Goal: Information Seeking & Learning: Check status

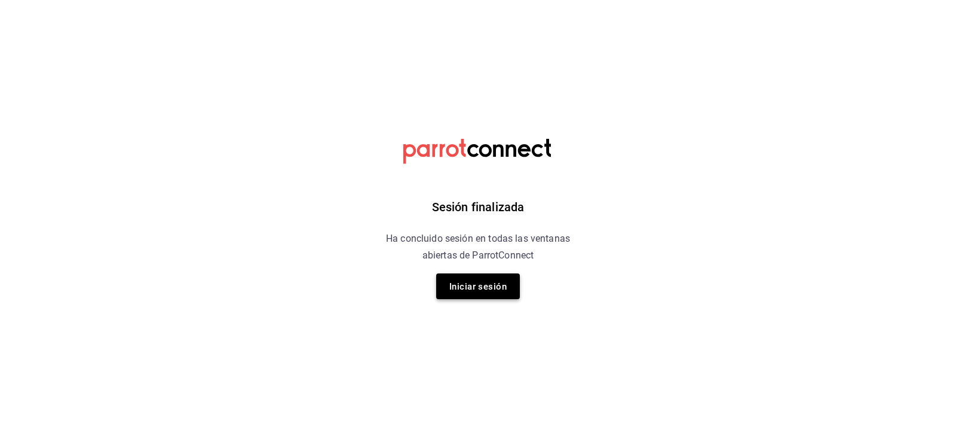
click at [460, 288] on font "Iniciar sesión" at bounding box center [477, 286] width 57 height 11
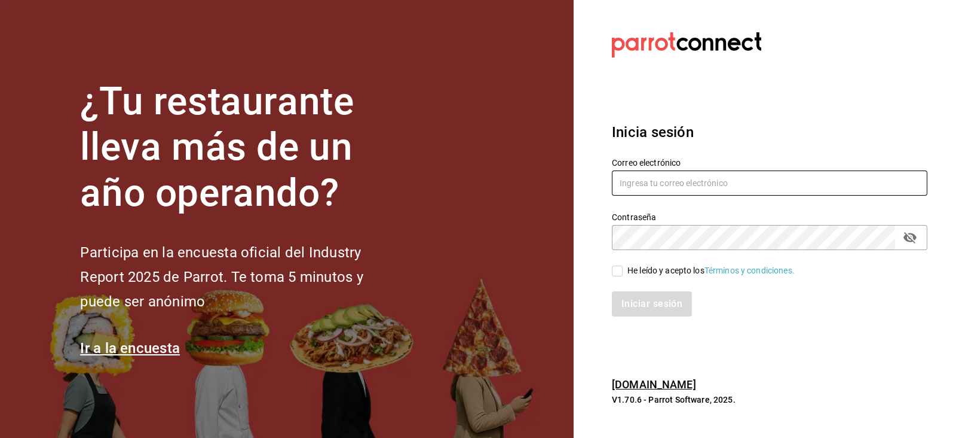
type input "[EMAIL_ADDRESS][DOMAIN_NAME]"
click at [617, 273] on input "He leído y acepto los Términos y condiciones." at bounding box center [617, 270] width 11 height 11
checkbox input "true"
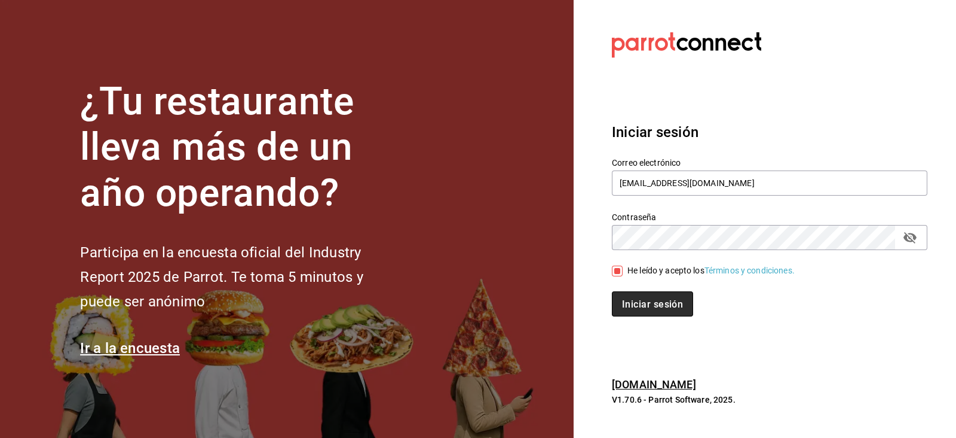
click at [653, 309] on font "Iniciar sesión" at bounding box center [652, 303] width 61 height 11
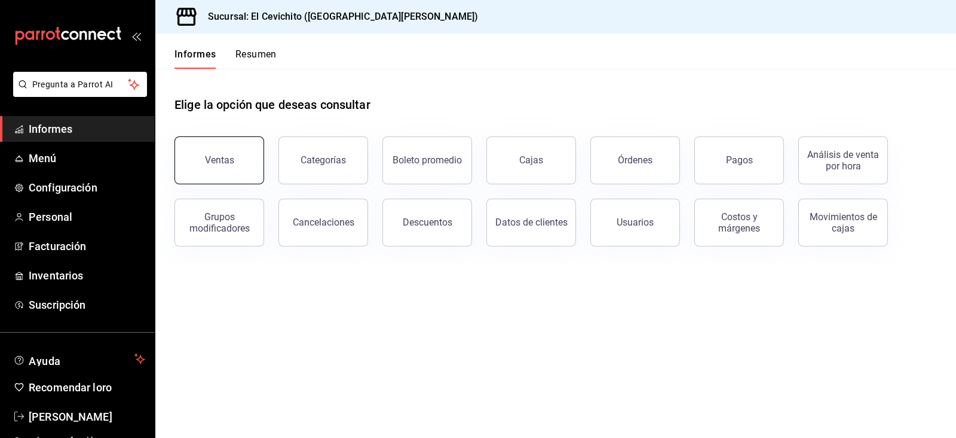
click at [236, 172] on button "Ventas" at bounding box center [220, 160] width 90 height 48
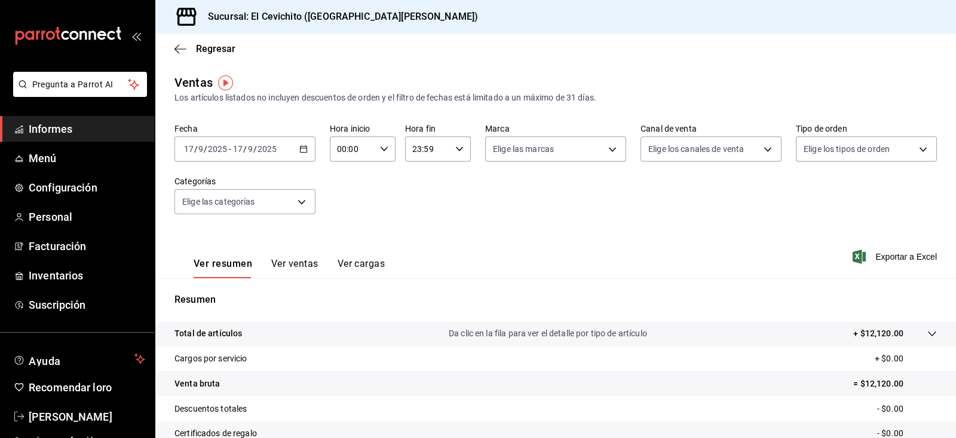
click at [302, 148] on \(Stroke\) "button" at bounding box center [304, 148] width 7 height 1
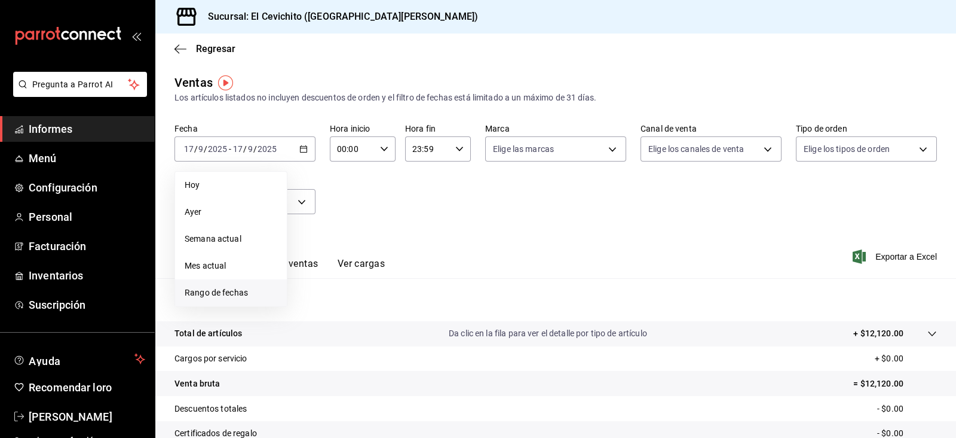
click at [257, 289] on span "Rango de fechas" at bounding box center [231, 292] width 93 height 13
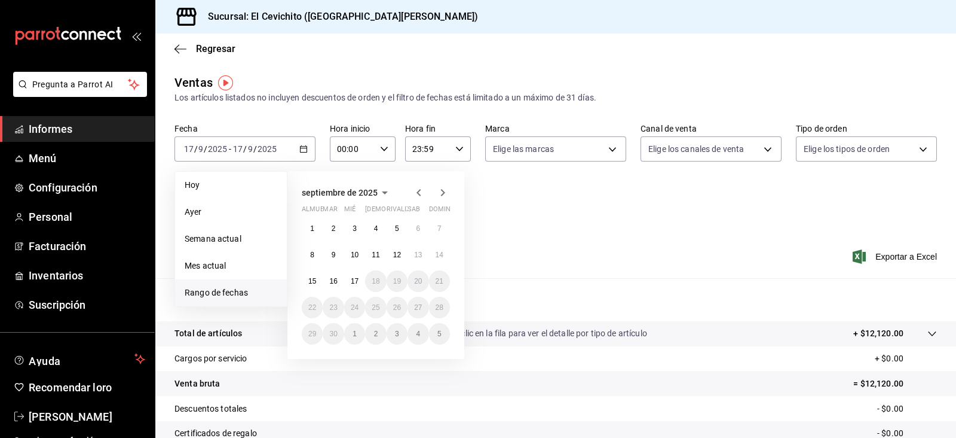
click at [422, 192] on icon "button" at bounding box center [419, 192] width 14 height 14
click at [330, 337] on font "26" at bounding box center [333, 333] width 8 height 8
click at [445, 187] on icon "button" at bounding box center [443, 192] width 14 height 14
click at [312, 227] on font "1" at bounding box center [312, 228] width 4 height 8
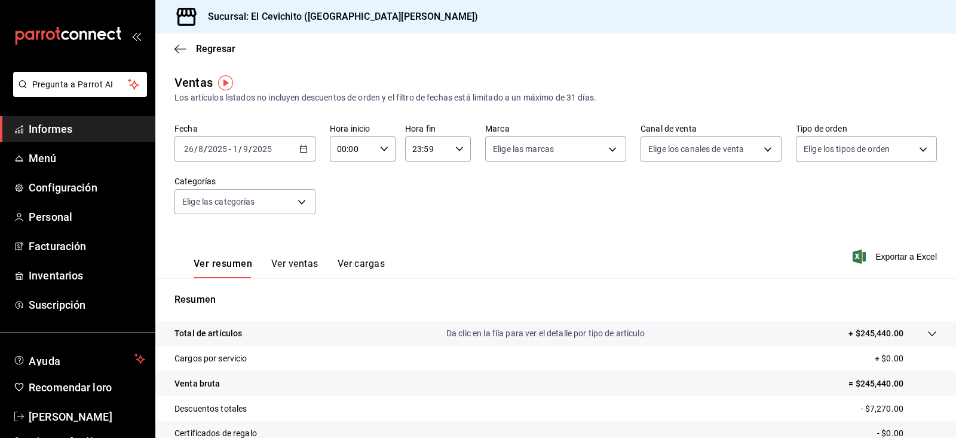
click at [306, 154] on div "[DATE] [DATE] - [DATE] [DATE]" at bounding box center [245, 148] width 141 height 25
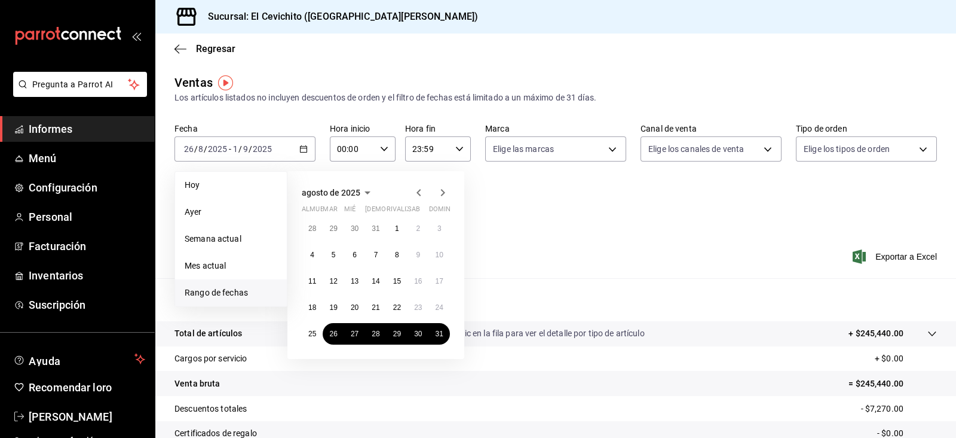
click at [547, 207] on div "Fecha [DATE] [DATE] - [DATE] [DATE] [PERSON_NAME] Semana actual Mes actual [GEO…" at bounding box center [556, 175] width 763 height 105
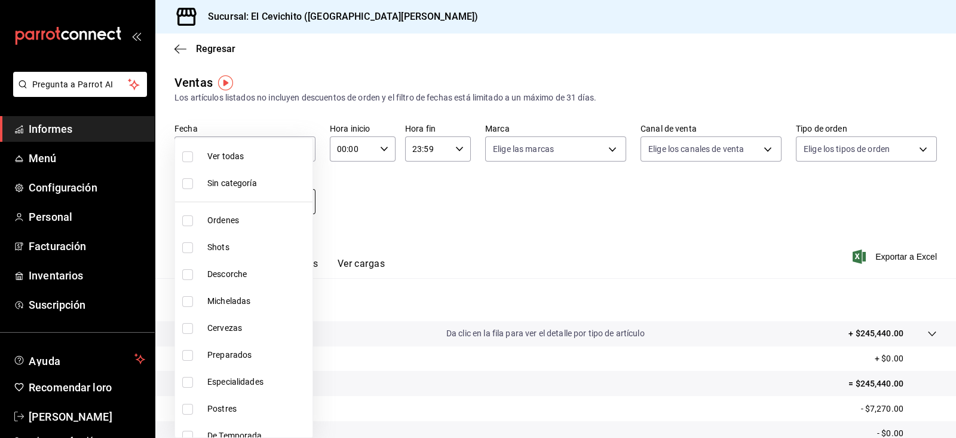
click at [272, 213] on body "Pregunta a Parrot AI Informes Menú Configuración Personal Facturación Inventari…" at bounding box center [478, 219] width 956 height 438
click at [258, 228] on li "Órdenes" at bounding box center [243, 220] width 137 height 27
type input "5f45a8d6-fe96-4825-ab96-58b9947c4165"
checkbox input "true"
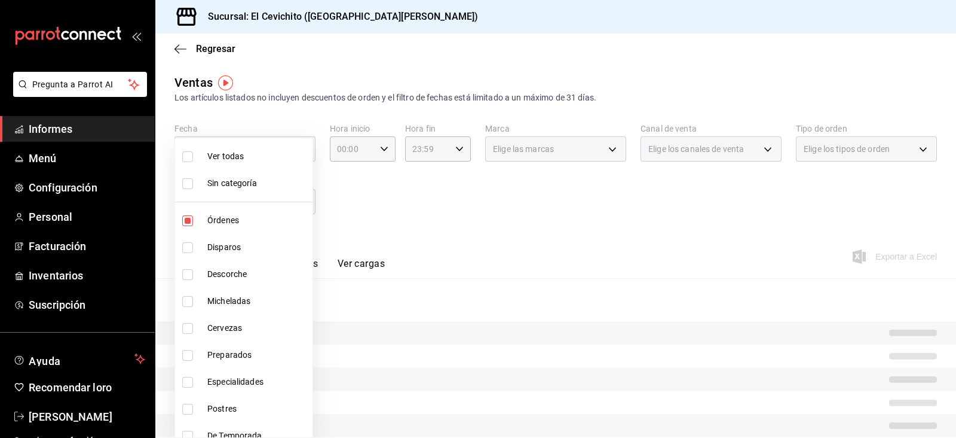
click at [258, 228] on li "Órdenes" at bounding box center [243, 220] width 137 height 27
checkbox input "false"
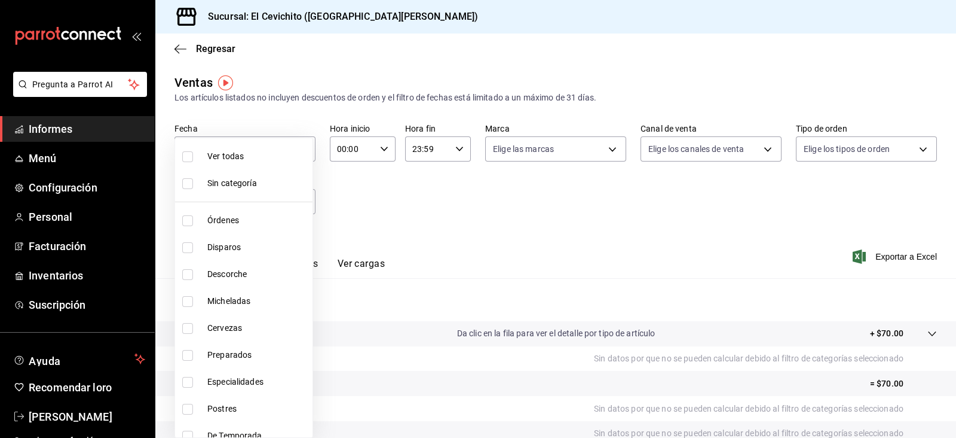
click at [258, 244] on span "Disparos" at bounding box center [257, 247] width 100 height 13
type input "687674ed-7dad-42c9-8578-0bc38cb2a498"
checkbox input "true"
click at [381, 249] on div at bounding box center [478, 219] width 956 height 438
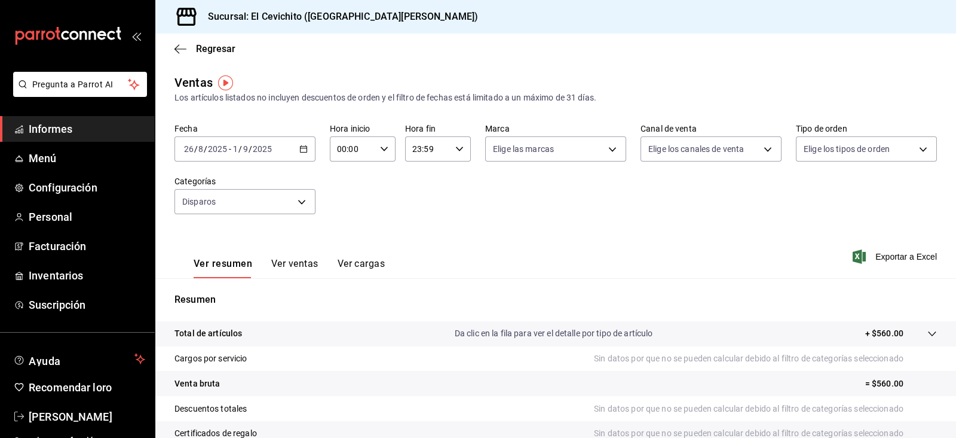
click at [381, 249] on div "Ver resumen Ver ventas Ver cargas" at bounding box center [280, 260] width 210 height 35
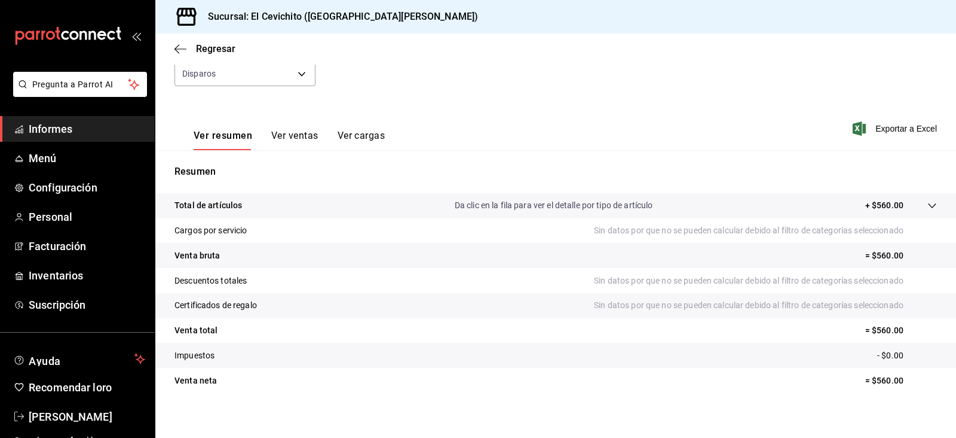
scroll to position [136, 0]
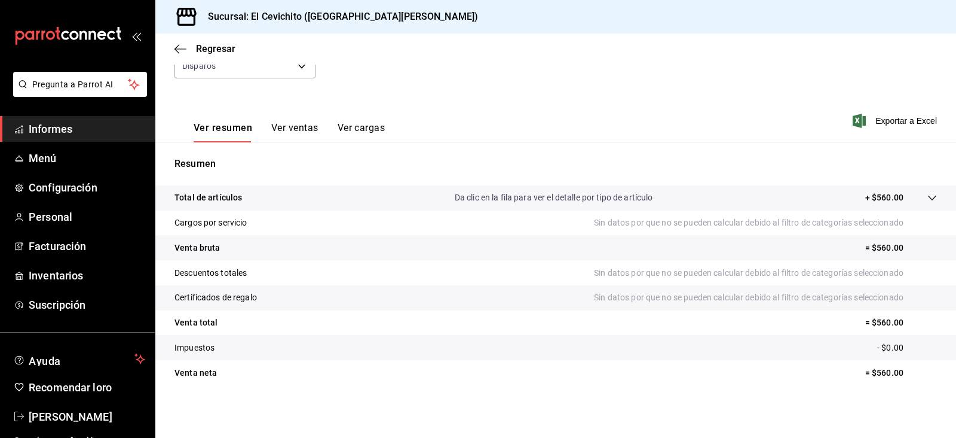
click at [293, 133] on font "Ver ventas" at bounding box center [294, 127] width 47 height 13
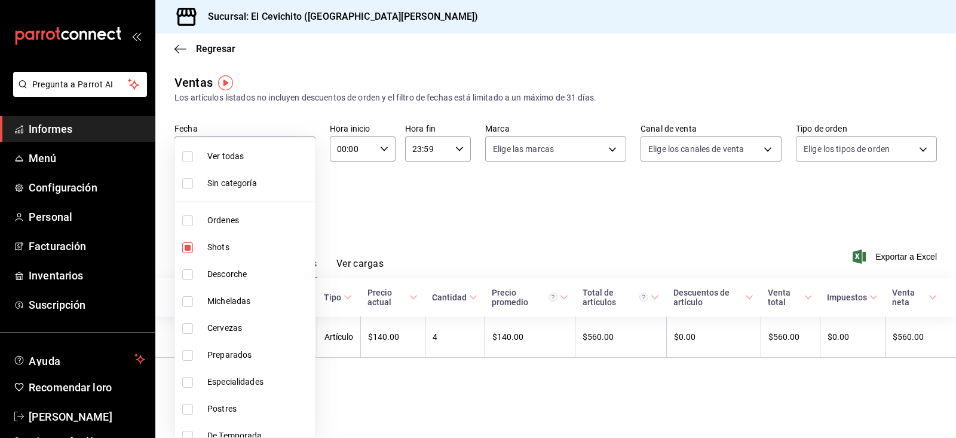
click at [259, 194] on body "Pregunta a Parrot AI Informes Menú Configuración Personal Facturación Inventari…" at bounding box center [478, 219] width 956 height 438
click at [375, 226] on div at bounding box center [478, 219] width 956 height 438
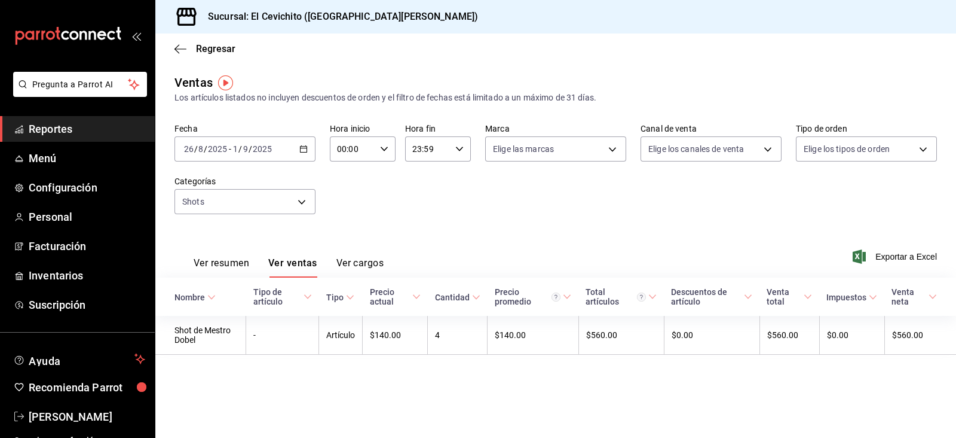
click at [552, 172] on div "Fecha [DATE] [DATE] - [DATE] [DATE] Hora inicio 00:00 Hora inicio Hora fin 23:5…" at bounding box center [556, 175] width 763 height 105
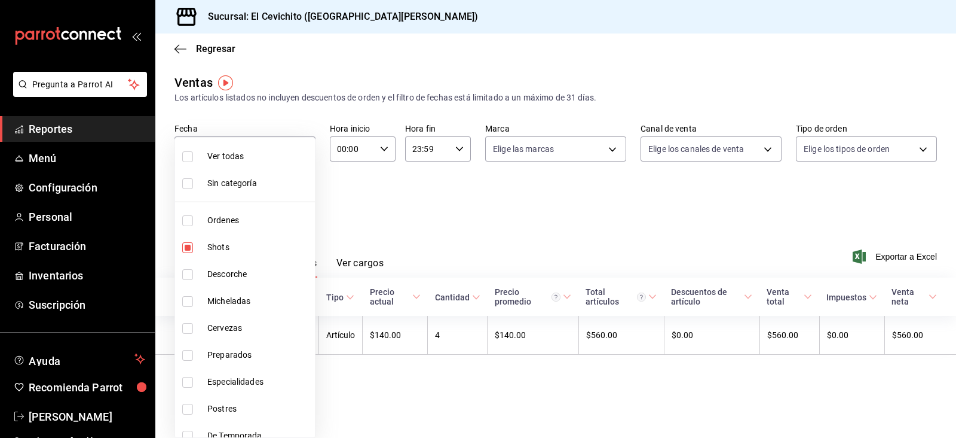
click at [311, 200] on body "Pregunta a Parrot AI Reportes Menú Configuración Personal Facturación Inventari…" at bounding box center [478, 219] width 956 height 438
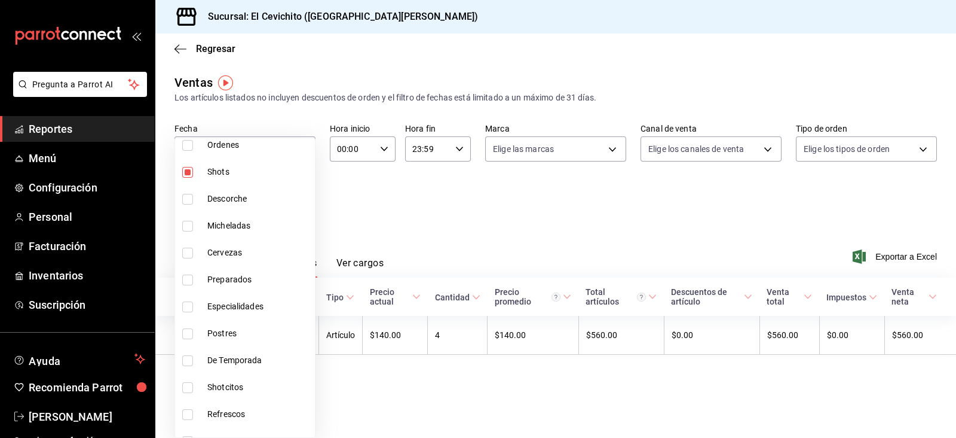
scroll to position [76, 0]
click at [272, 291] on li "Preparados" at bounding box center [245, 278] width 140 height 27
type input "687674ed-7dad-42c9-8578-0bc38cb2a498,eac22d54-664c-4851-8c34-bcfaef3bfeca"
checkbox input "true"
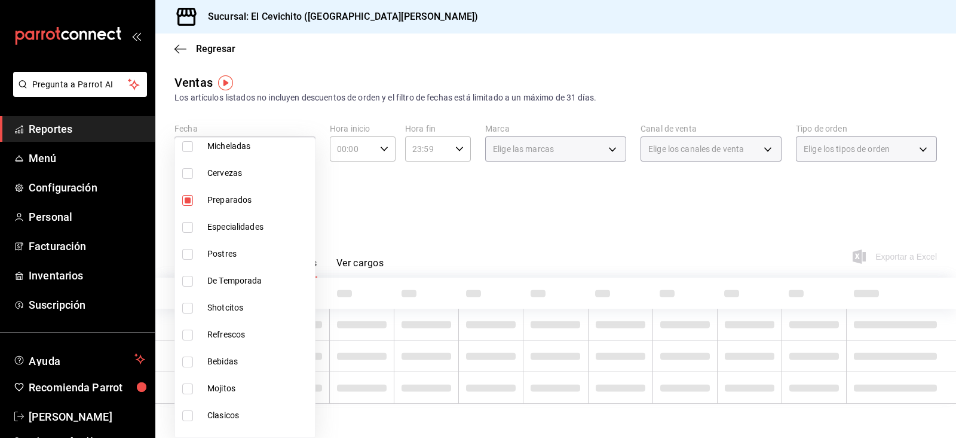
scroll to position [155, 0]
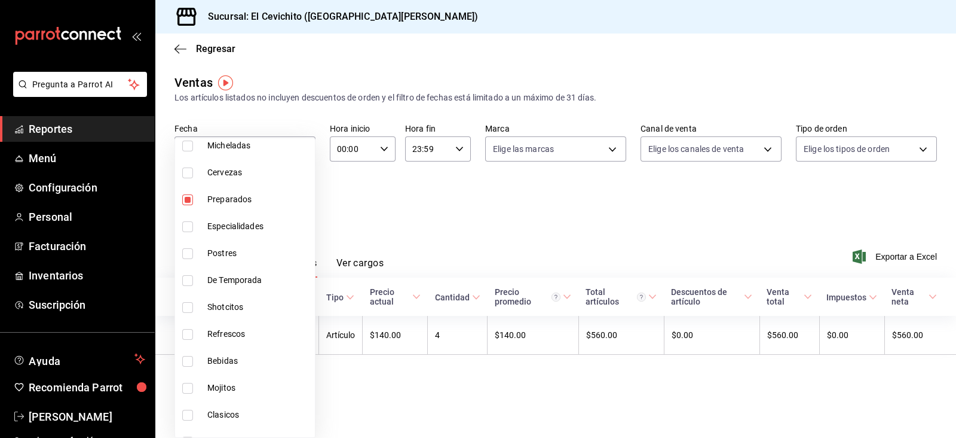
click at [272, 291] on li "De Temporada" at bounding box center [245, 280] width 140 height 27
type input "687674ed-7dad-42c9-8578-0bc38cb2a498,eac22d54-664c-4851-8c34-bcfaef3bfeca,08adb…"
checkbox input "true"
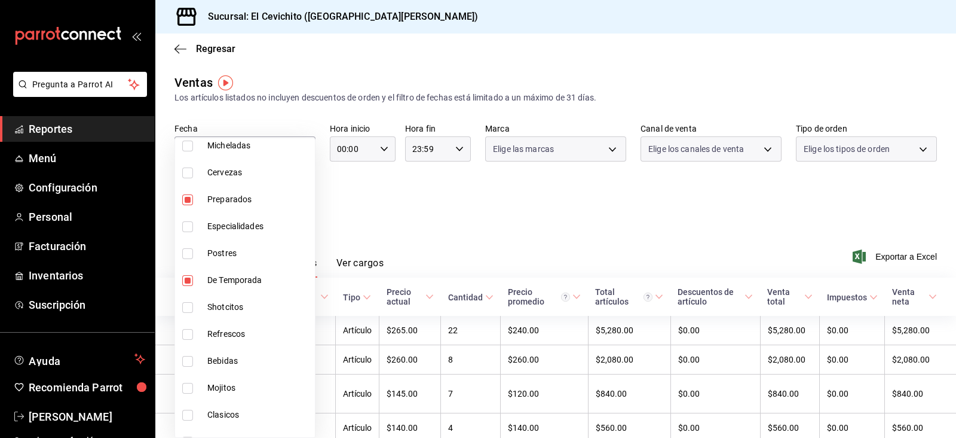
click at [271, 303] on span "Shotcitos" at bounding box center [258, 307] width 103 height 13
type input "687674ed-7dad-42c9-8578-0bc38cb2a498,eac22d54-664c-4851-8c34-bcfaef3bfeca,08adb…"
checkbox input "true"
click at [280, 284] on span "De Temporada" at bounding box center [258, 280] width 103 height 13
type input "687674ed-7dad-42c9-8578-0bc38cb2a498,eac22d54-664c-4851-8c34-bcfaef3bfeca,3b0af…"
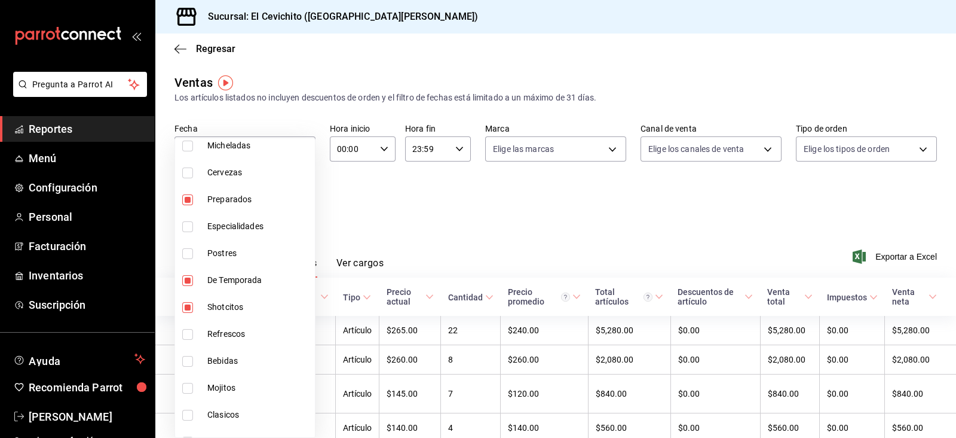
checkbox input "false"
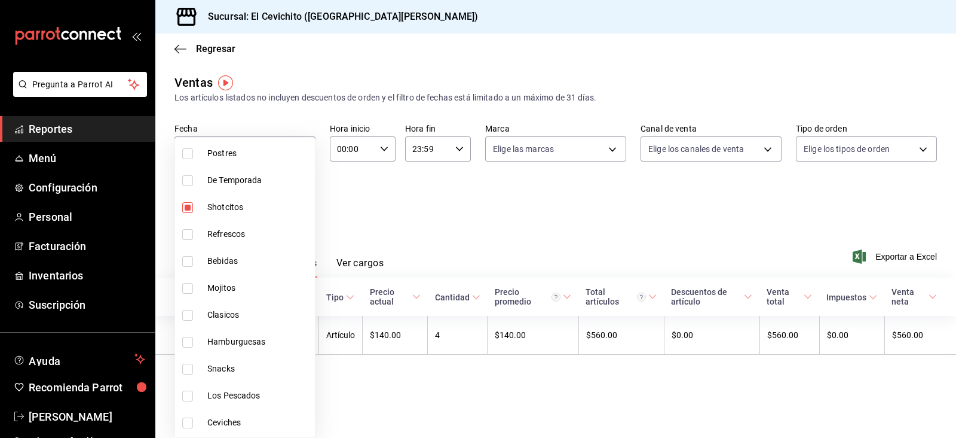
scroll to position [256, 0]
click at [277, 281] on span "Mojitos" at bounding box center [258, 286] width 103 height 13
type input "687674ed-7dad-42c9-8578-0bc38cb2a498,eac22d54-664c-4851-8c34-bcfaef3bfeca,3b0af…"
checkbox input "true"
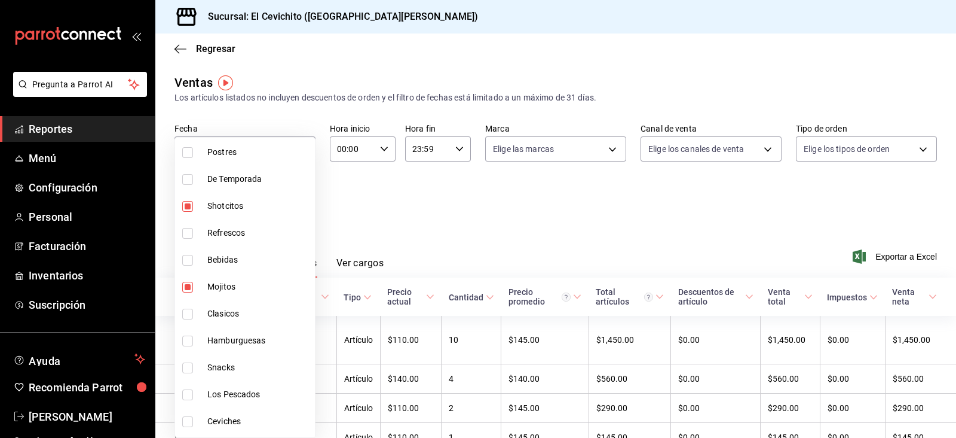
click at [276, 301] on li "Clasicos" at bounding box center [245, 313] width 140 height 27
type input "687674ed-7dad-42c9-8578-0bc38cb2a498,eac22d54-664c-4851-8c34-bcfaef3bfeca,3b0af…"
checkbox input "true"
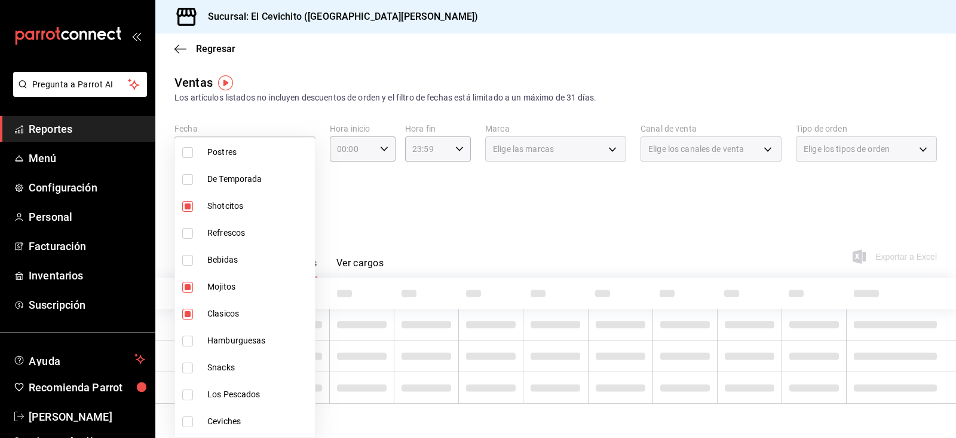
click at [273, 324] on li "Clasicos" at bounding box center [245, 313] width 140 height 27
type input "687674ed-7dad-42c9-8578-0bc38cb2a498,eac22d54-664c-4851-8c34-bcfaef3bfeca,3b0af…"
checkbox input "false"
click at [268, 340] on span "Hamburguesas" at bounding box center [258, 340] width 103 height 13
type input "687674ed-7dad-42c9-8578-0bc38cb2a498,eac22d54-664c-4851-8c34-bcfaef3bfeca,3b0af…"
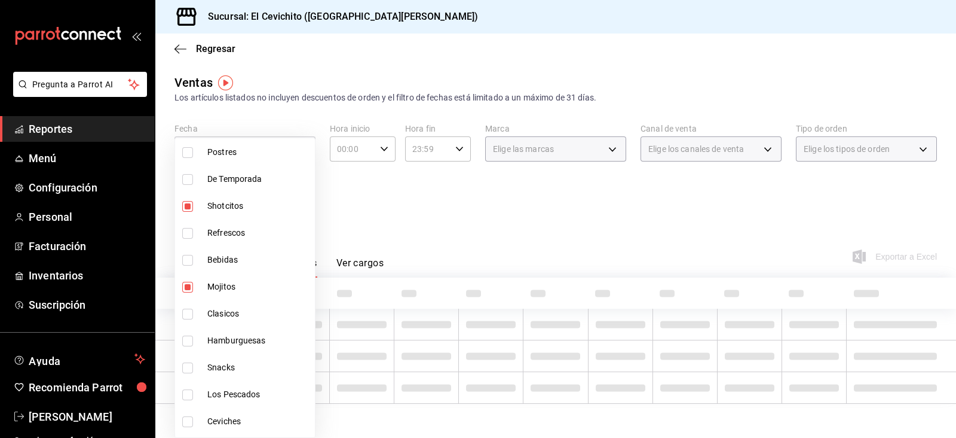
checkbox input "true"
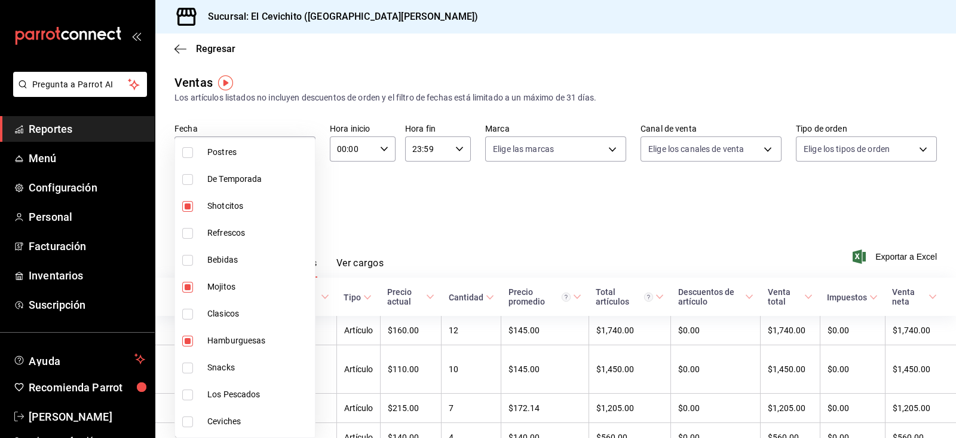
click at [275, 322] on li "Clasicos" at bounding box center [245, 313] width 140 height 27
type input "687674ed-7dad-42c9-8578-0bc38cb2a498,eac22d54-664c-4851-8c34-bcfaef3bfeca,3b0af…"
checkbox input "true"
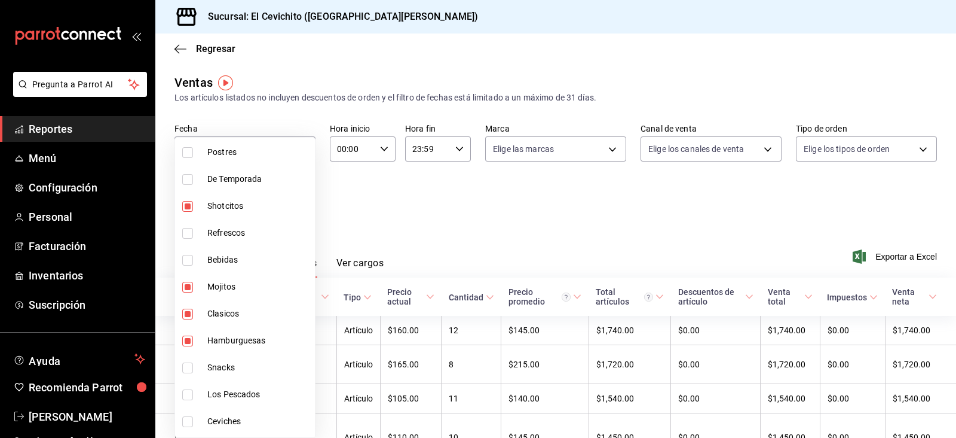
click at [263, 368] on span "Snacks" at bounding box center [258, 367] width 103 height 13
type input "687674ed-7dad-42c9-8578-0bc38cb2a498,eac22d54-664c-4851-8c34-bcfaef3bfeca,3b0af…"
checkbox input "true"
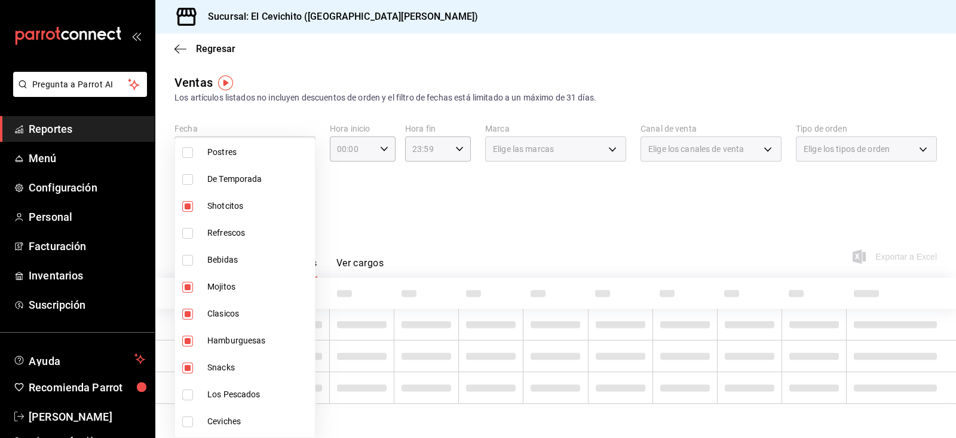
scroll to position [361, 0]
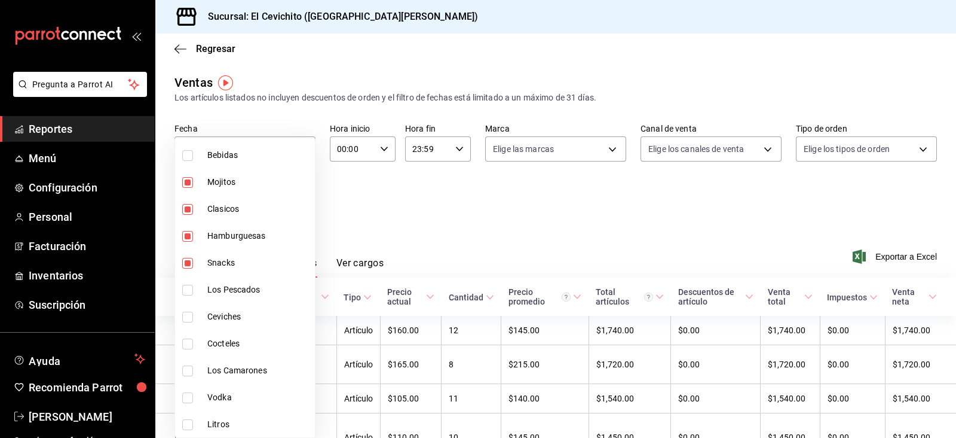
click at [260, 398] on span "Vodka" at bounding box center [258, 397] width 103 height 13
type input "687674ed-7dad-42c9-8578-0bc38cb2a498,eac22d54-664c-4851-8c34-bcfaef3bfeca,3b0af…"
checkbox input "true"
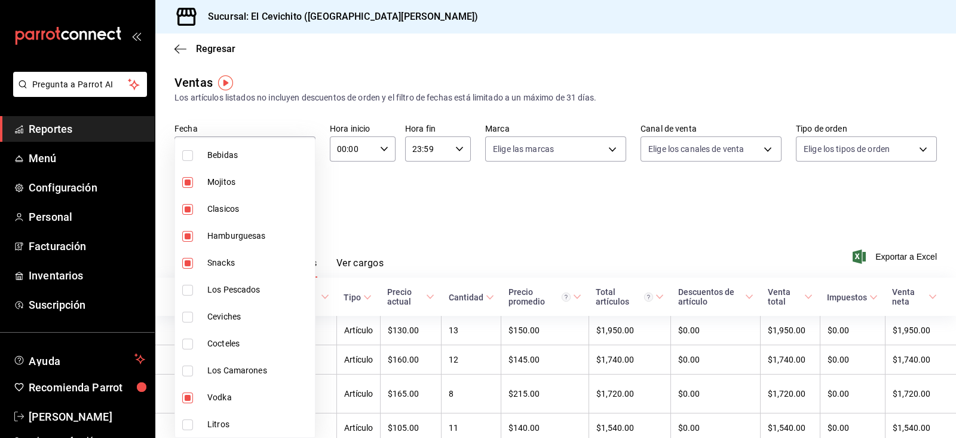
click at [417, 262] on div at bounding box center [478, 219] width 956 height 438
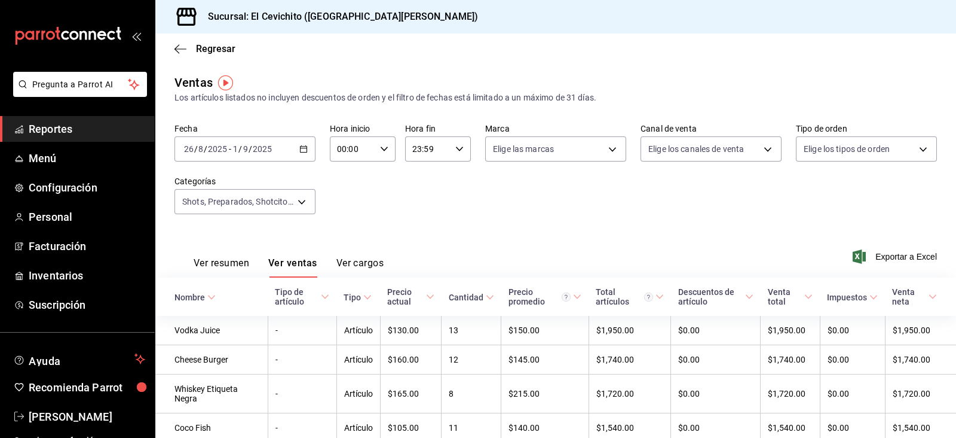
click at [225, 273] on button "Ver resumen" at bounding box center [222, 267] width 56 height 20
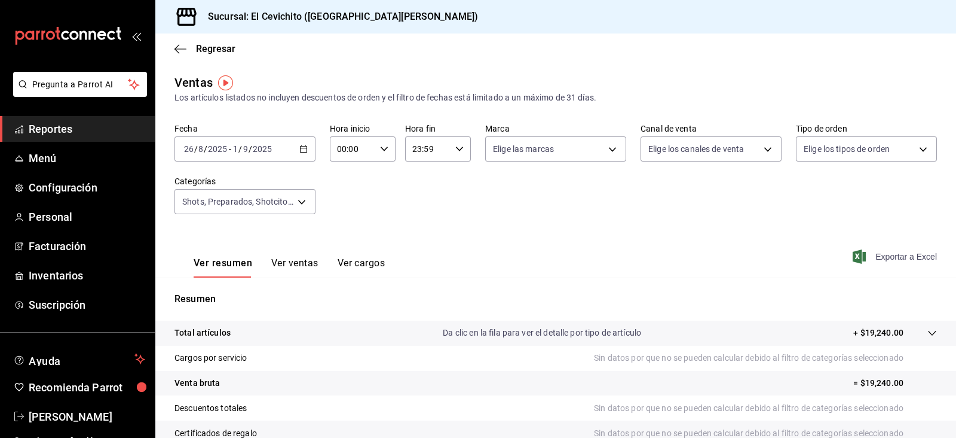
drag, startPoint x: 842, startPoint y: 246, endPoint x: 860, endPoint y: 262, distance: 24.1
click at [860, 262] on div "Ver resumen Ver ventas Ver cargos Exportar a Excel" at bounding box center [555, 252] width 801 height 49
click at [860, 262] on span "Exportar a Excel" at bounding box center [896, 256] width 82 height 14
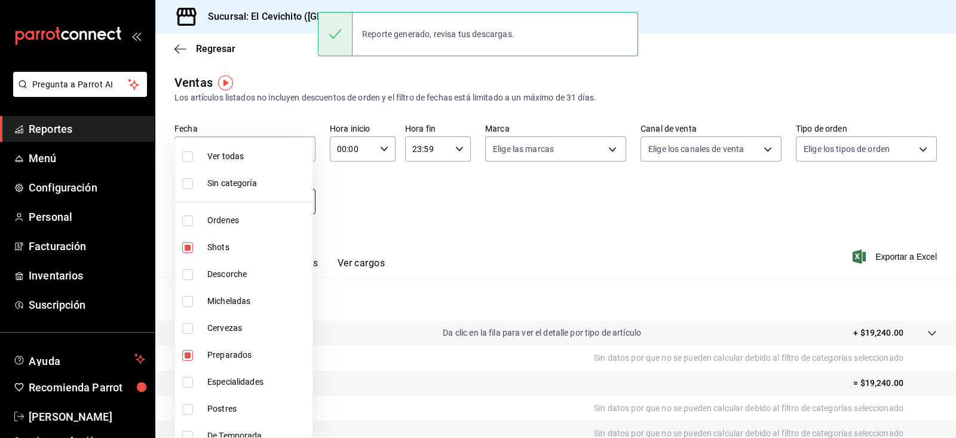
click at [288, 190] on body "Pregunta a Parrot AI Reportes Menú Configuración Personal Facturación Inventari…" at bounding box center [478, 219] width 956 height 438
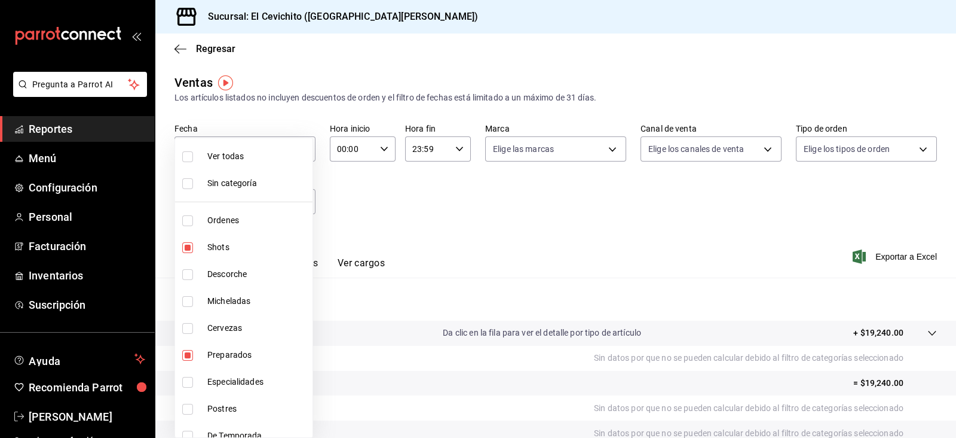
click at [250, 243] on span "Shots" at bounding box center [257, 247] width 100 height 13
type input "eac22d54-664c-4851-8c34-bcfaef3bfeca,3b0afa47-4548-4f8c-8607-83e81fa81f10,37bb8…"
checkbox input "false"
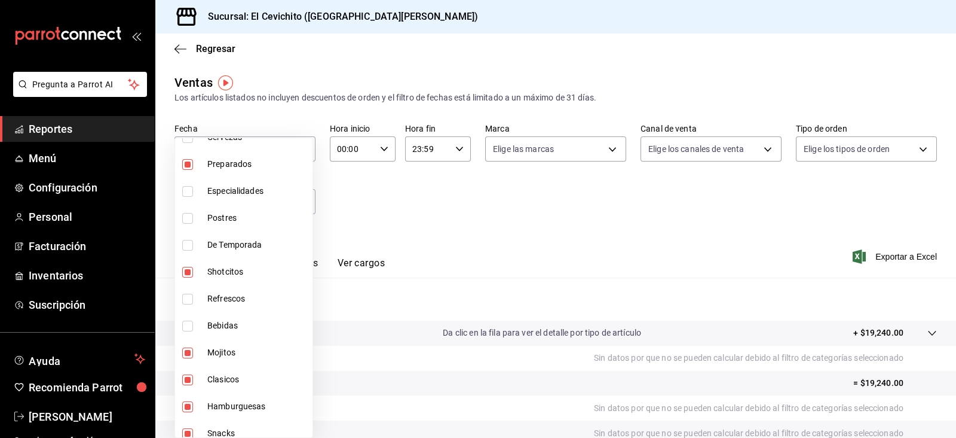
scroll to position [192, 0]
click at [247, 260] on li "Shotcitos" at bounding box center [243, 269] width 137 height 27
type input "eac22d54-664c-4851-8c34-bcfaef3bfeca,37bb8f61-35a9-49e9-a3f9-fac280aa0bad,65ae8…"
checkbox input "false"
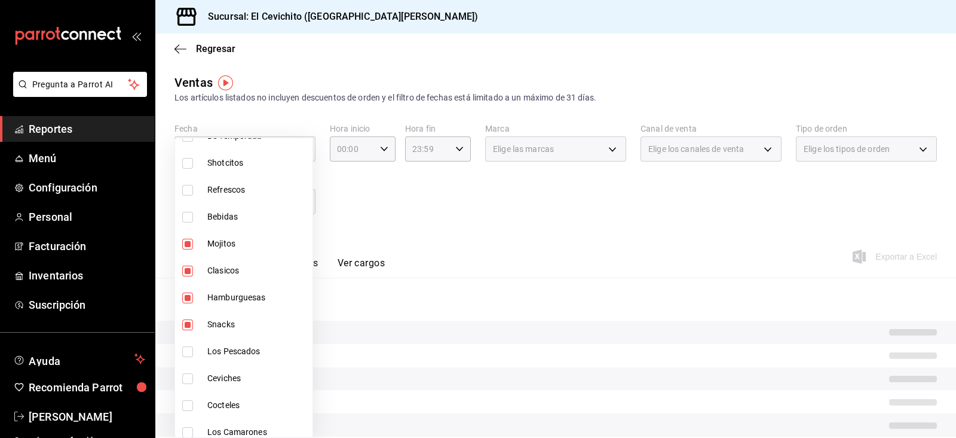
scroll to position [305, 0]
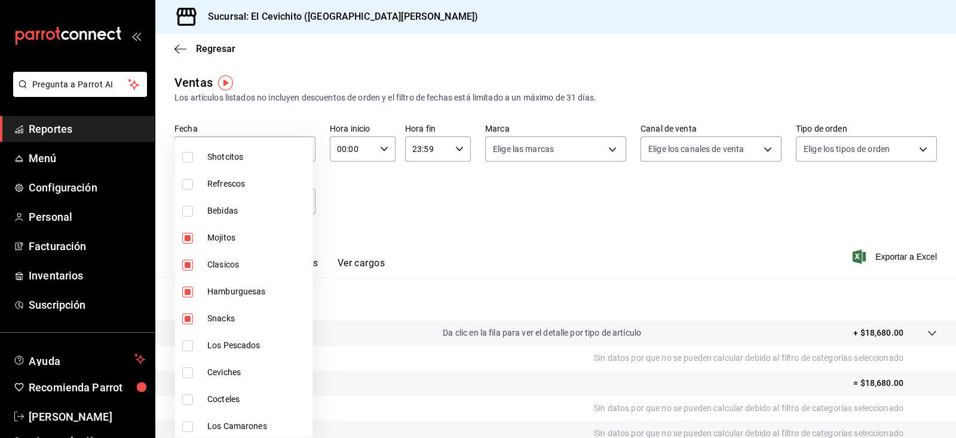
click at [247, 298] on li "Hamburguesas" at bounding box center [243, 291] width 137 height 27
type input "eac22d54-664c-4851-8c34-bcfaef3bfeca,37bb8f61-35a9-49e9-a3f9-fac280aa0bad,93f83…"
checkbox input "false"
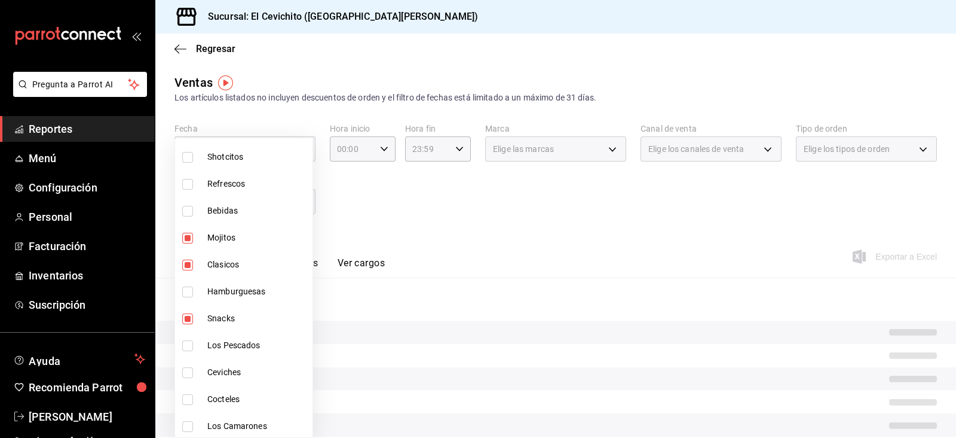
click at [250, 310] on li "Snacks" at bounding box center [243, 318] width 137 height 27
type input "eac22d54-664c-4851-8c34-bcfaef3bfeca,37bb8f61-35a9-49e9-a3f9-fac280aa0bad,93f83…"
checkbox input "false"
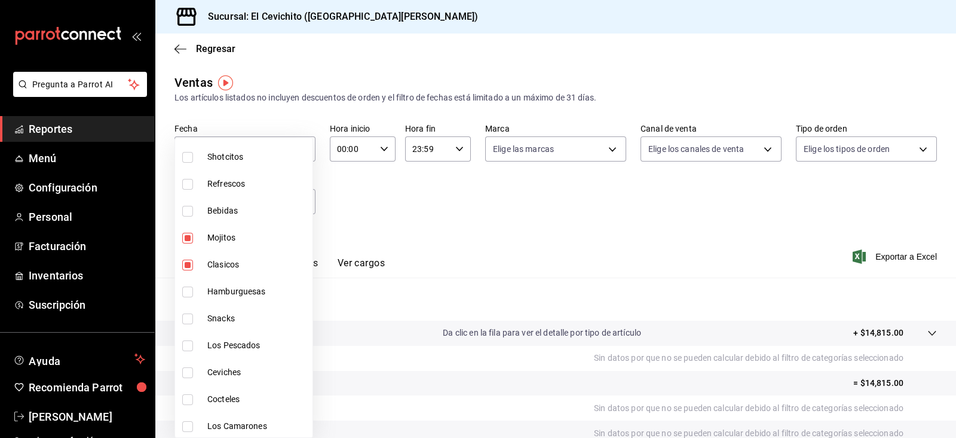
scroll to position [361, 0]
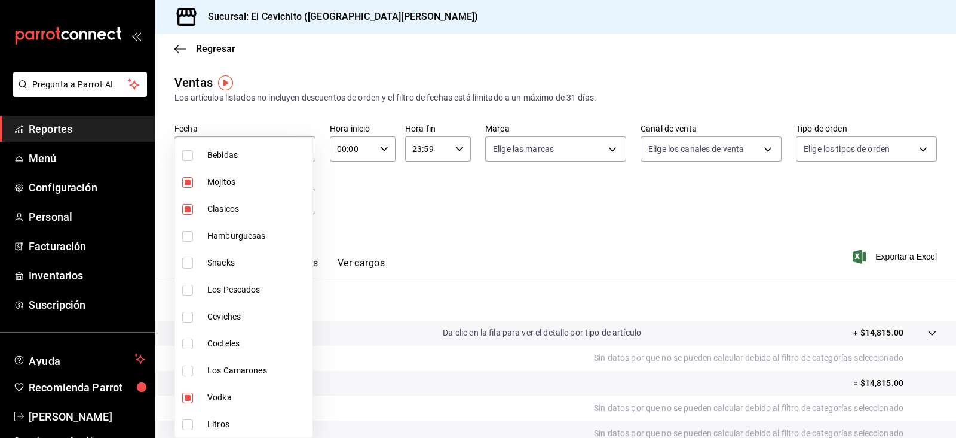
click at [641, 217] on div at bounding box center [478, 219] width 956 height 438
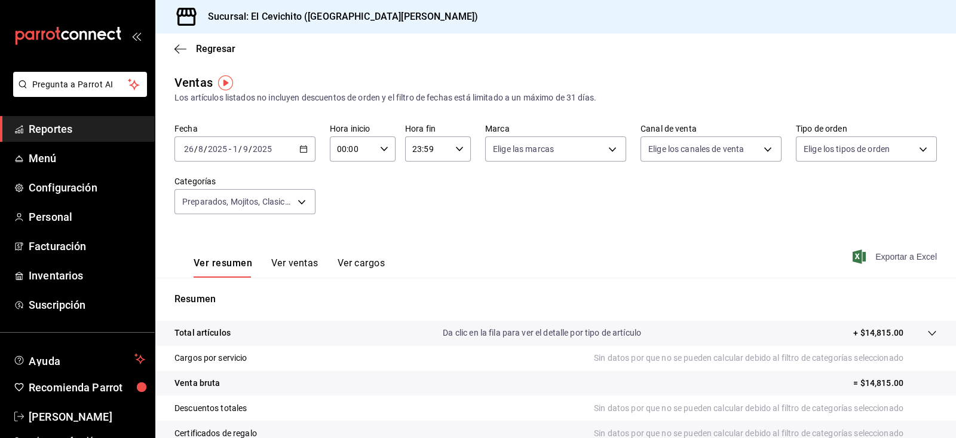
click at [853, 253] on icon "button" at bounding box center [859, 256] width 13 height 14
click at [178, 46] on icon "button" at bounding box center [181, 49] width 12 height 11
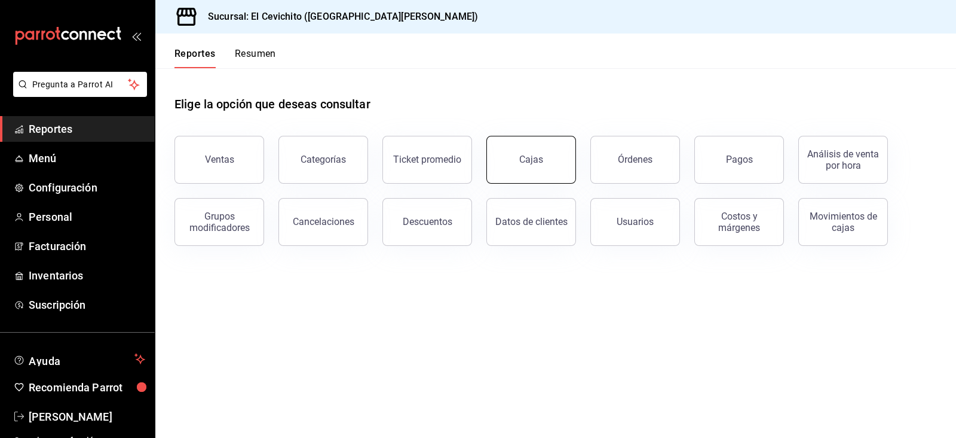
click at [497, 173] on link "Cajas" at bounding box center [532, 160] width 90 height 48
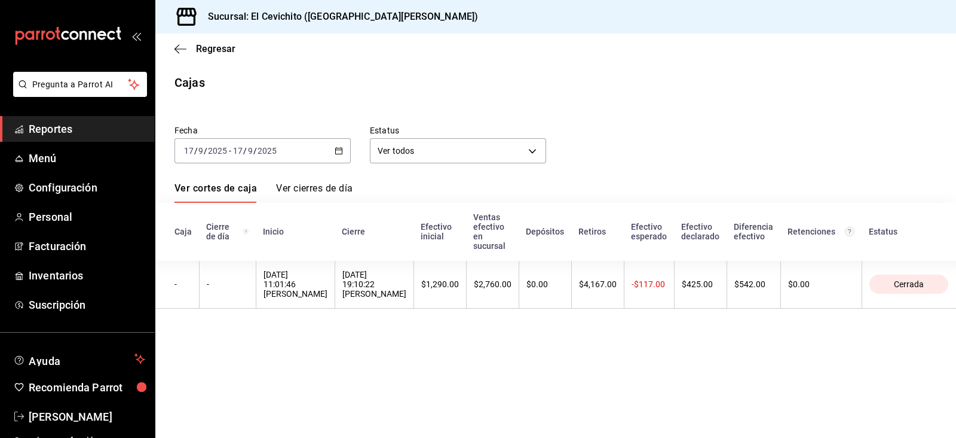
click at [339, 152] on icon "button" at bounding box center [339, 150] width 8 height 8
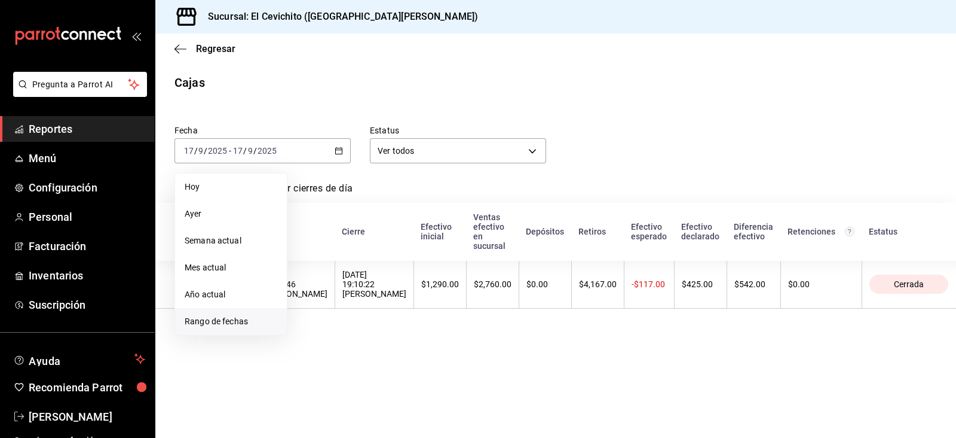
click at [234, 311] on li "Rango de fechas" at bounding box center [231, 321] width 112 height 27
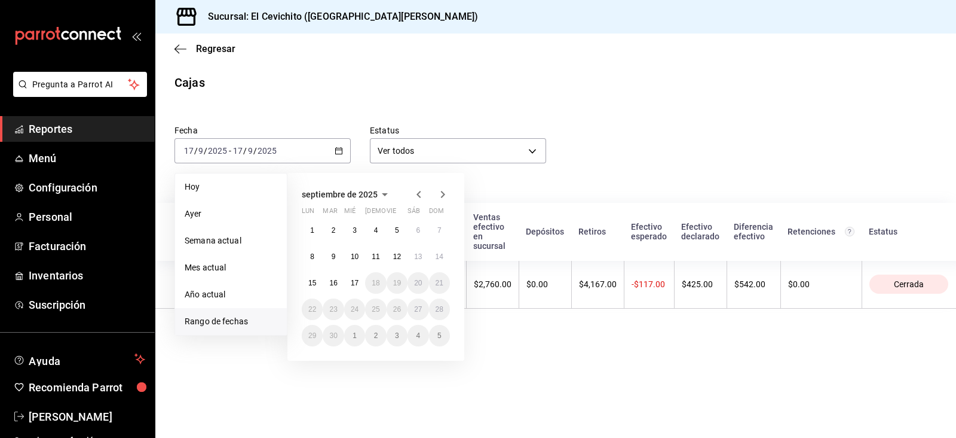
click at [421, 195] on icon "button" at bounding box center [419, 194] width 14 height 14
click at [336, 335] on abbr "26" at bounding box center [333, 335] width 8 height 8
click at [445, 198] on icon "button" at bounding box center [443, 194] width 14 height 14
click at [310, 233] on button "1" at bounding box center [312, 230] width 21 height 22
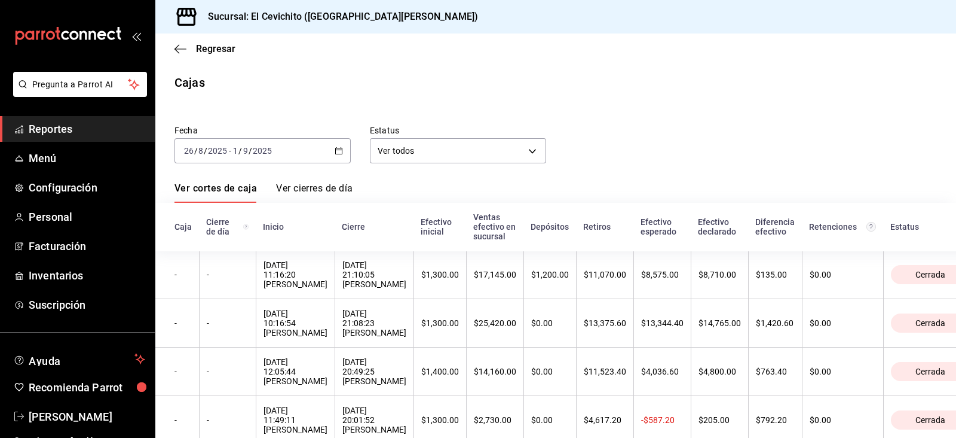
click at [346, 157] on div "[DATE] [DATE] - [DATE] [DATE]" at bounding box center [263, 150] width 176 height 25
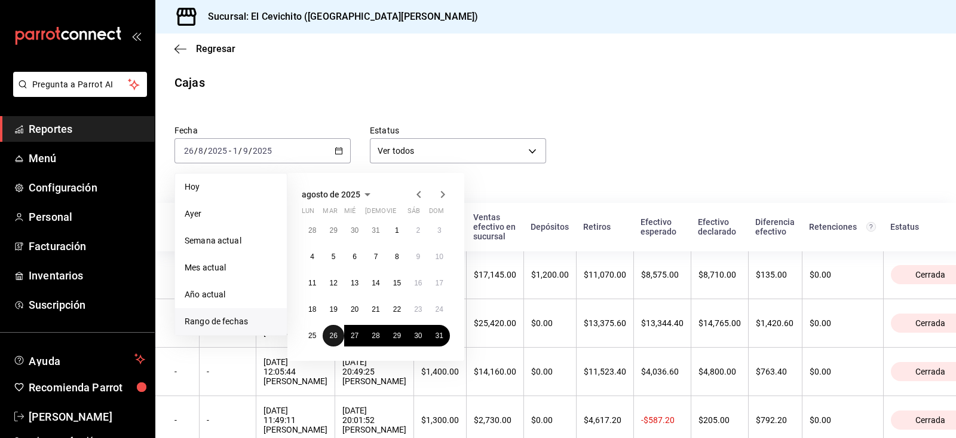
click at [334, 335] on abbr "26" at bounding box center [333, 335] width 8 height 8
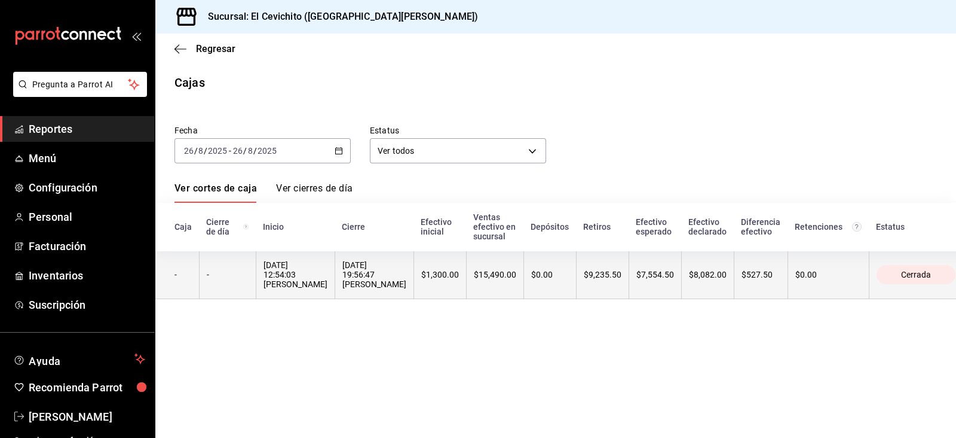
click at [350, 261] on div "[DATE] 19:56:47 [PERSON_NAME]" at bounding box center [374, 274] width 64 height 29
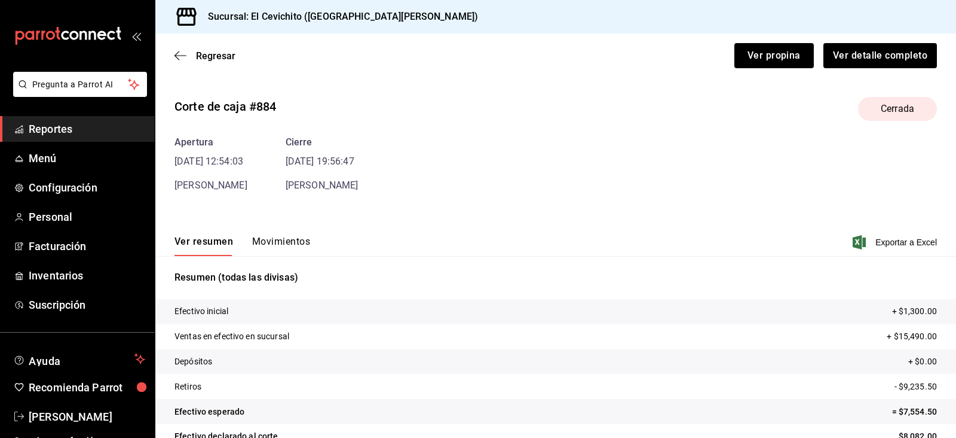
click at [287, 246] on button "Movimientos" at bounding box center [281, 246] width 58 height 20
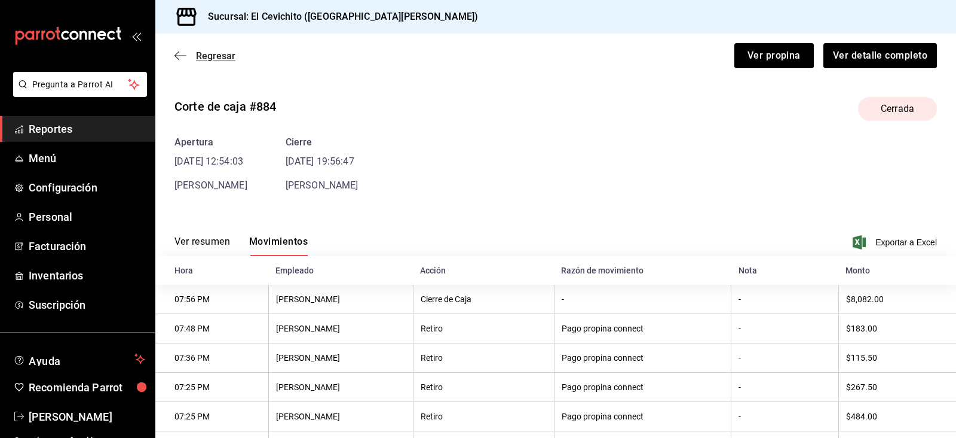
click at [206, 58] on span "Regresar" at bounding box center [215, 55] width 39 height 11
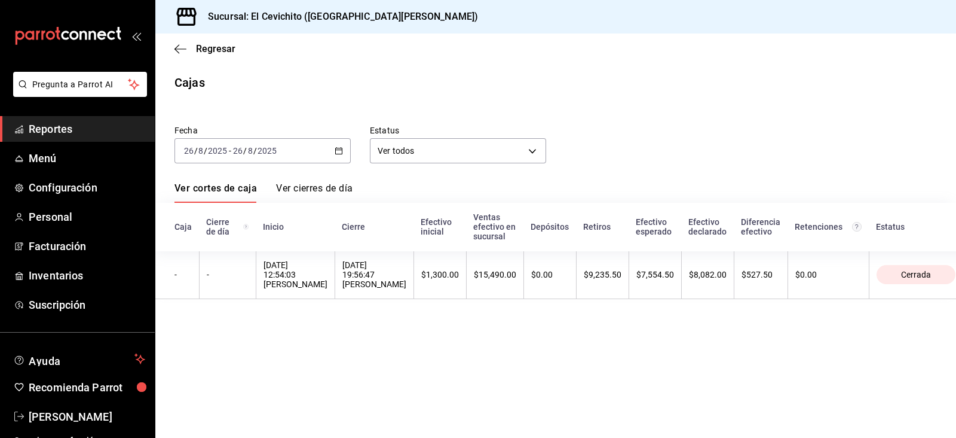
click at [343, 153] on div "[DATE] [DATE] - [DATE] [DATE]" at bounding box center [263, 150] width 176 height 25
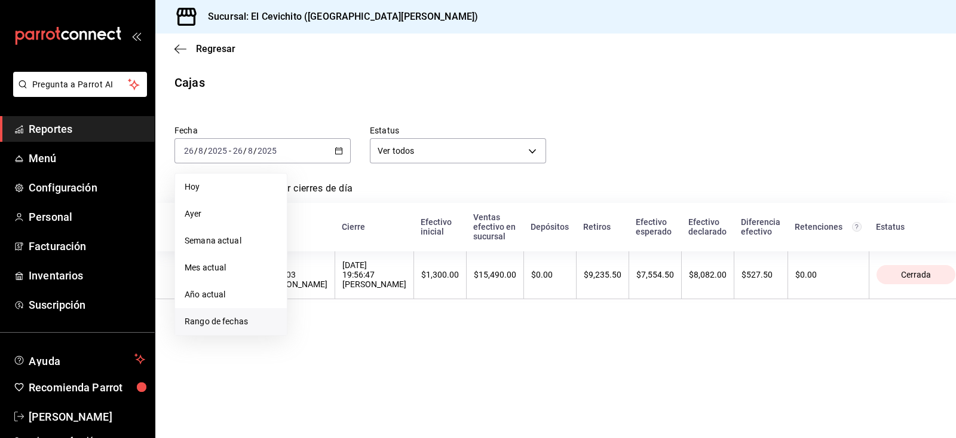
click at [249, 309] on li "Rango de fechas" at bounding box center [231, 321] width 112 height 27
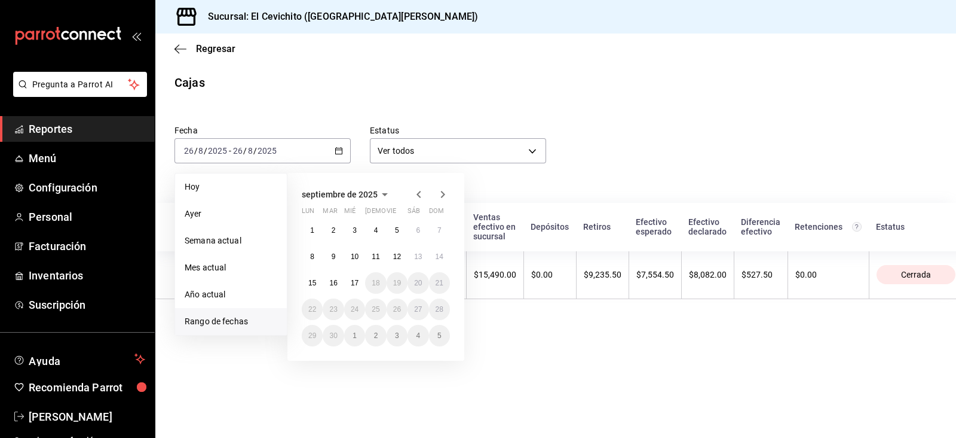
click at [424, 194] on icon "button" at bounding box center [419, 194] width 14 height 14
click at [359, 339] on button "27" at bounding box center [354, 336] width 21 height 22
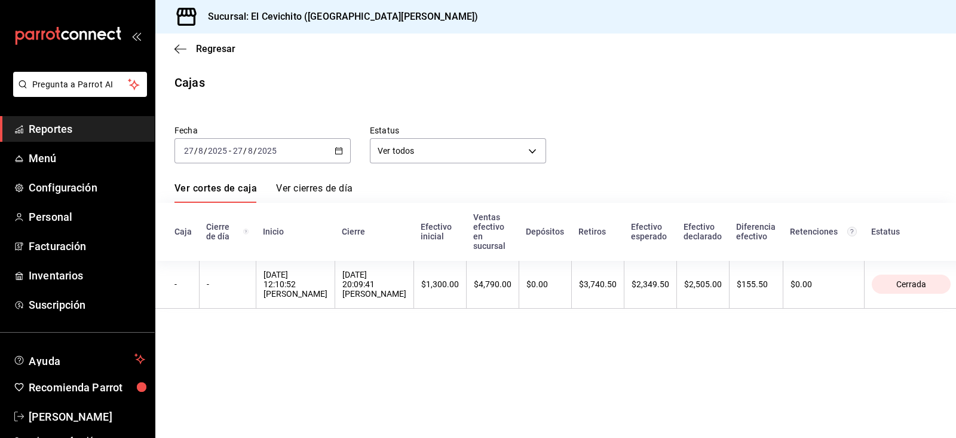
click at [444, 271] on th "$1,300.00" at bounding box center [440, 284] width 53 height 48
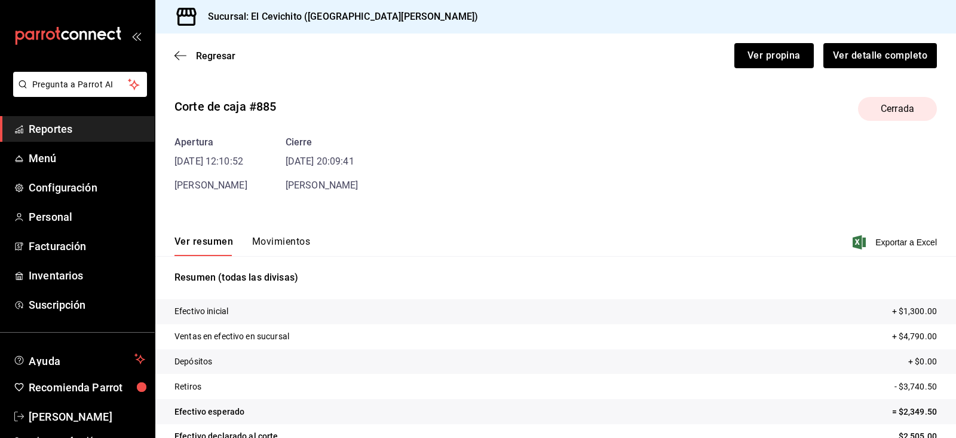
click at [284, 245] on button "Movimientos" at bounding box center [281, 246] width 58 height 20
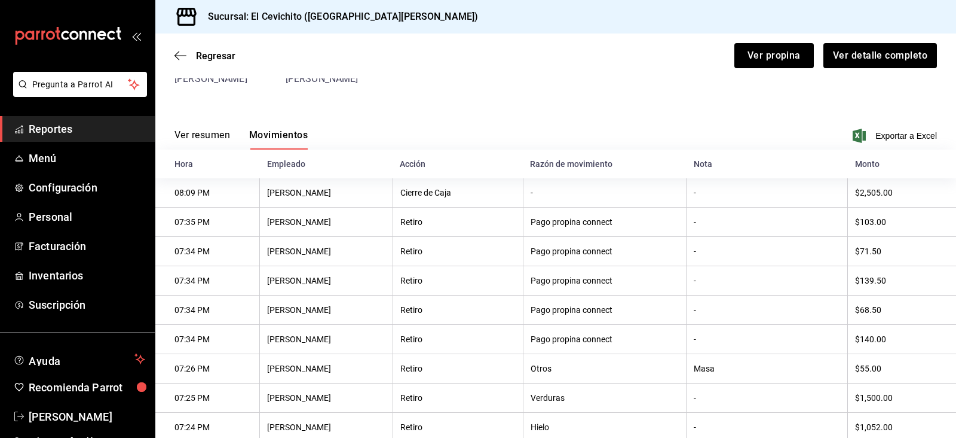
scroll to position [105, 0]
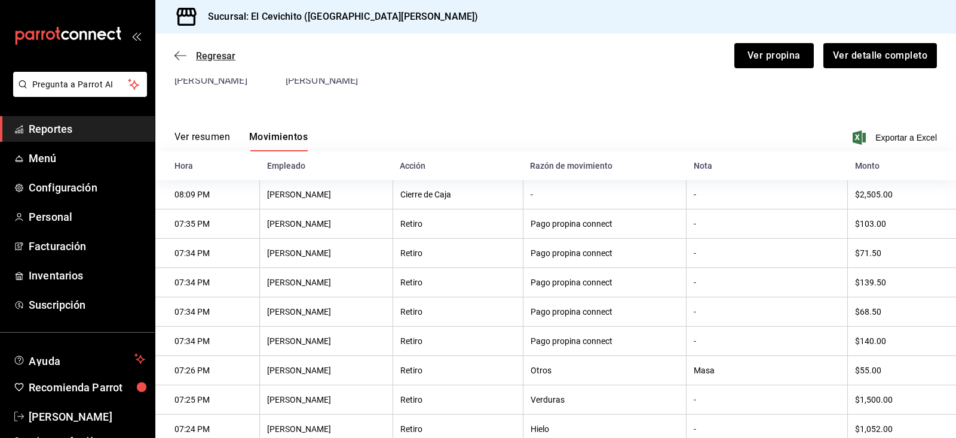
click at [181, 57] on icon "button" at bounding box center [181, 55] width 12 height 11
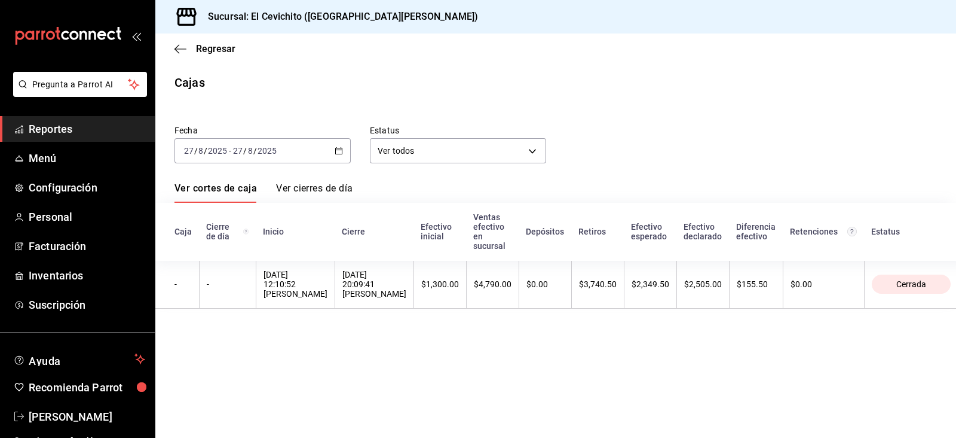
click at [345, 161] on div "[DATE] [DATE] - [DATE] [DATE]" at bounding box center [263, 150] width 176 height 25
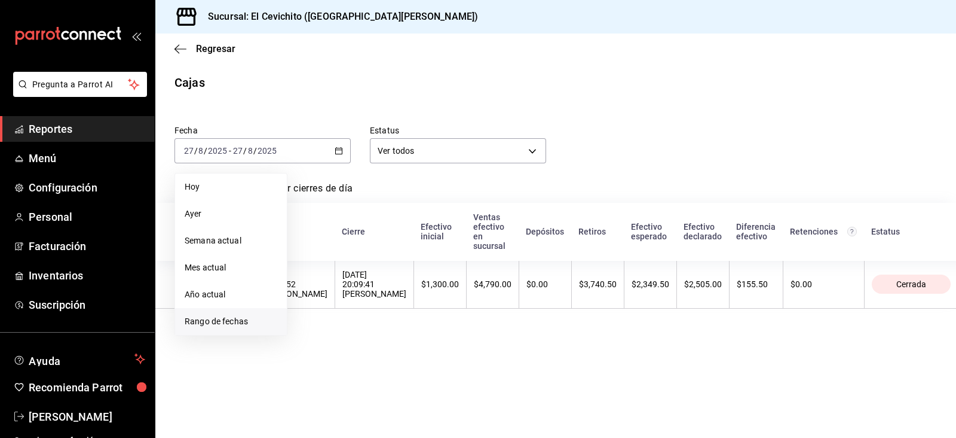
click at [249, 322] on span "Rango de fechas" at bounding box center [231, 321] width 93 height 13
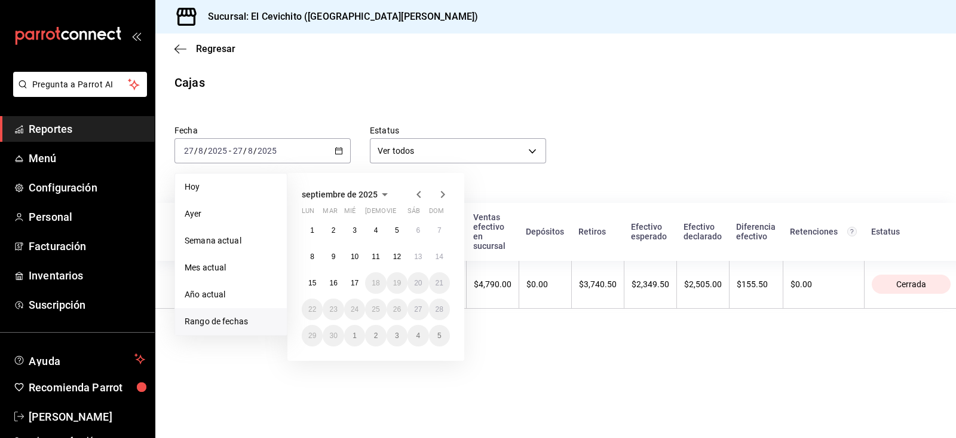
click at [418, 189] on icon "button" at bounding box center [419, 194] width 14 height 14
click at [377, 345] on button "28" at bounding box center [375, 336] width 21 height 22
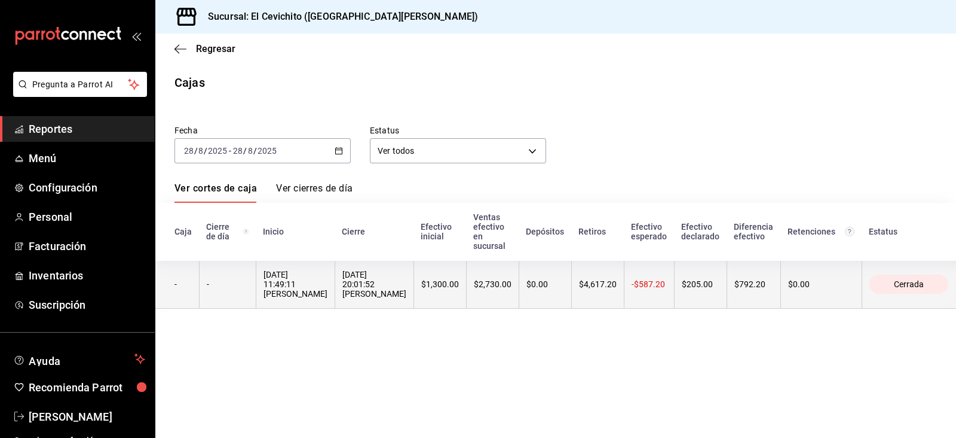
click at [394, 298] on div "[DATE] 20:01:52 [PERSON_NAME]" at bounding box center [374, 284] width 64 height 29
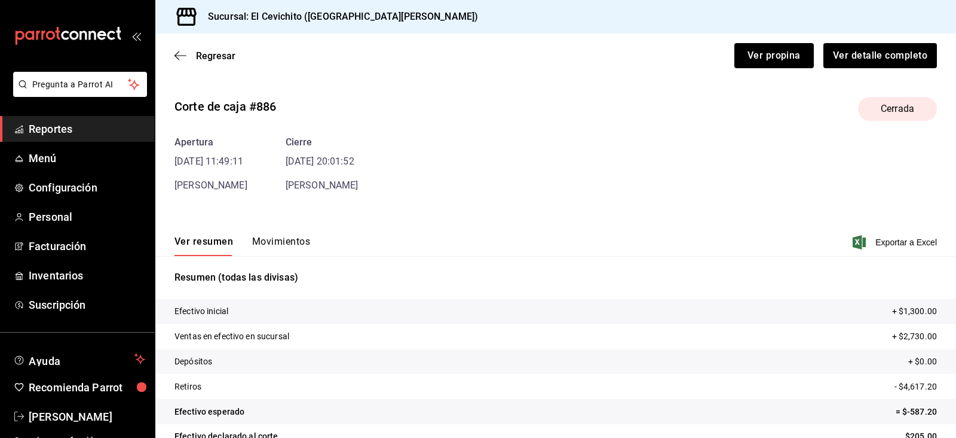
click at [287, 249] on button "Movimientos" at bounding box center [281, 246] width 58 height 20
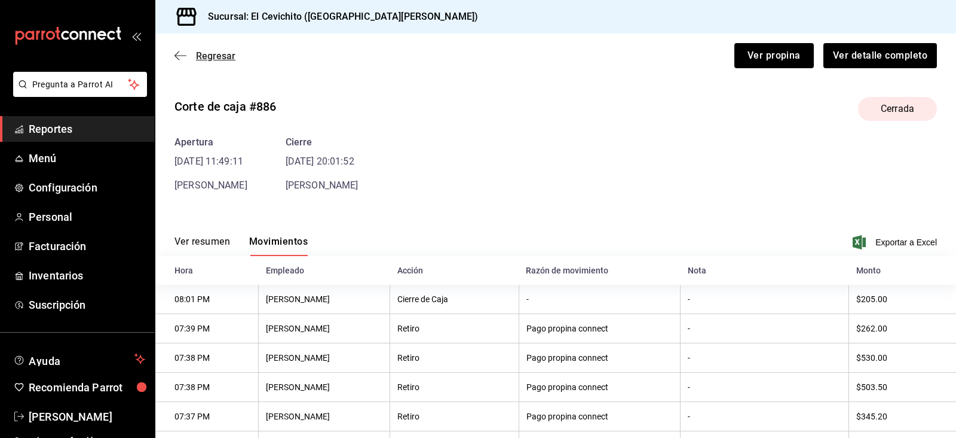
click at [203, 50] on span "Regresar" at bounding box center [215, 55] width 39 height 11
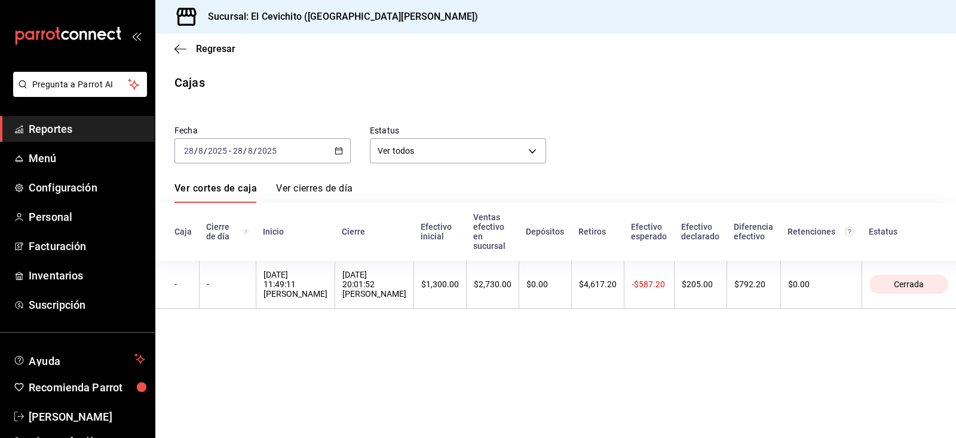
click at [341, 151] on icon "button" at bounding box center [339, 150] width 8 height 8
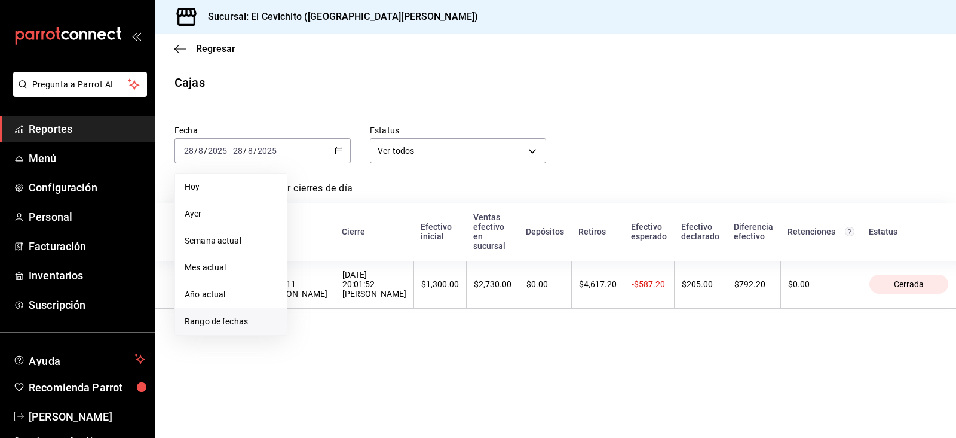
click at [232, 320] on span "Rango de fechas" at bounding box center [231, 321] width 93 height 13
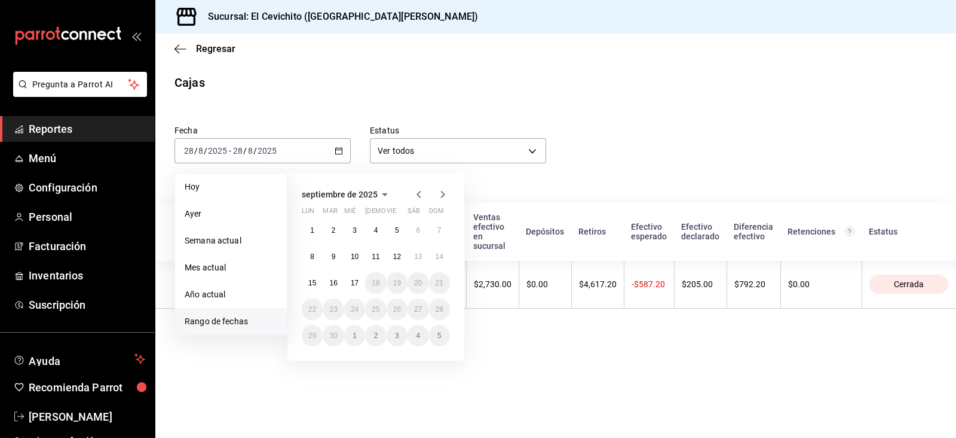
click at [424, 194] on icon "button" at bounding box center [419, 194] width 14 height 14
click at [404, 339] on button "29" at bounding box center [397, 336] width 21 height 22
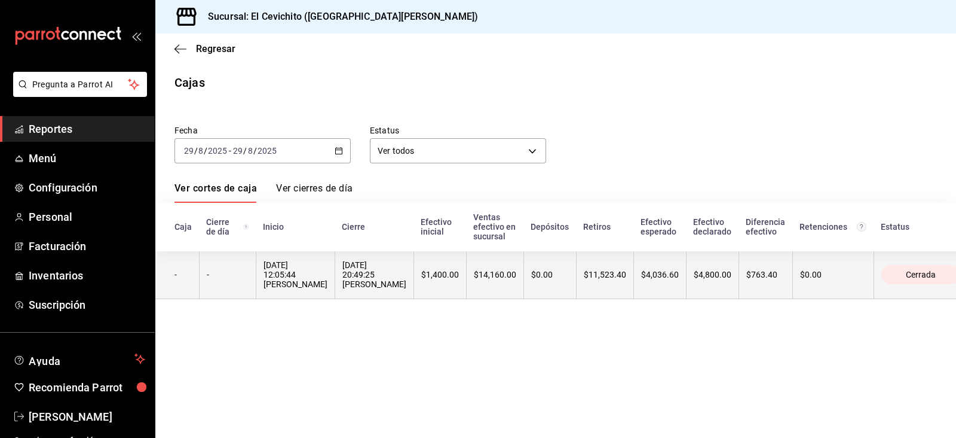
click at [474, 276] on div "$14,160.00" at bounding box center [495, 275] width 42 height 10
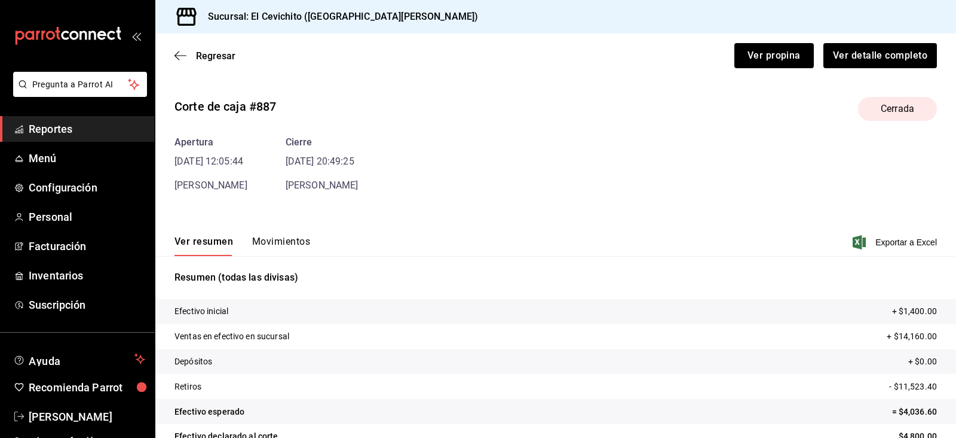
click at [282, 259] on div "Resumen (todas las divisas) Efectivo inicial + $1,400.00 Ventas en efectivo en …" at bounding box center [555, 372] width 801 height 232
click at [288, 243] on button "Movimientos" at bounding box center [281, 246] width 58 height 20
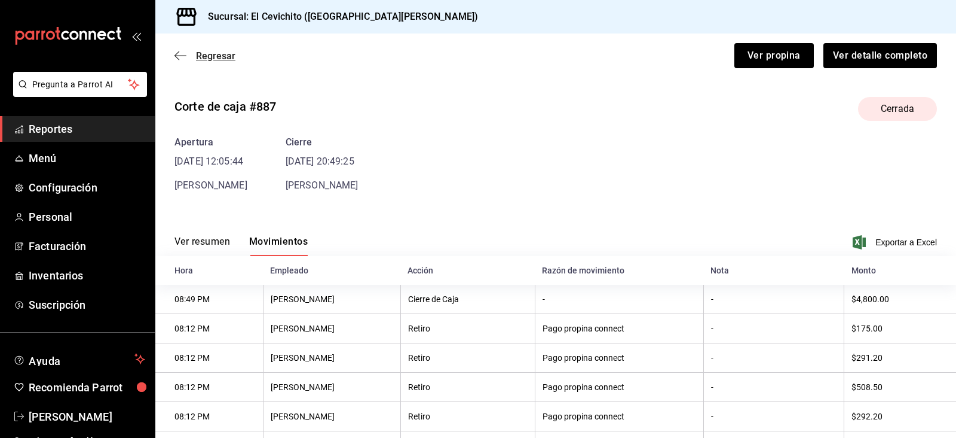
click at [205, 55] on span "Regresar" at bounding box center [215, 55] width 39 height 11
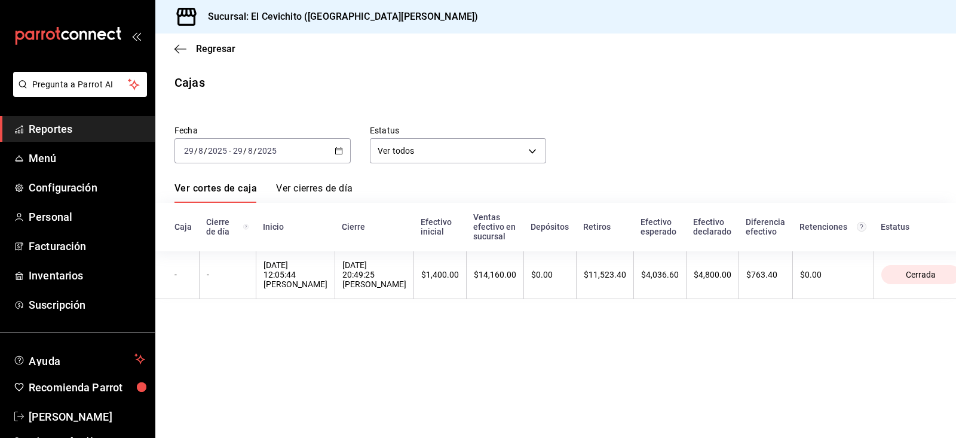
click at [348, 157] on div "[DATE] [DATE] - [DATE] [DATE]" at bounding box center [263, 150] width 176 height 25
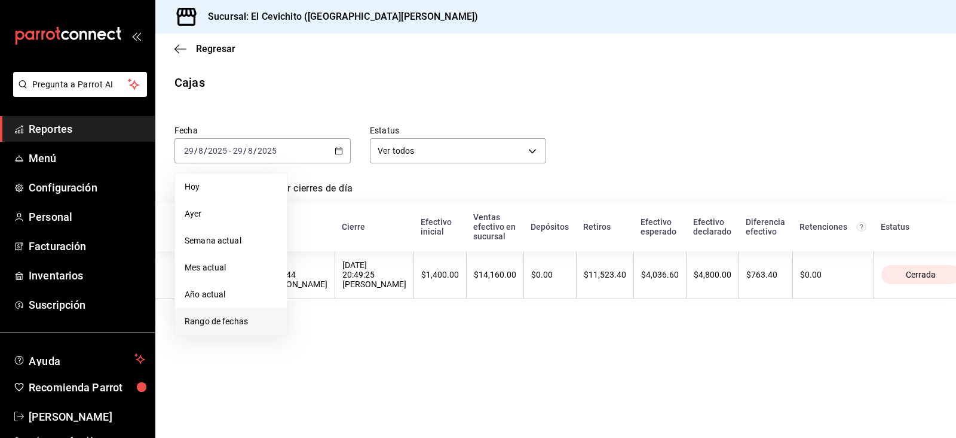
click at [255, 318] on span "Rango de fechas" at bounding box center [231, 321] width 93 height 13
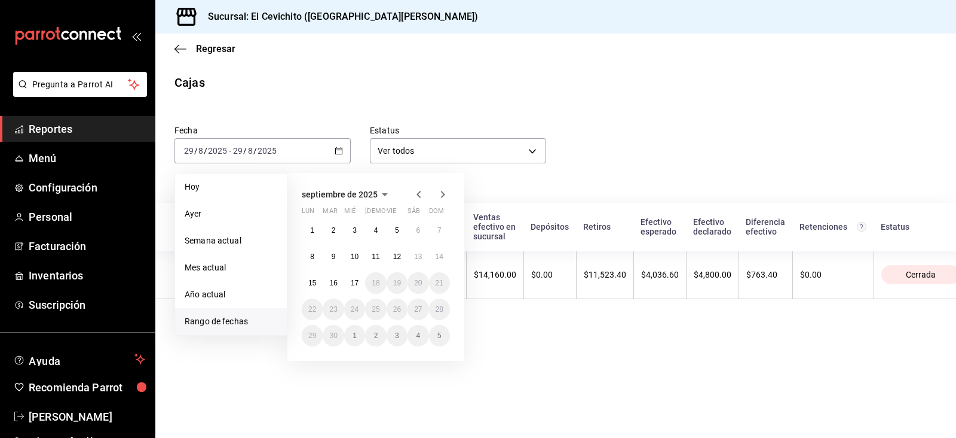
click at [418, 195] on icon "button" at bounding box center [419, 194] width 4 height 7
click at [423, 336] on button "30" at bounding box center [418, 336] width 21 height 22
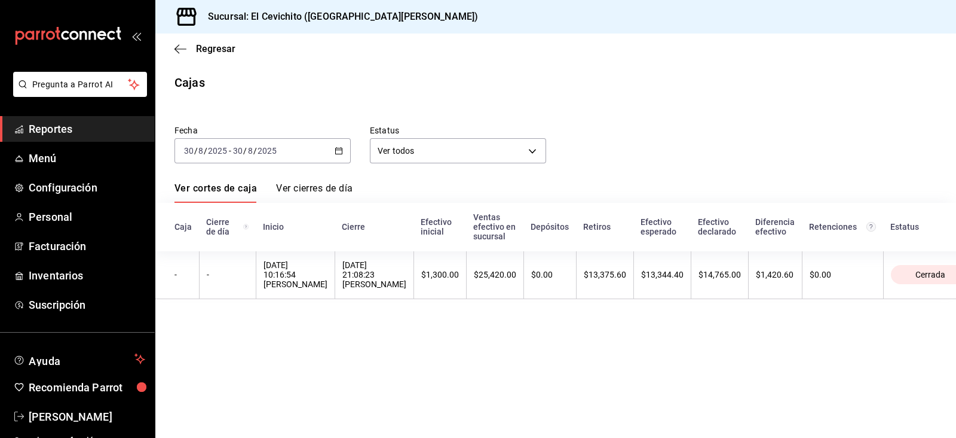
click at [531, 274] on div "$0.00" at bounding box center [550, 275] width 38 height 10
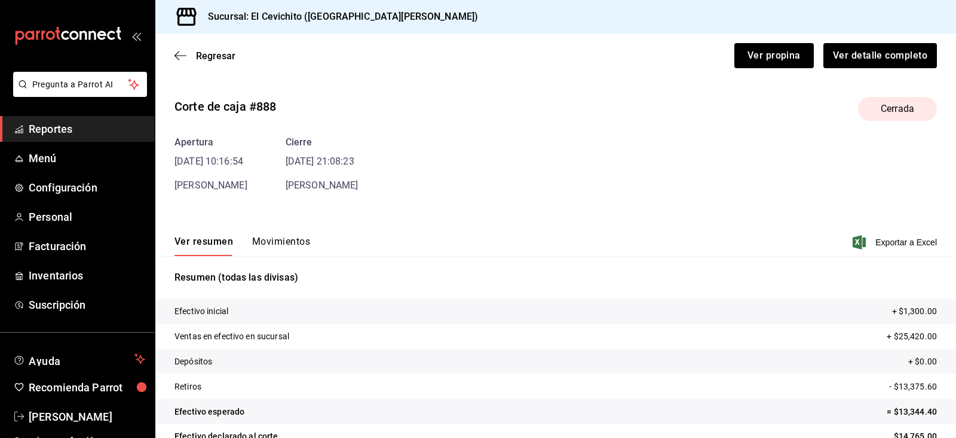
click at [262, 184] on div "Corte de caja #888 Cerrada Apertura [DATE] 10:16:54 [PERSON_NAME] Cierre [DATE]…" at bounding box center [555, 287] width 801 height 400
click at [269, 255] on button "Movimientos" at bounding box center [281, 246] width 58 height 20
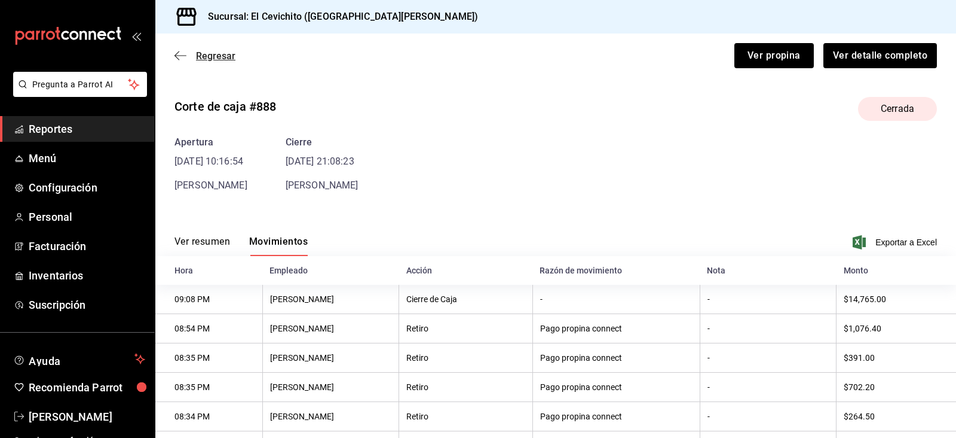
click at [218, 53] on span "Regresar" at bounding box center [215, 55] width 39 height 11
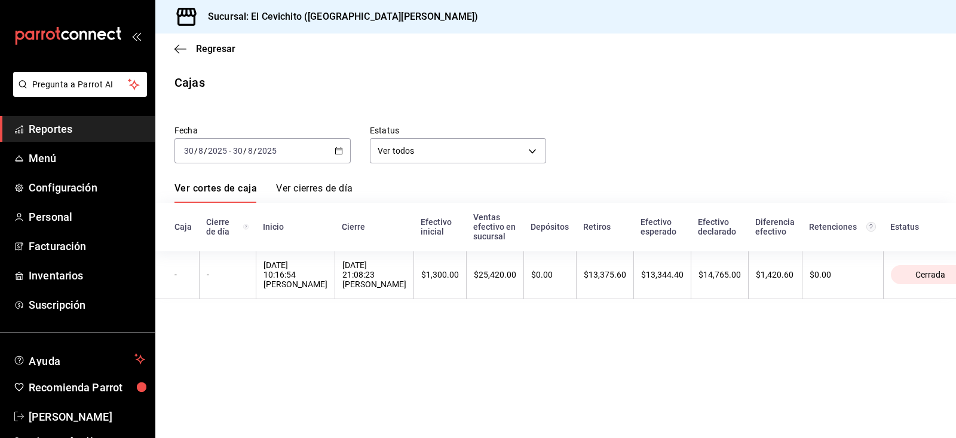
click at [341, 155] on div "[DATE] [DATE] - [DATE] [DATE]" at bounding box center [263, 150] width 176 height 25
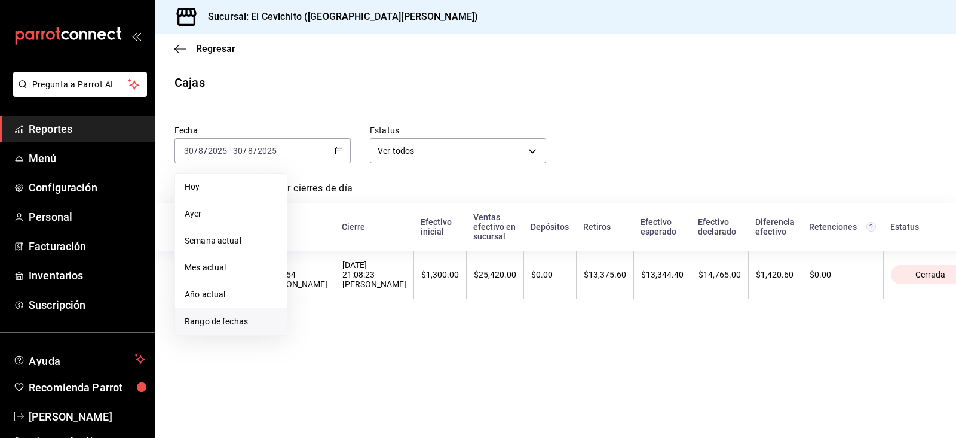
click at [266, 316] on span "Rango de fechas" at bounding box center [231, 321] width 93 height 13
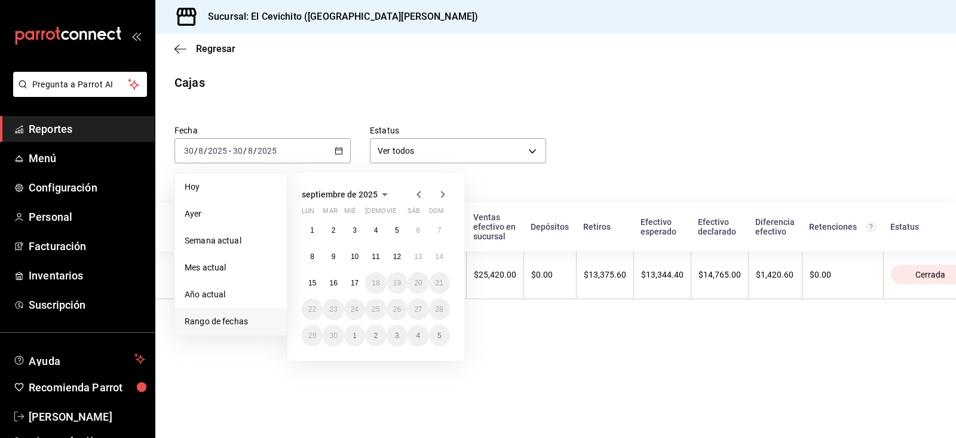
click at [417, 198] on icon "button" at bounding box center [419, 194] width 14 height 14
click at [441, 333] on abbr "31" at bounding box center [440, 335] width 8 height 8
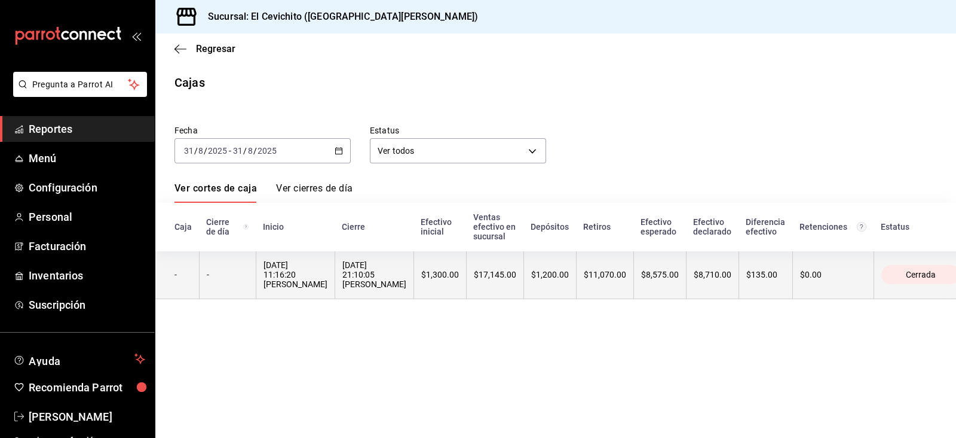
click at [479, 279] on div "$17,145.00" at bounding box center [495, 275] width 42 height 10
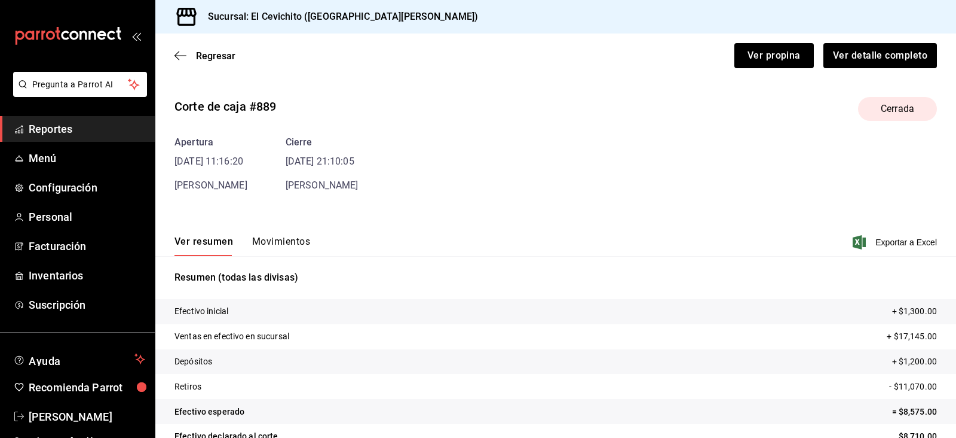
click at [284, 238] on button "Movimientos" at bounding box center [281, 246] width 58 height 20
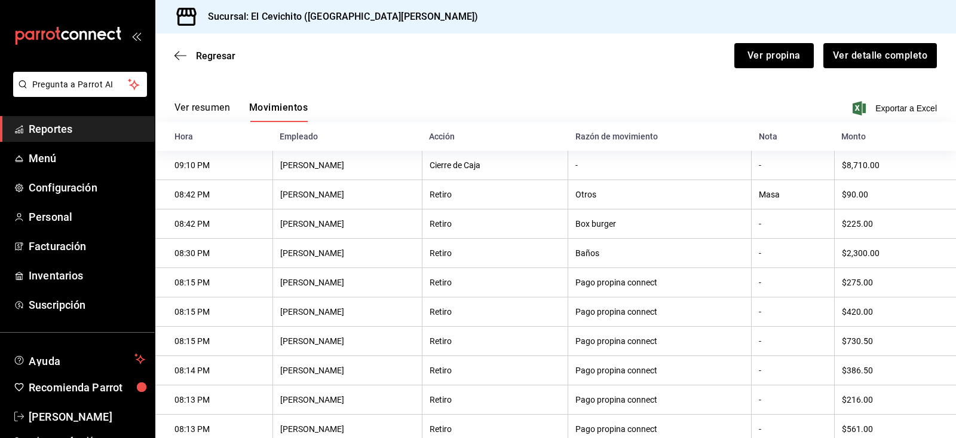
scroll to position [132, 0]
click at [198, 51] on span "Regresar" at bounding box center [215, 55] width 39 height 11
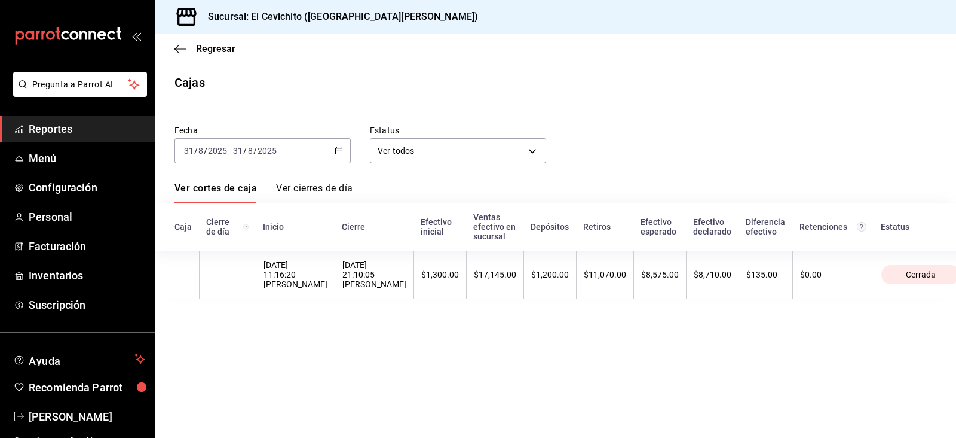
click at [344, 151] on div "[DATE] [DATE] - [DATE] [DATE]" at bounding box center [263, 150] width 176 height 25
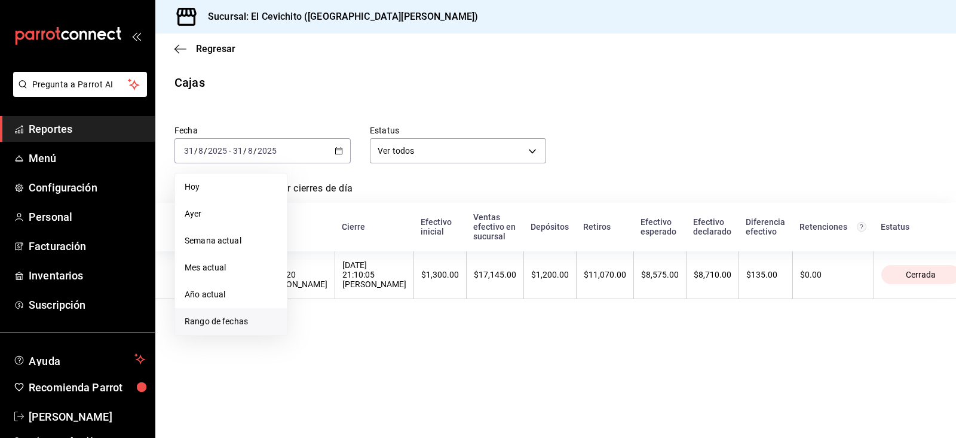
click at [251, 318] on span "Rango de fechas" at bounding box center [231, 321] width 93 height 13
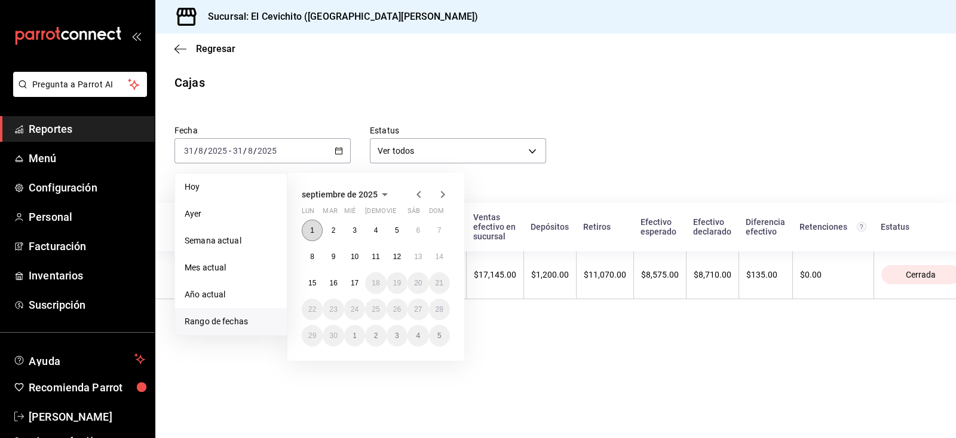
click at [312, 228] on abbr "1" at bounding box center [312, 230] width 4 height 8
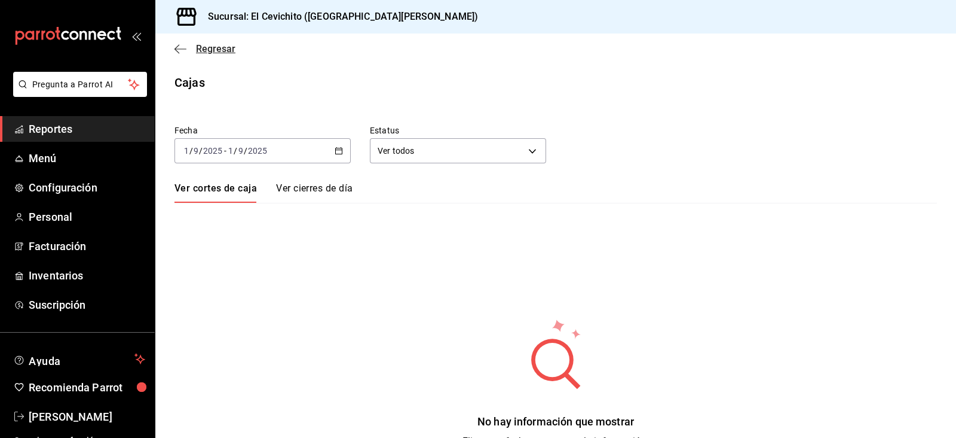
click at [198, 46] on span "Regresar" at bounding box center [215, 48] width 39 height 11
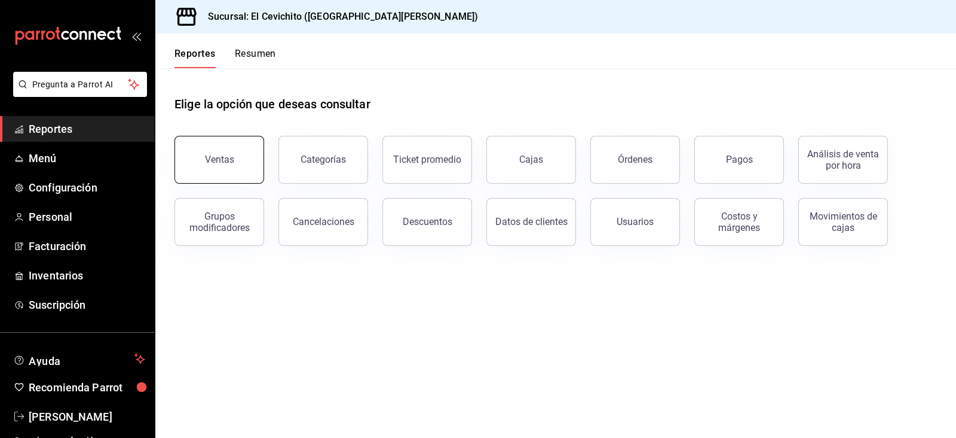
click at [221, 148] on button "Ventas" at bounding box center [220, 160] width 90 height 48
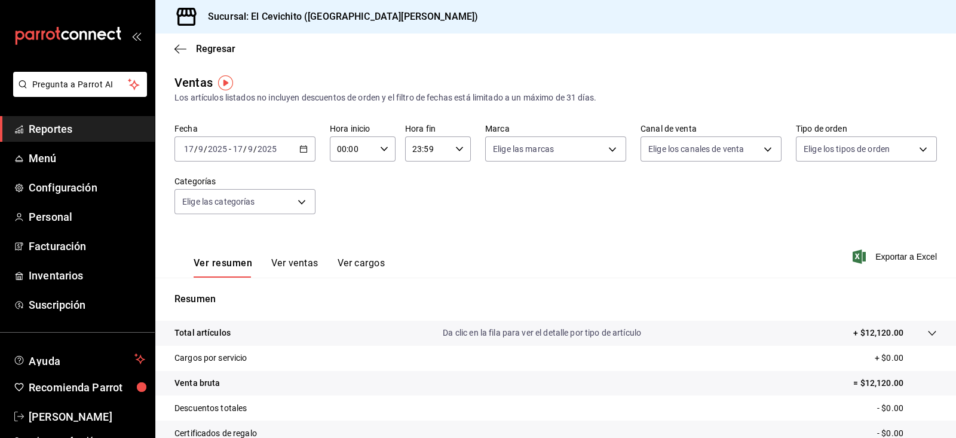
click at [299, 152] on icon "button" at bounding box center [303, 149] width 8 height 8
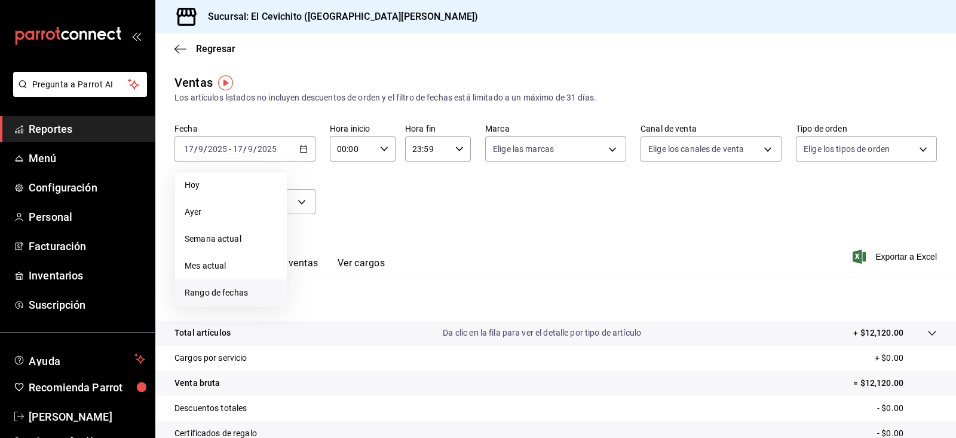
click at [258, 287] on span "Rango de fechas" at bounding box center [231, 292] width 93 height 13
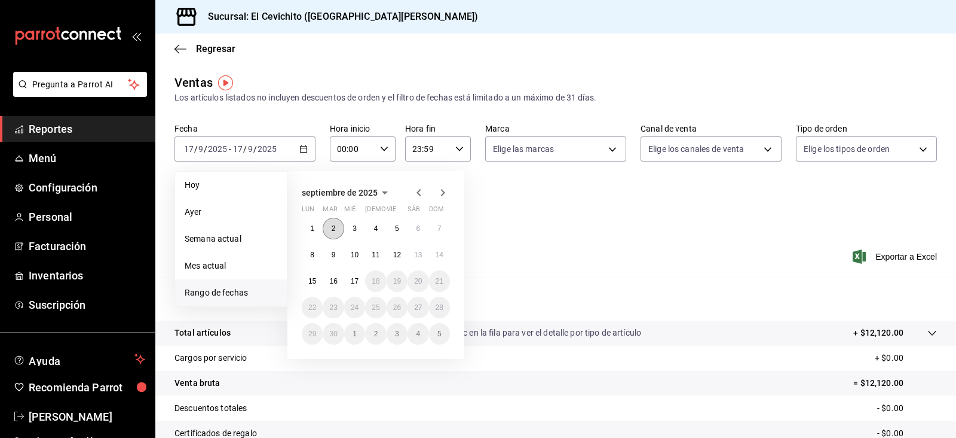
click at [339, 228] on button "2" at bounding box center [333, 229] width 21 height 22
click at [326, 253] on button "9" at bounding box center [333, 255] width 21 height 22
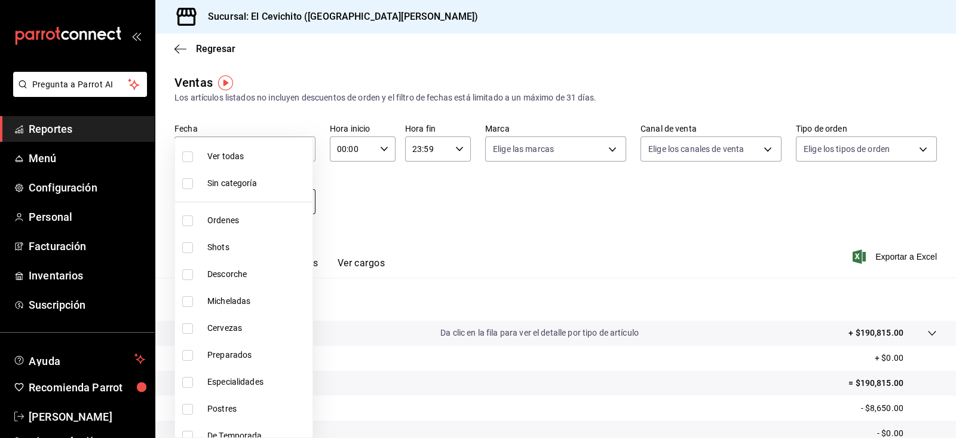
click at [305, 207] on body "Pregunta a Parrot AI Reportes Menú Configuración Personal Facturación Inventari…" at bounding box center [478, 219] width 956 height 438
click at [270, 244] on span "Shots" at bounding box center [257, 247] width 100 height 13
type input "687674ed-7dad-42c9-8578-0bc38cb2a498"
checkbox input "true"
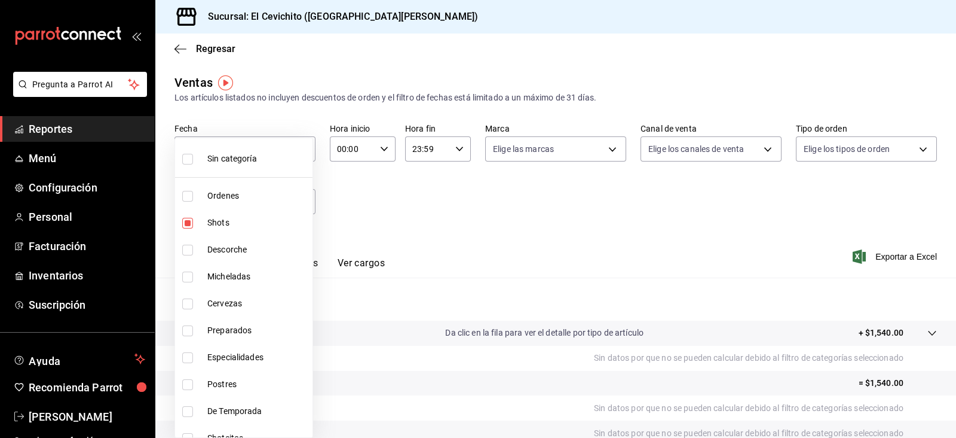
scroll to position [28, 0]
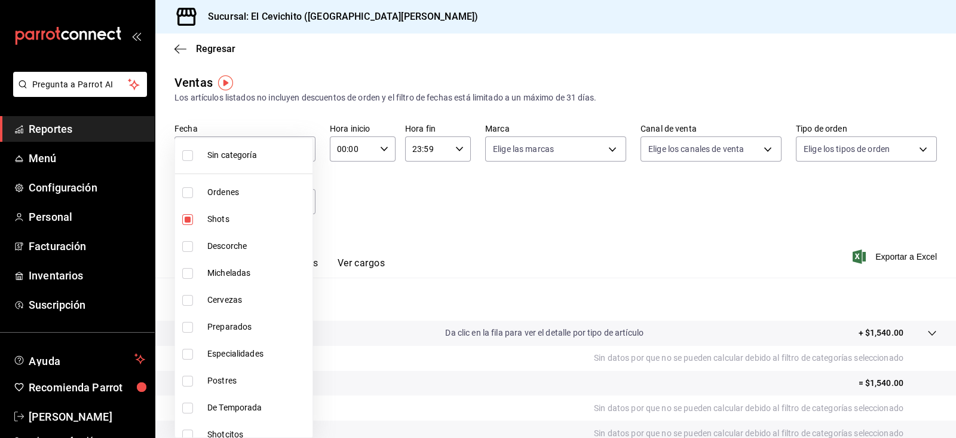
click at [263, 323] on span "Preparados" at bounding box center [257, 326] width 100 height 13
type input "687674ed-7dad-42c9-8578-0bc38cb2a498,eac22d54-664c-4851-8c34-bcfaef3bfeca"
checkbox input "true"
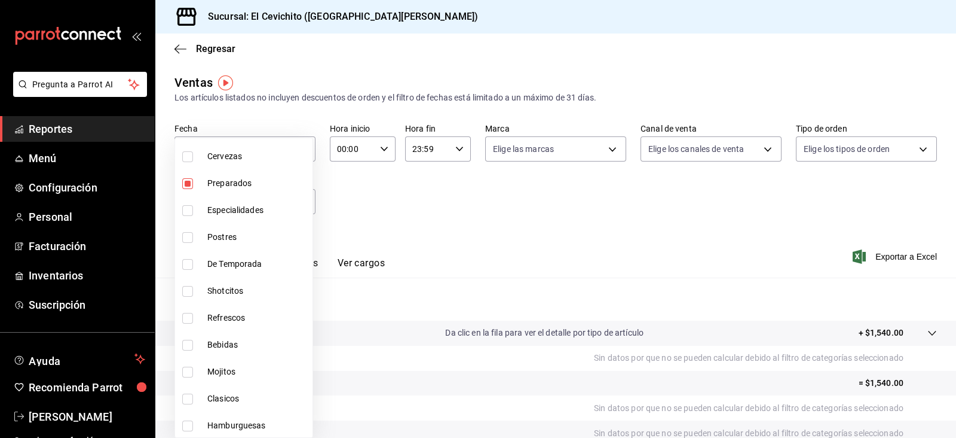
scroll to position [174, 0]
click at [261, 293] on span "Shotcitos" at bounding box center [257, 288] width 100 height 13
type input "687674ed-7dad-42c9-8578-0bc38cb2a498,eac22d54-664c-4851-8c34-bcfaef3bfeca,3b0af…"
checkbox input "true"
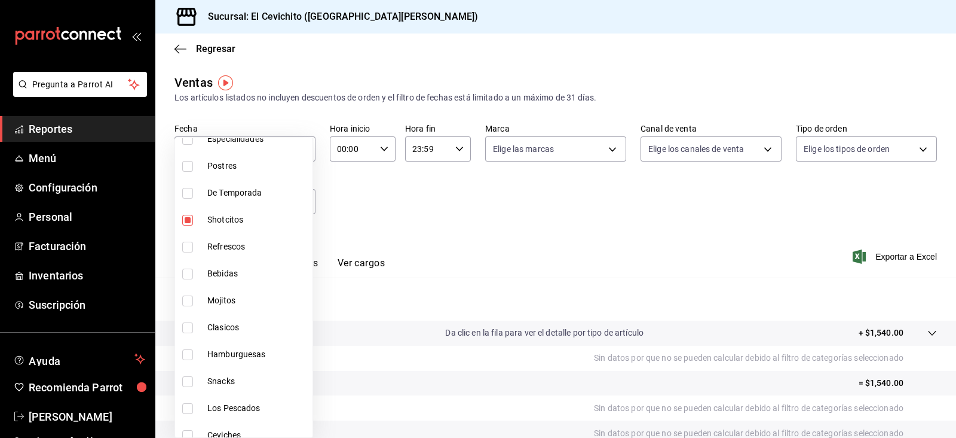
scroll to position [244, 0]
click at [260, 298] on span "Mojitos" at bounding box center [257, 298] width 100 height 13
type input "687674ed-7dad-42c9-8578-0bc38cb2a498,eac22d54-664c-4851-8c34-bcfaef3bfeca,3b0af…"
checkbox input "true"
click at [253, 339] on li "Hamburguesas" at bounding box center [243, 352] width 137 height 27
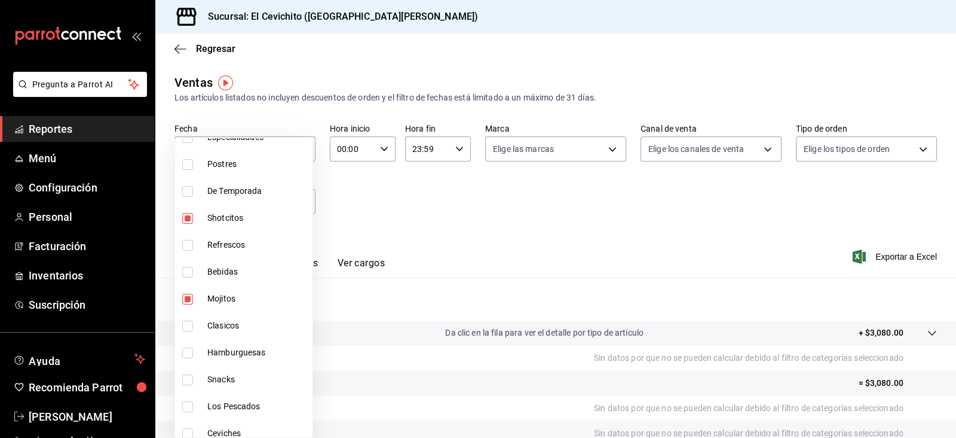
type input "687674ed-7dad-42c9-8578-0bc38cb2a498,eac22d54-664c-4851-8c34-bcfaef3bfeca,3b0af…"
checkbox input "true"
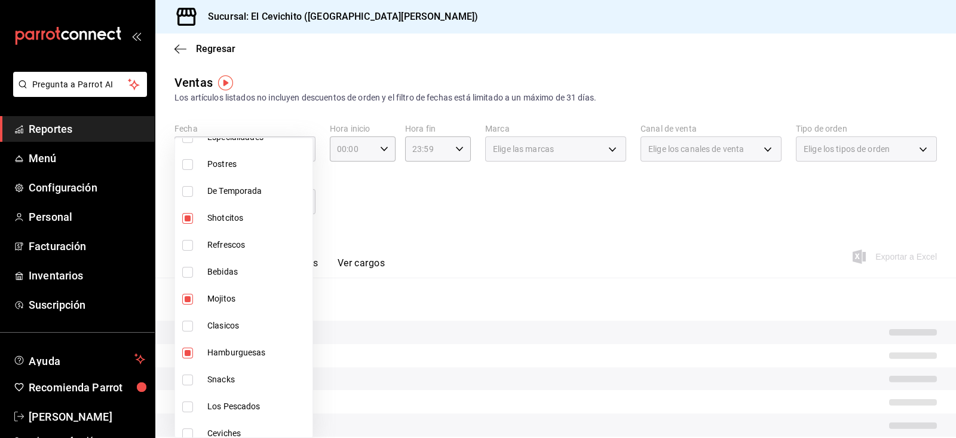
click at [253, 333] on li "Clasicos" at bounding box center [243, 325] width 137 height 27
type input "687674ed-7dad-42c9-8578-0bc38cb2a498,eac22d54-664c-4851-8c34-bcfaef3bfeca,3b0af…"
checkbox input "true"
click at [247, 369] on li "Snacks" at bounding box center [243, 379] width 137 height 27
type input "687674ed-7dad-42c9-8578-0bc38cb2a498,eac22d54-664c-4851-8c34-bcfaef3bfeca,3b0af…"
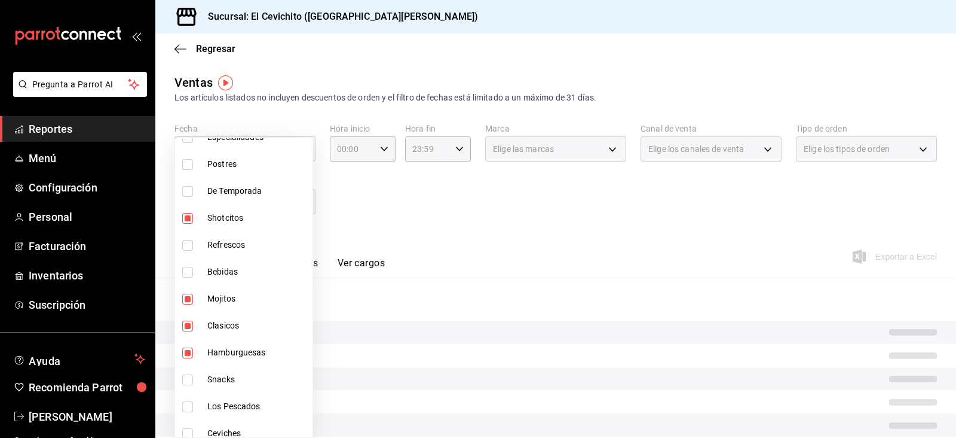
checkbox input "true"
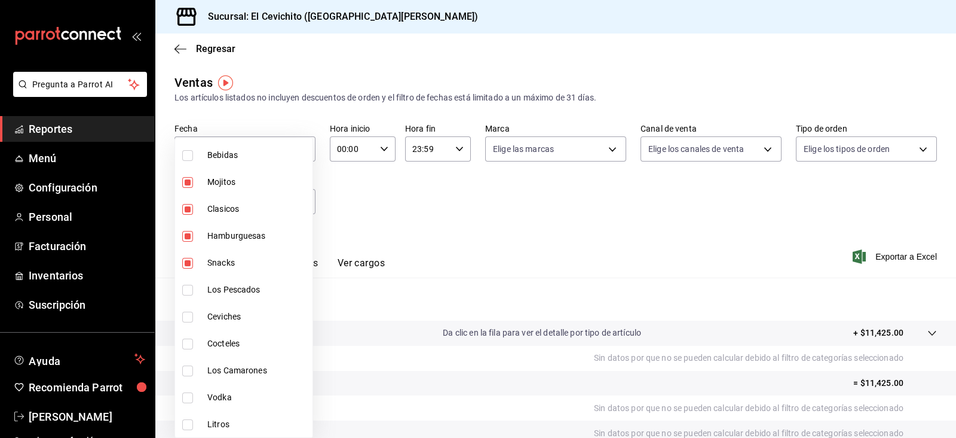
click at [246, 393] on span "Vodka" at bounding box center [257, 397] width 100 height 13
type input "687674ed-7dad-42c9-8578-0bc38cb2a498,eac22d54-664c-4851-8c34-bcfaef3bfeca,3b0af…"
checkbox input "true"
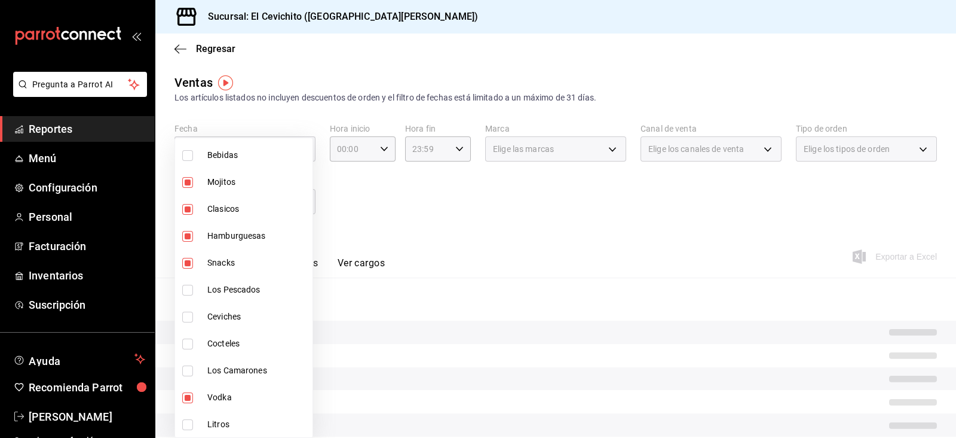
click at [487, 243] on div at bounding box center [478, 219] width 956 height 438
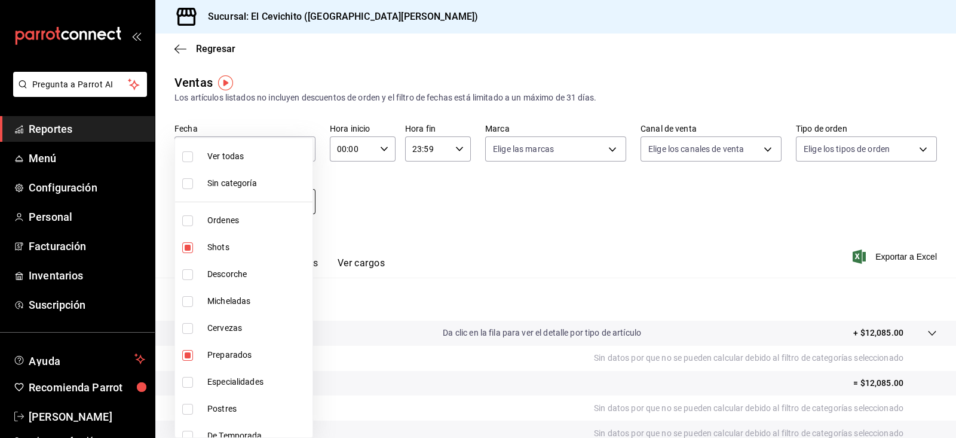
click at [292, 190] on body "Pregunta a Parrot AI Reportes Menú Configuración Personal Facturación Inventari…" at bounding box center [478, 219] width 956 height 438
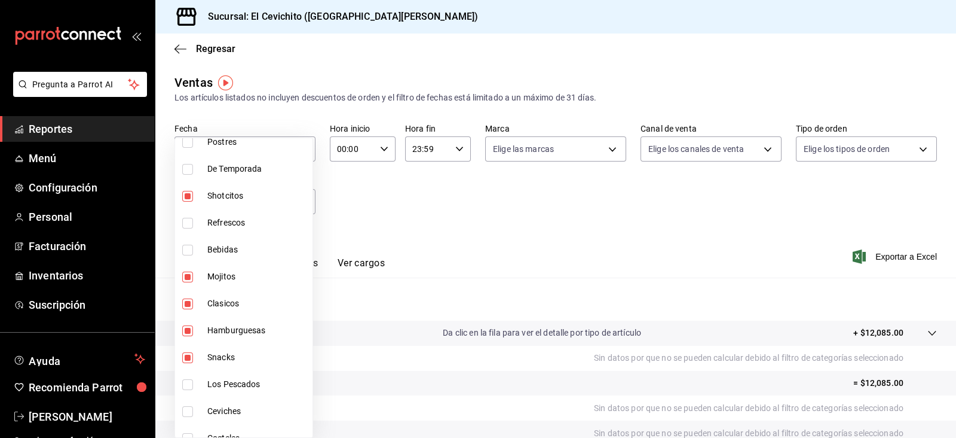
scroll to position [361, 0]
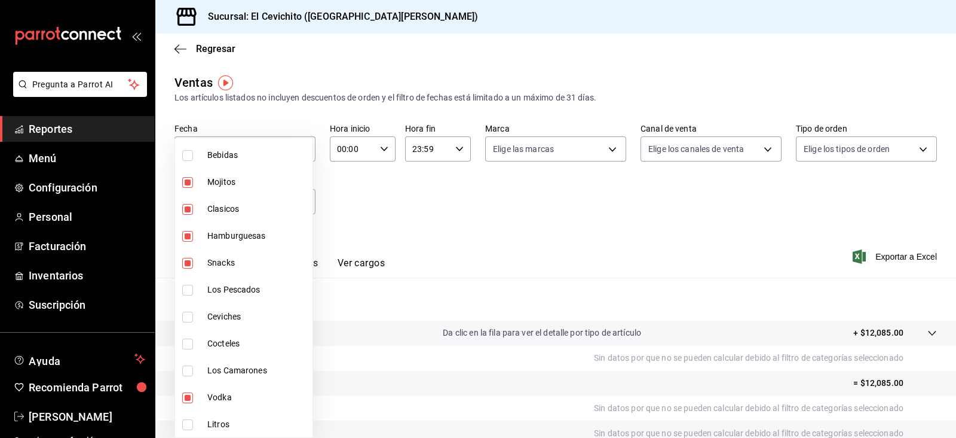
click at [264, 400] on span "Vodka" at bounding box center [257, 397] width 100 height 13
type input "687674ed-7dad-42c9-8578-0bc38cb2a498,eac22d54-664c-4851-8c34-bcfaef3bfeca,3b0af…"
checkbox input "false"
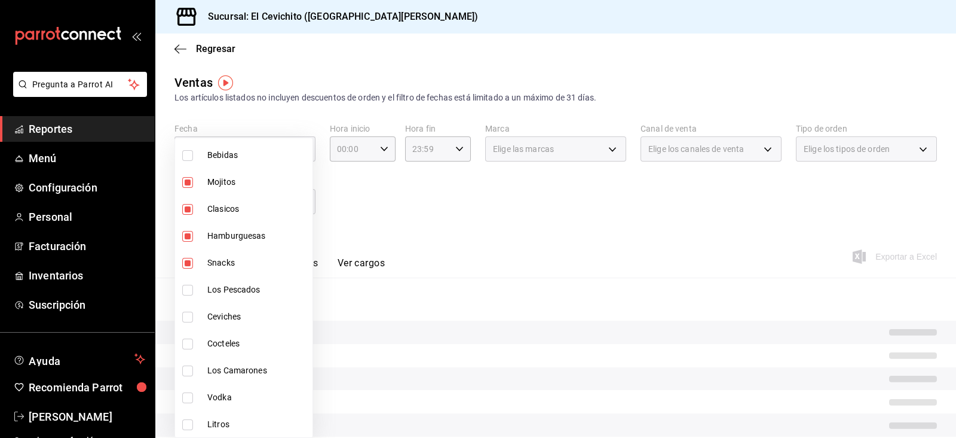
click at [264, 400] on span "Vodka" at bounding box center [257, 397] width 100 height 13
type input "687674ed-7dad-42c9-8578-0bc38cb2a498,eac22d54-664c-4851-8c34-bcfaef3bfeca,3b0af…"
checkbox input "true"
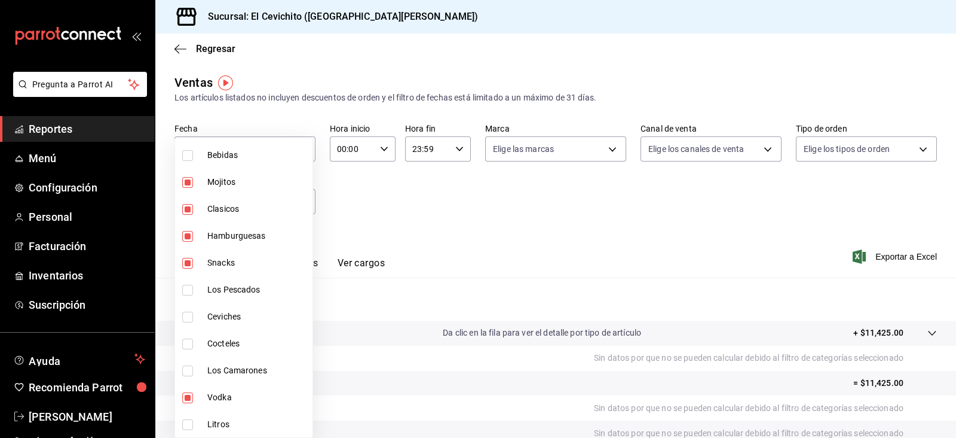
click at [264, 391] on span "Vodka" at bounding box center [257, 397] width 100 height 13
type input "687674ed-7dad-42c9-8578-0bc38cb2a498,eac22d54-664c-4851-8c34-bcfaef3bfeca,3b0af…"
checkbox input "false"
click at [264, 391] on span "Vodka" at bounding box center [257, 397] width 100 height 13
type input "687674ed-7dad-42c9-8578-0bc38cb2a498,eac22d54-664c-4851-8c34-bcfaef3bfeca,3b0af…"
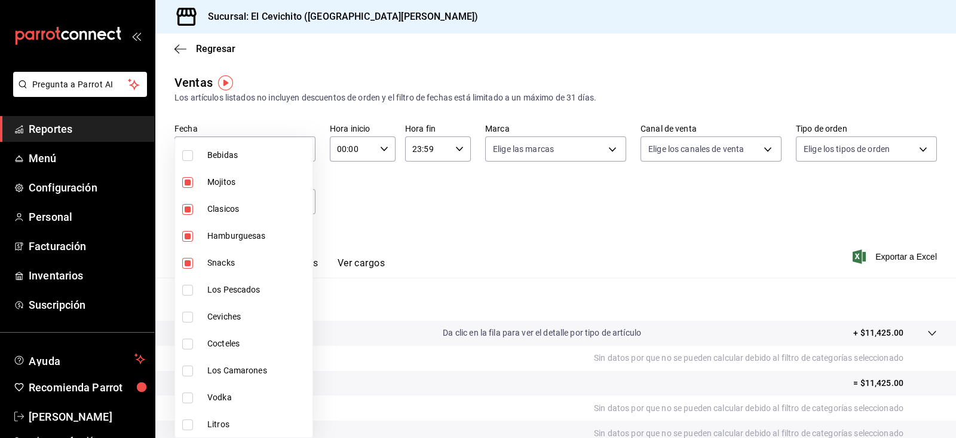
checkbox input "true"
click at [553, 310] on div at bounding box center [478, 219] width 956 height 438
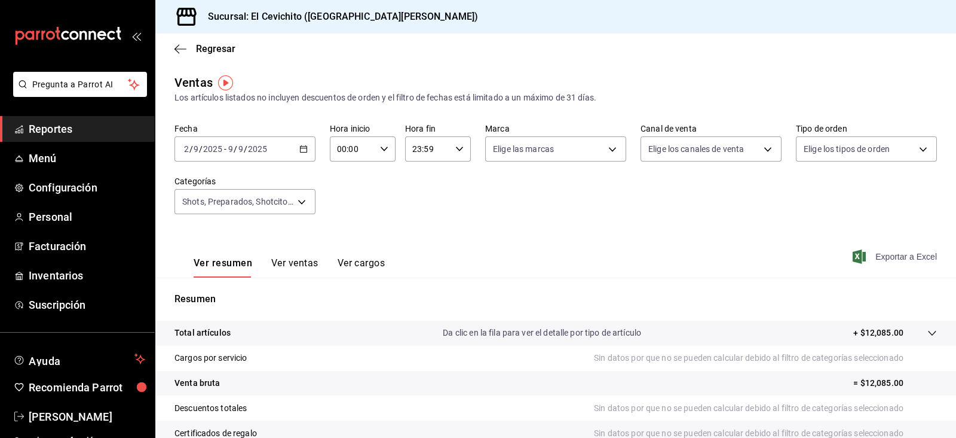
click at [860, 252] on span "Exportar a Excel" at bounding box center [896, 256] width 82 height 14
click at [302, 148] on \(Stroke\) "button" at bounding box center [304, 148] width 7 height 1
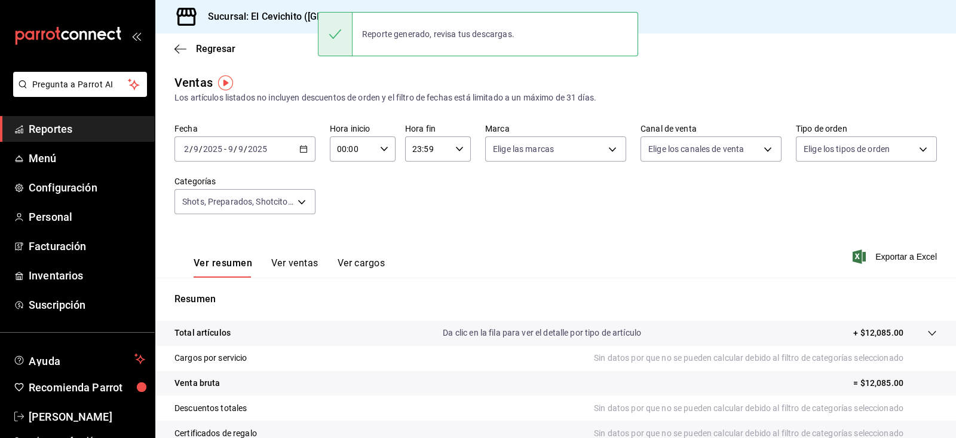
click at [301, 121] on div "Ventas Los artículos listados no incluyen descuentos de orden y el filtro de fe…" at bounding box center [555, 314] width 801 height 480
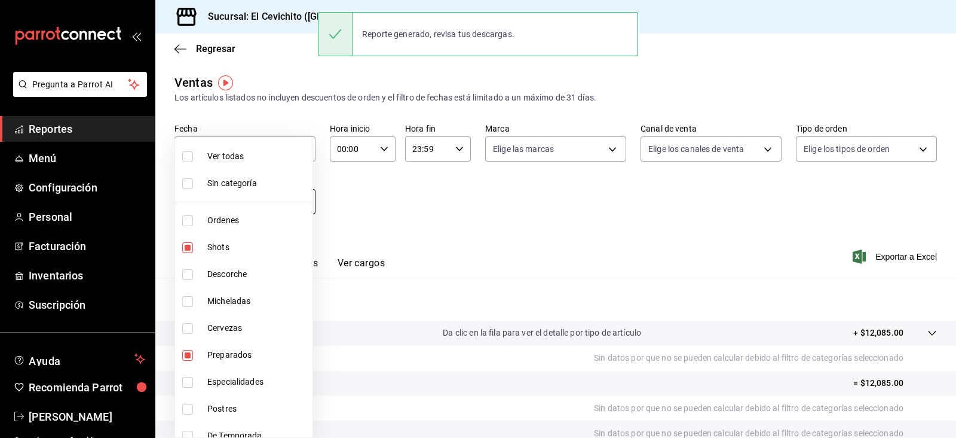
click at [311, 197] on body "Pregunta a Parrot AI Reportes Menú Configuración Personal Facturación Inventari…" at bounding box center [478, 219] width 956 height 438
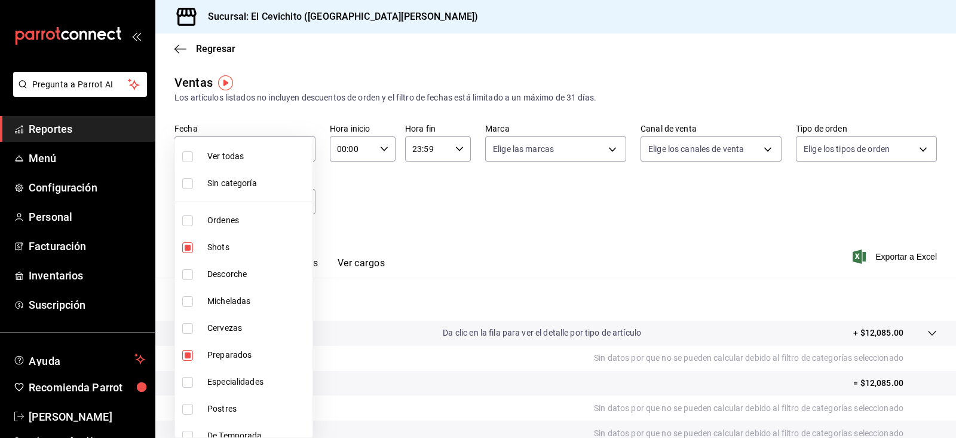
click at [271, 243] on span "Shots" at bounding box center [257, 247] width 100 height 13
type input "eac22d54-664c-4851-8c34-bcfaef3bfeca,3b0afa47-4548-4f8c-8607-83e81fa81f10,37bb8…"
checkbox input "false"
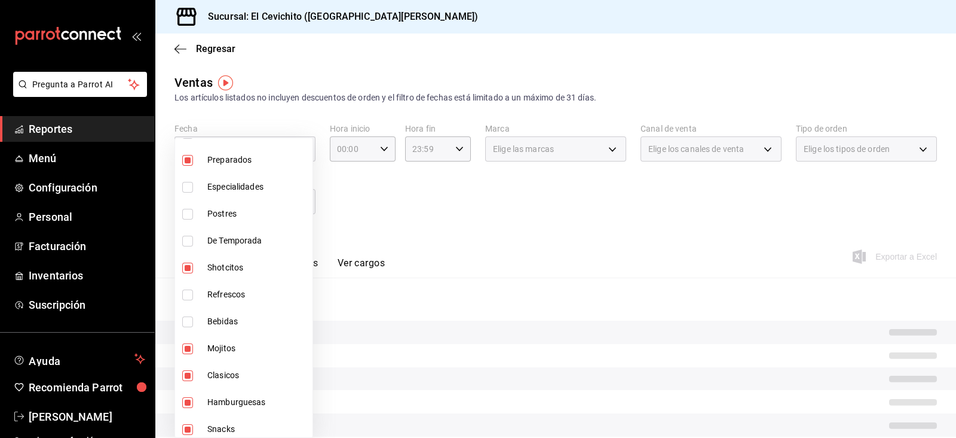
scroll to position [197, 0]
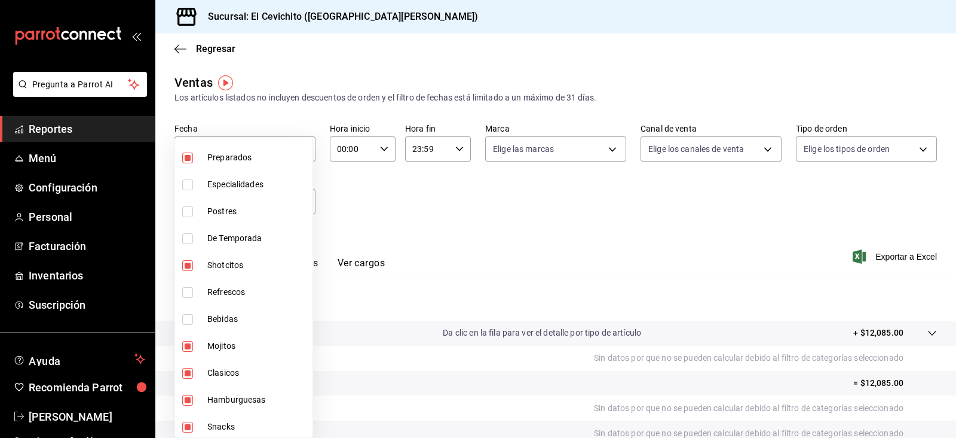
click at [268, 258] on li "Shotcitos" at bounding box center [243, 265] width 137 height 27
type input "eac22d54-664c-4851-8c34-bcfaef3bfeca,37bb8f61-35a9-49e9-a3f9-fac280aa0bad,65ae8…"
checkbox input "false"
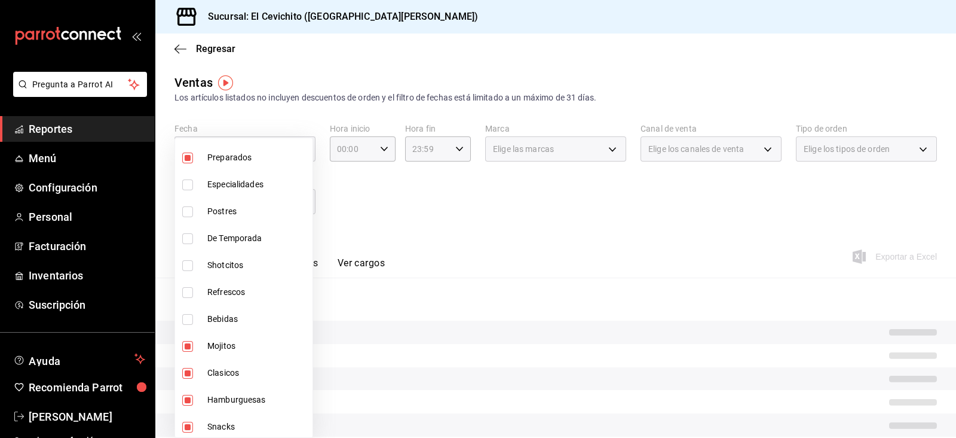
click at [268, 258] on li "Shotcitos" at bounding box center [243, 265] width 137 height 27
type input "eac22d54-664c-4851-8c34-bcfaef3bfeca,37bb8f61-35a9-49e9-a3f9-fac280aa0bad,65ae8…"
checkbox input "true"
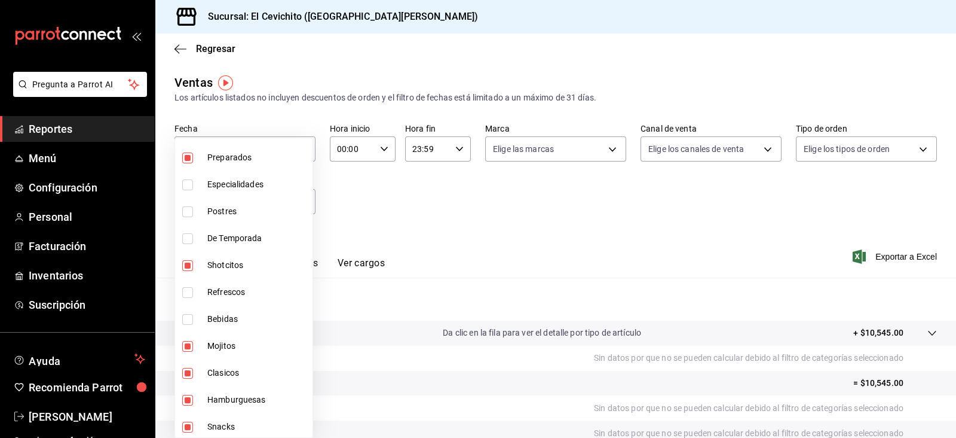
click at [268, 258] on li "Shotcitos" at bounding box center [243, 265] width 137 height 27
type input "eac22d54-664c-4851-8c34-bcfaef3bfeca,37bb8f61-35a9-49e9-a3f9-fac280aa0bad,65ae8…"
checkbox input "false"
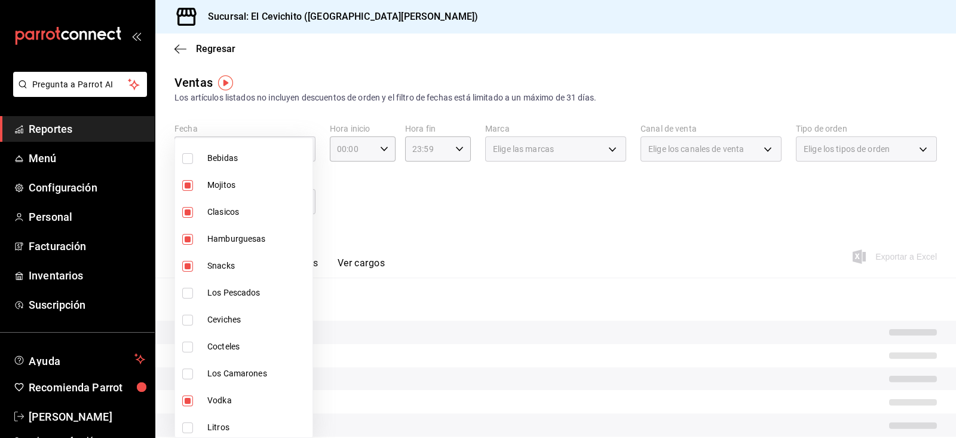
scroll to position [359, 0]
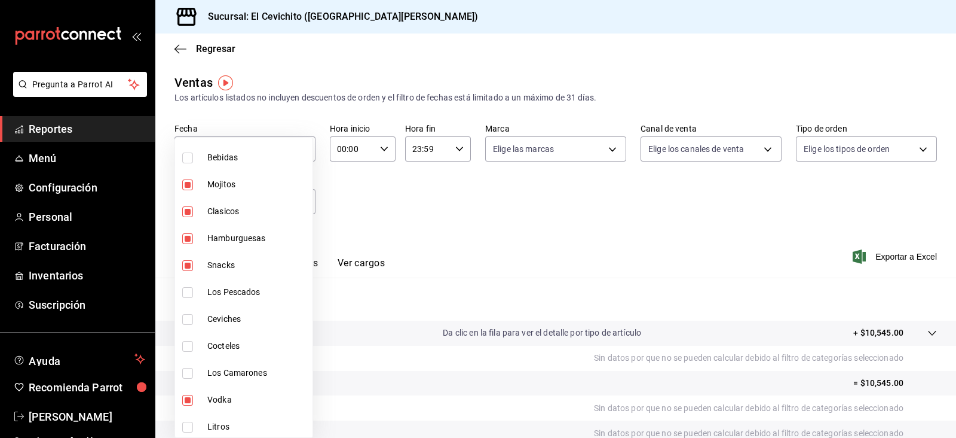
click at [270, 246] on li "Hamburguesas" at bounding box center [243, 238] width 137 height 27
type input "eac22d54-664c-4851-8c34-bcfaef3bfeca,37bb8f61-35a9-49e9-a3f9-fac280aa0bad,93f83…"
checkbox input "false"
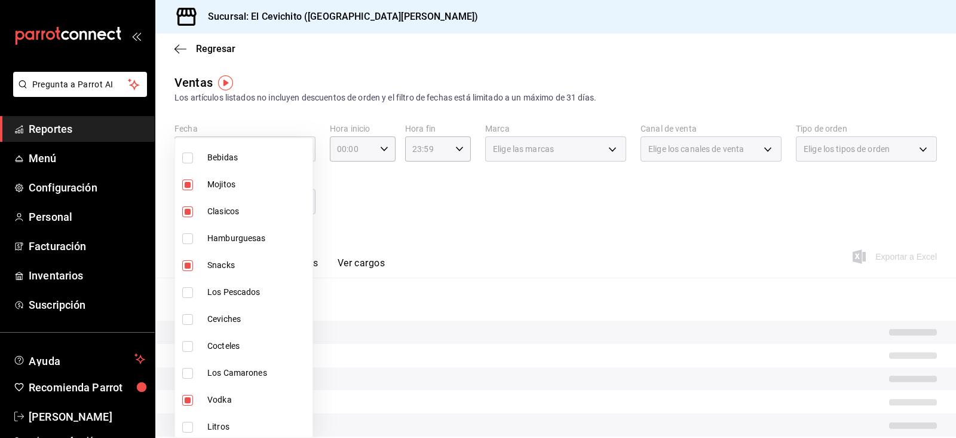
click at [268, 258] on li "Snacks" at bounding box center [243, 265] width 137 height 27
type input "eac22d54-664c-4851-8c34-bcfaef3bfeca,37bb8f61-35a9-49e9-a3f9-fac280aa0bad,93f83…"
checkbox input "false"
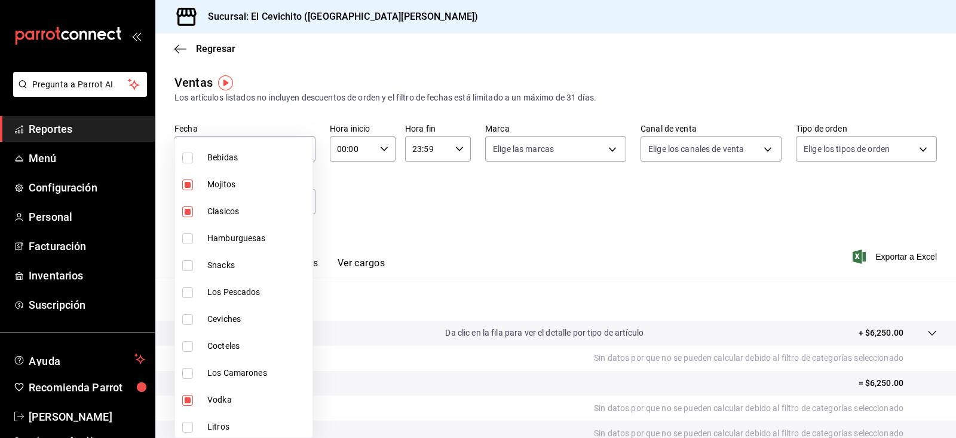
click at [883, 255] on div at bounding box center [478, 219] width 956 height 438
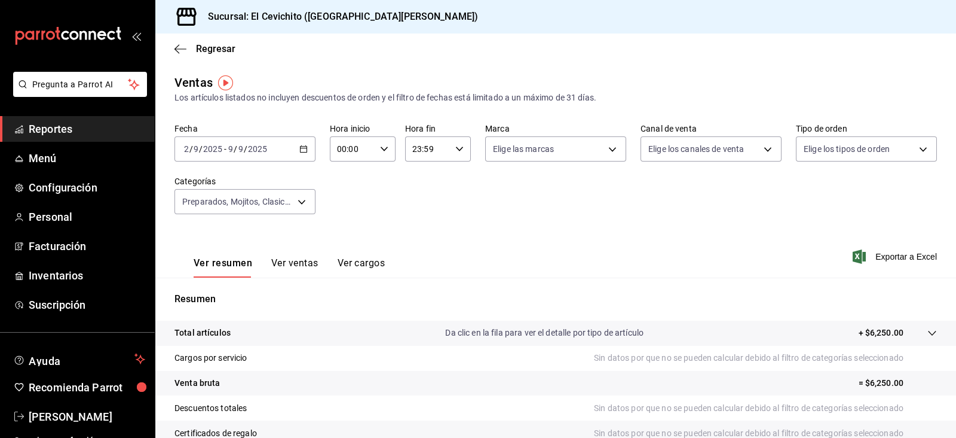
click at [883, 255] on span "Exportar a Excel" at bounding box center [896, 256] width 82 height 14
click at [885, 254] on span "Exportar a Excel" at bounding box center [896, 256] width 82 height 14
click at [185, 45] on icon "button" at bounding box center [181, 49] width 12 height 11
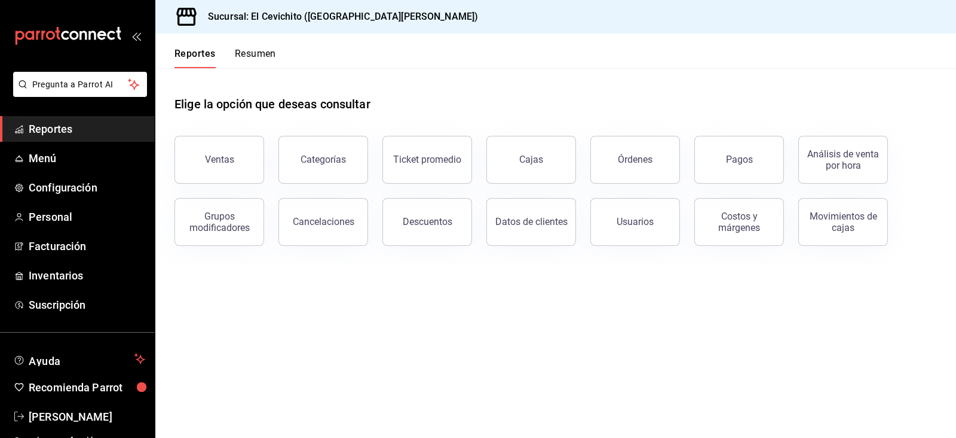
click at [474, 150] on div "Cajas" at bounding box center [524, 152] width 104 height 62
click at [503, 164] on link "Cajas" at bounding box center [532, 160] width 90 height 48
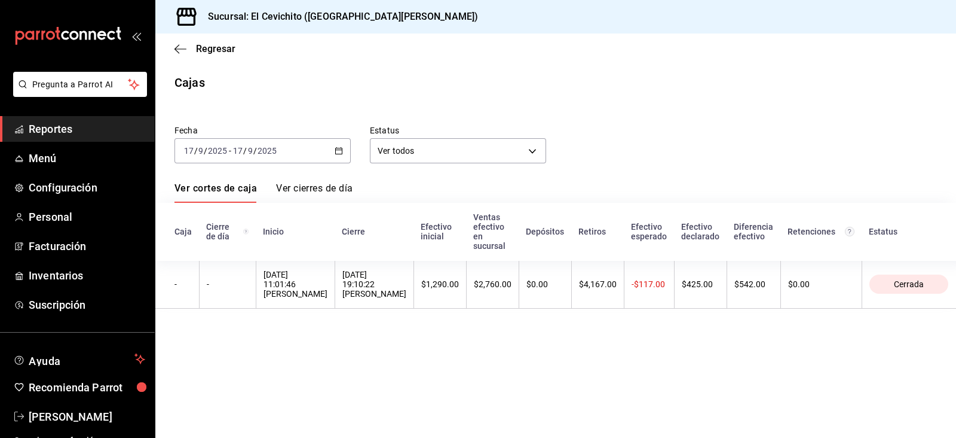
click at [326, 151] on div "[DATE] [DATE] - [DATE] [DATE]" at bounding box center [263, 150] width 176 height 25
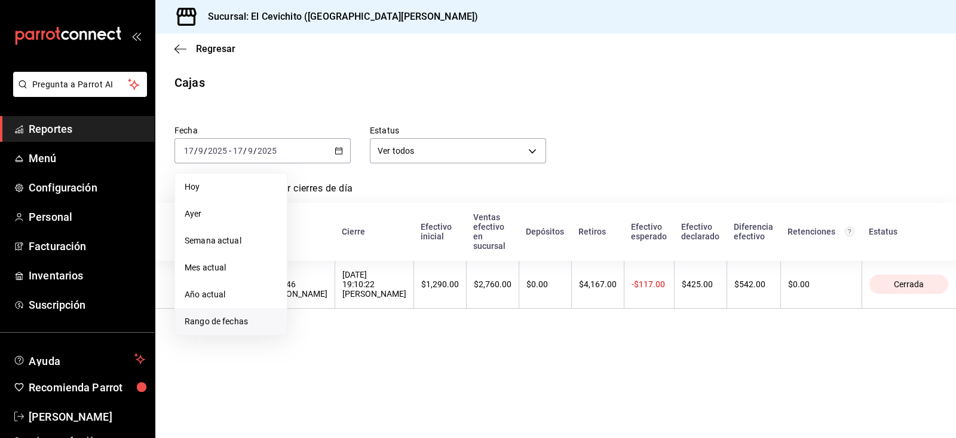
click at [236, 323] on span "Rango de fechas" at bounding box center [231, 321] width 93 height 13
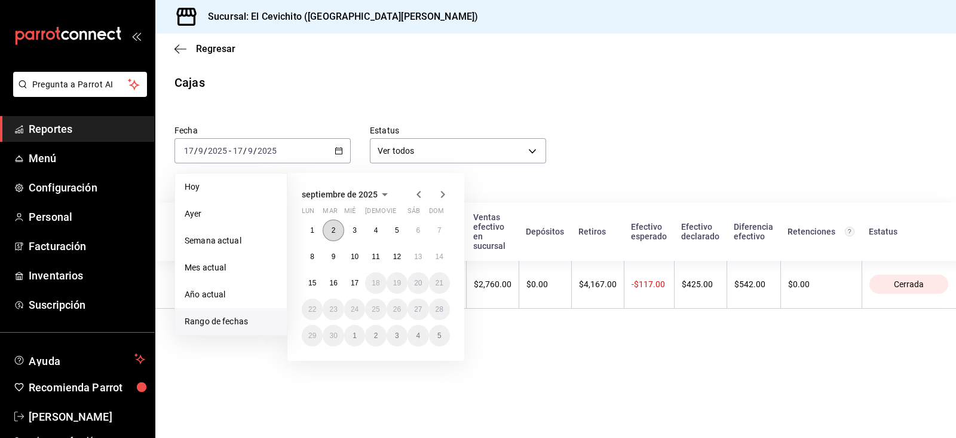
click at [340, 232] on button "2" at bounding box center [333, 230] width 21 height 22
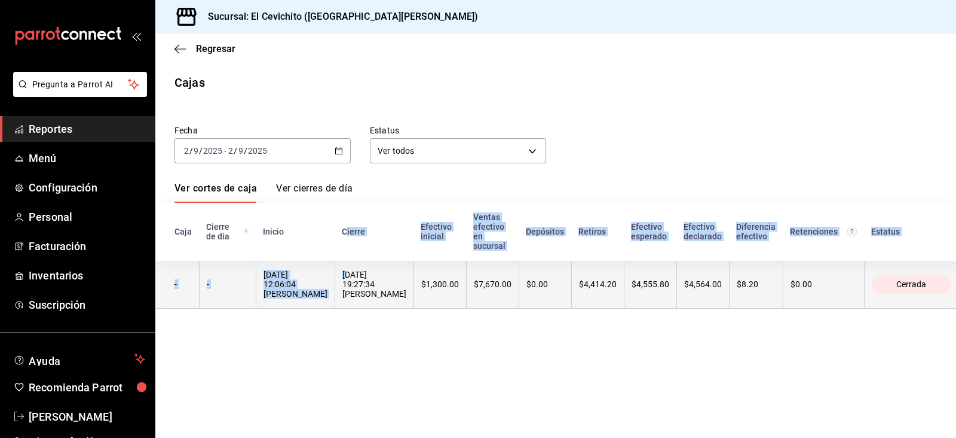
drag, startPoint x: 340, startPoint y: 252, endPoint x: 340, endPoint y: 273, distance: 21.5
click at [340, 273] on table "Caja Cierre de día [PERSON_NAME] Efectivo inicial Ventas efectivo en sucursal D…" at bounding box center [562, 256] width 815 height 106
click at [342, 273] on div "[DATE] 19:27:34 [PERSON_NAME]" at bounding box center [374, 284] width 64 height 29
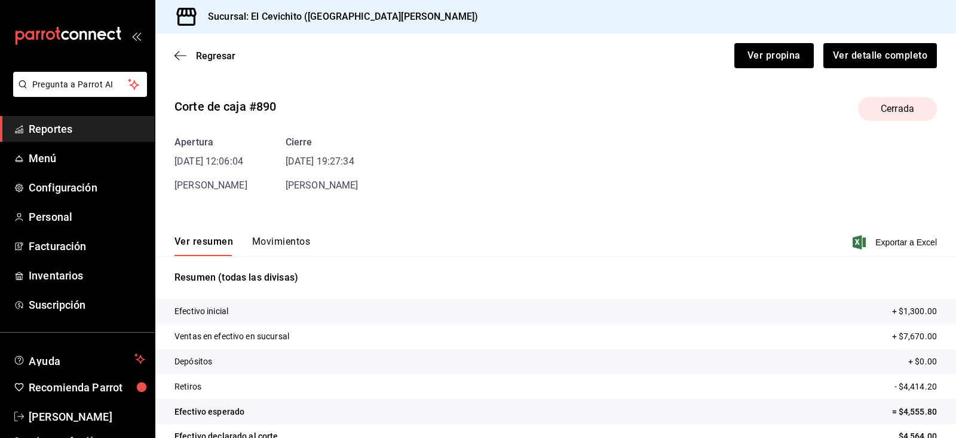
click at [281, 233] on div "Ver resumen Movimientos Exportar a Excel" at bounding box center [555, 238] width 801 height 35
click at [281, 238] on button "Movimientos" at bounding box center [281, 246] width 58 height 20
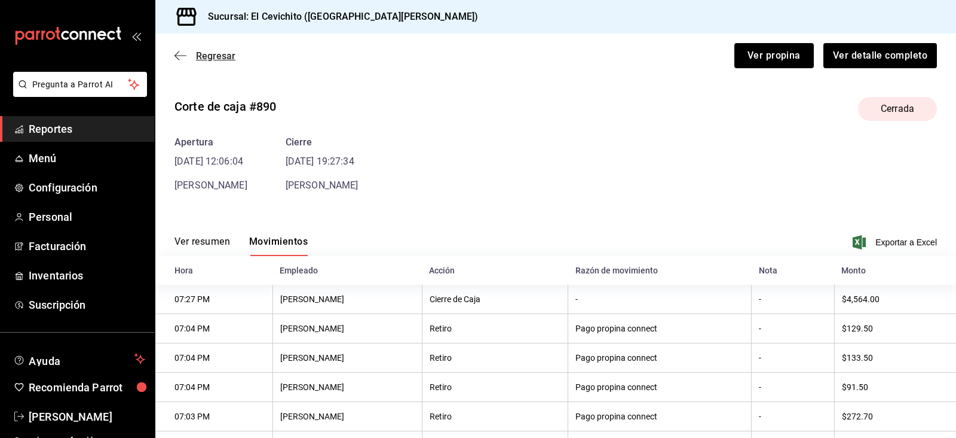
click at [198, 58] on span "Regresar" at bounding box center [215, 55] width 39 height 11
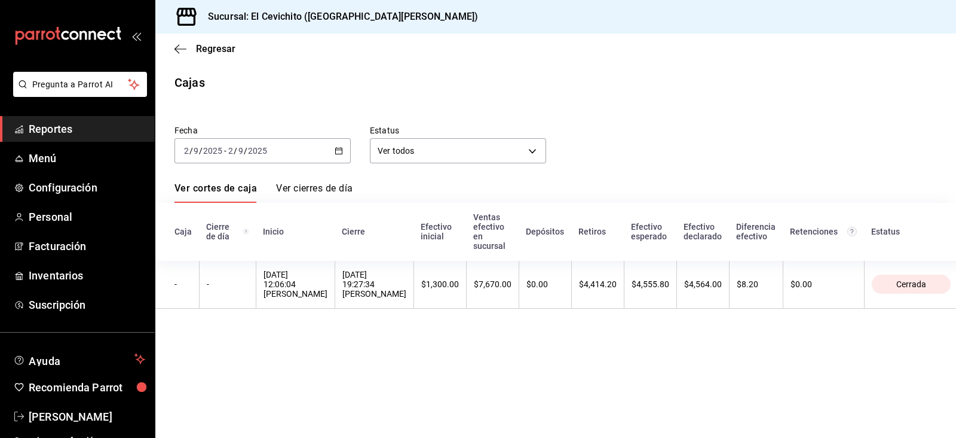
click at [346, 155] on div "[DATE] [DATE] - [DATE] [DATE]" at bounding box center [263, 150] width 176 height 25
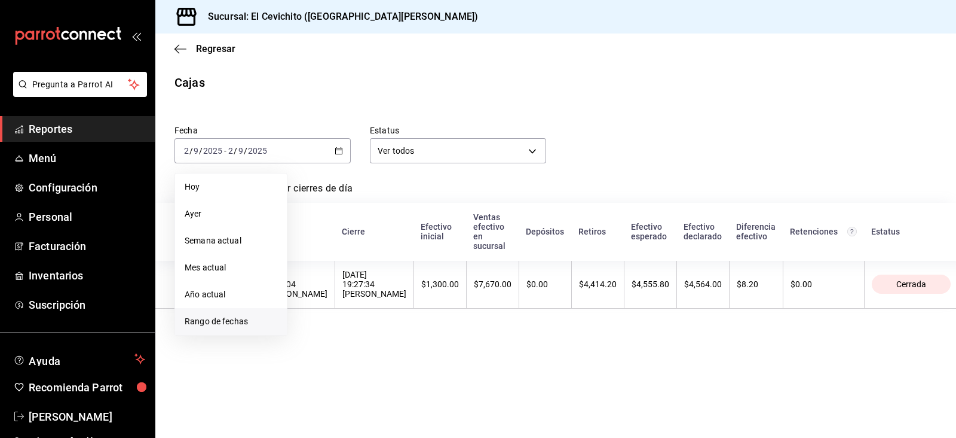
click at [278, 316] on li "Rango de fechas" at bounding box center [231, 321] width 112 height 27
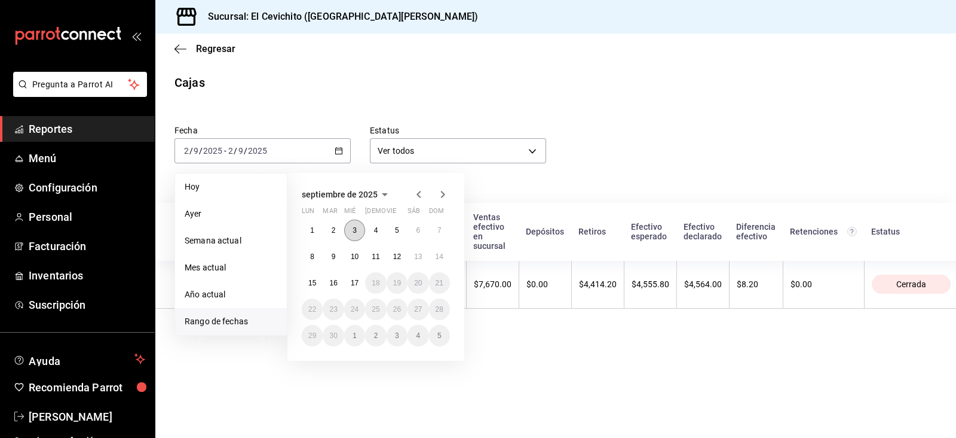
click at [350, 232] on button "3" at bounding box center [354, 230] width 21 height 22
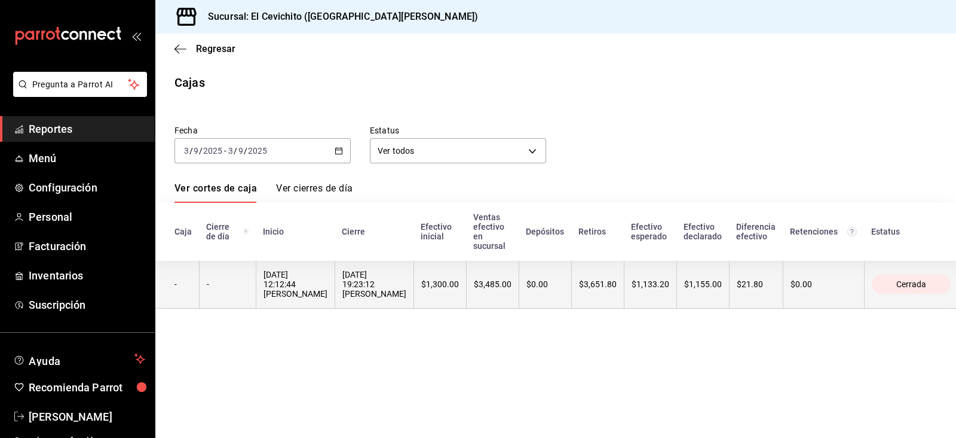
click at [351, 277] on div "[DATE] 19:23:12 [PERSON_NAME]" at bounding box center [374, 284] width 64 height 29
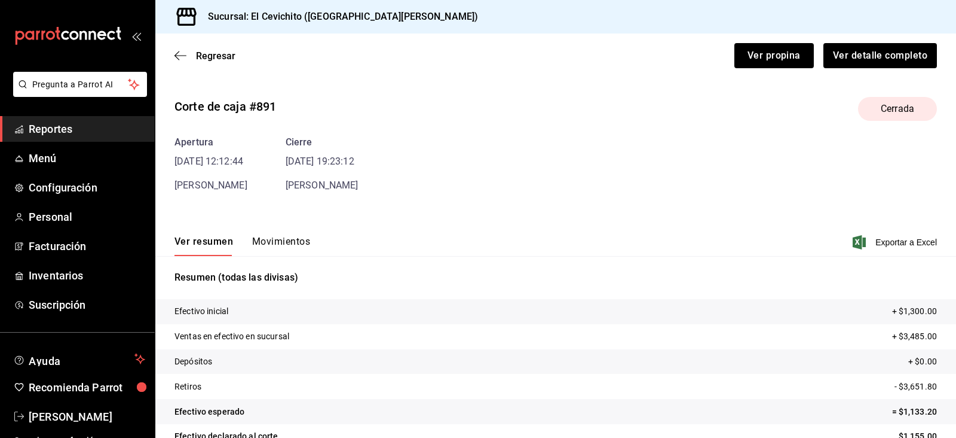
click at [304, 246] on button "Movimientos" at bounding box center [281, 246] width 58 height 20
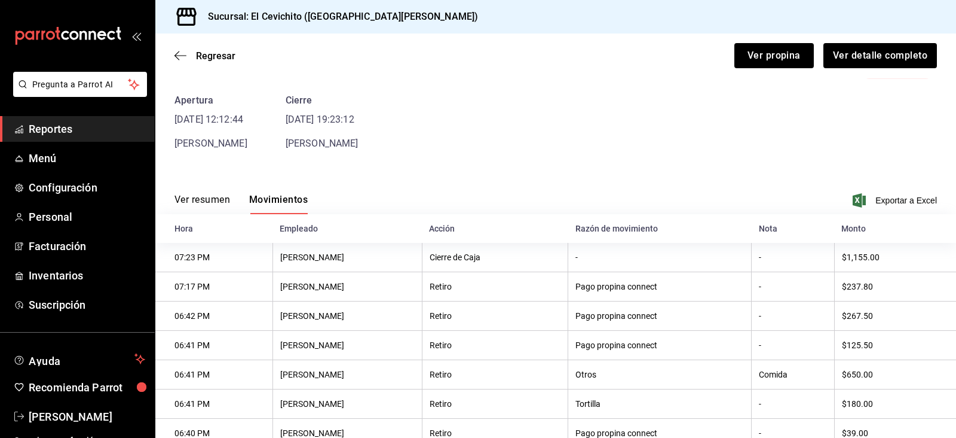
scroll to position [13, 0]
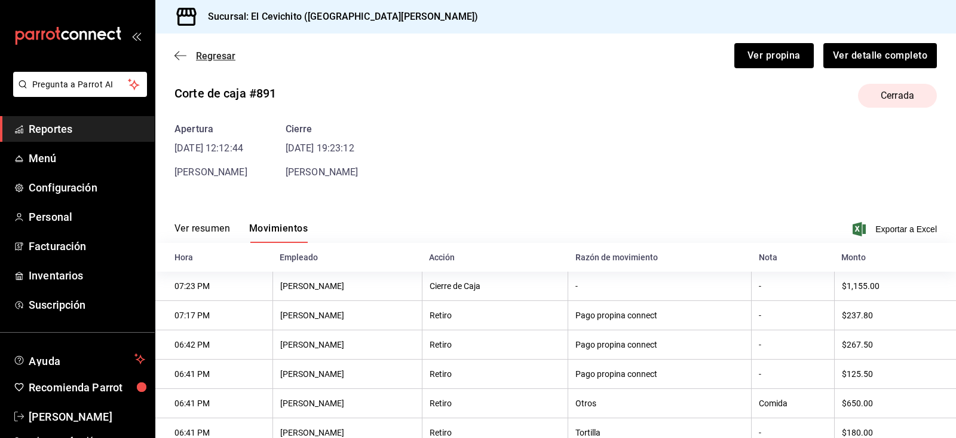
click at [197, 60] on span "Regresar" at bounding box center [215, 55] width 39 height 11
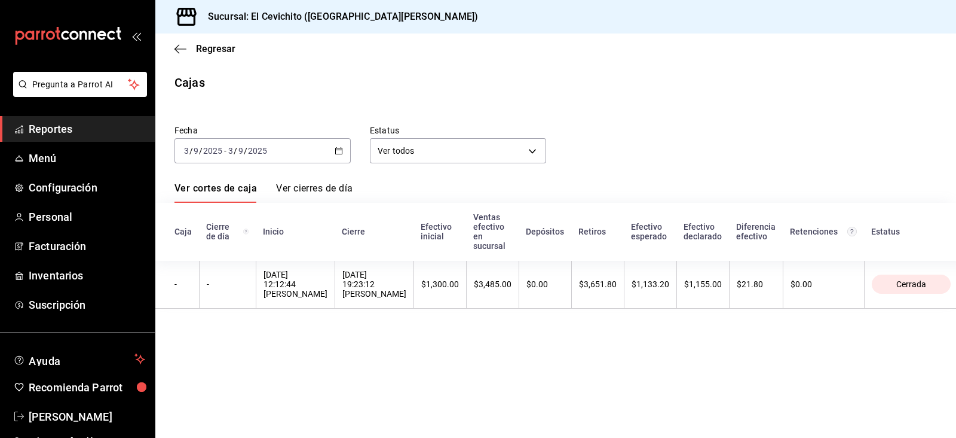
click at [347, 158] on div "[DATE] [DATE] - [DATE] [DATE]" at bounding box center [263, 150] width 176 height 25
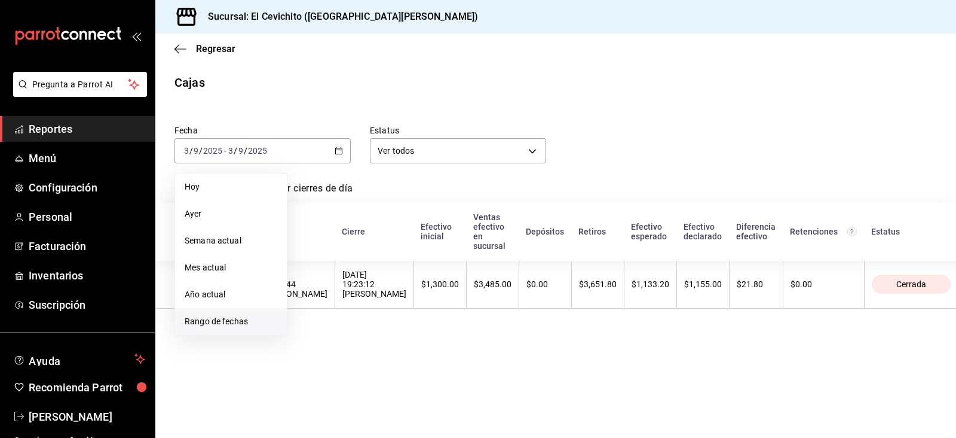
click at [257, 321] on span "Rango de fechas" at bounding box center [231, 321] width 93 height 13
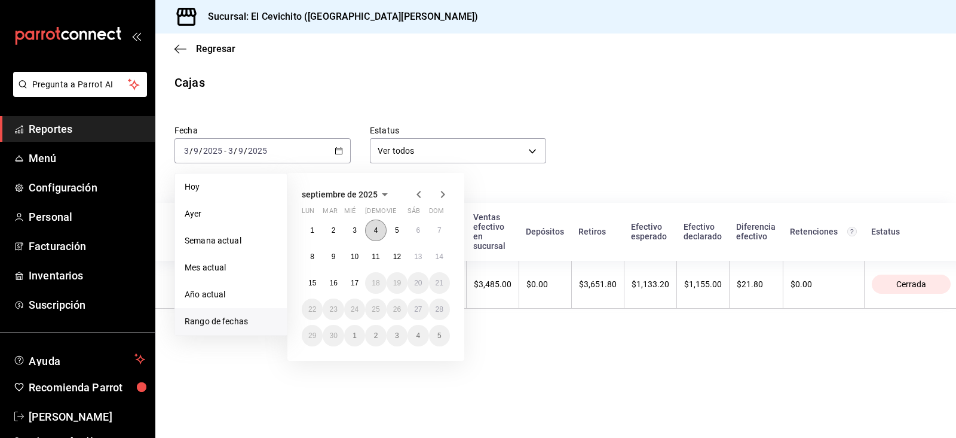
click at [381, 234] on button "4" at bounding box center [375, 230] width 21 height 22
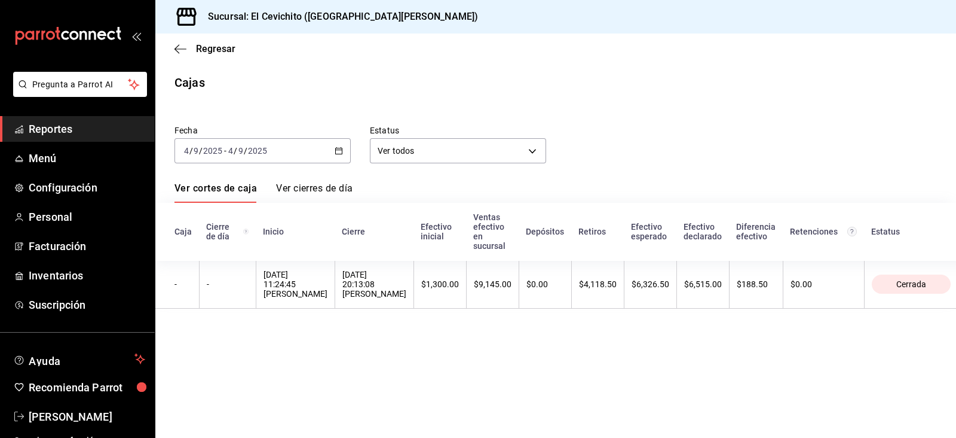
click at [378, 255] on th "Cierre" at bounding box center [374, 231] width 79 height 57
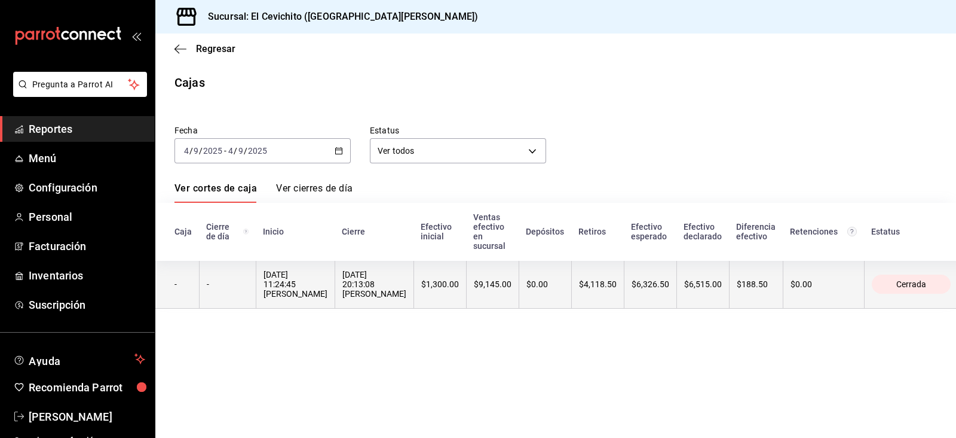
click at [378, 276] on div "[DATE] 20:13:08 [PERSON_NAME]" at bounding box center [374, 284] width 64 height 29
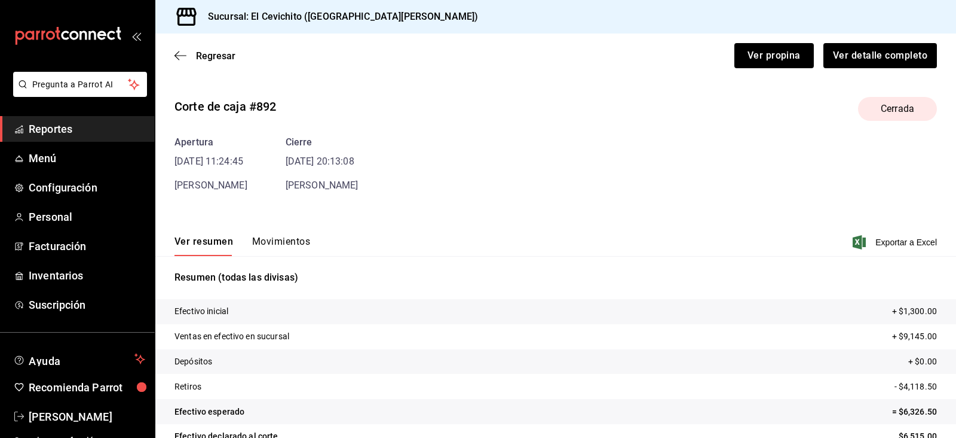
scroll to position [50, 0]
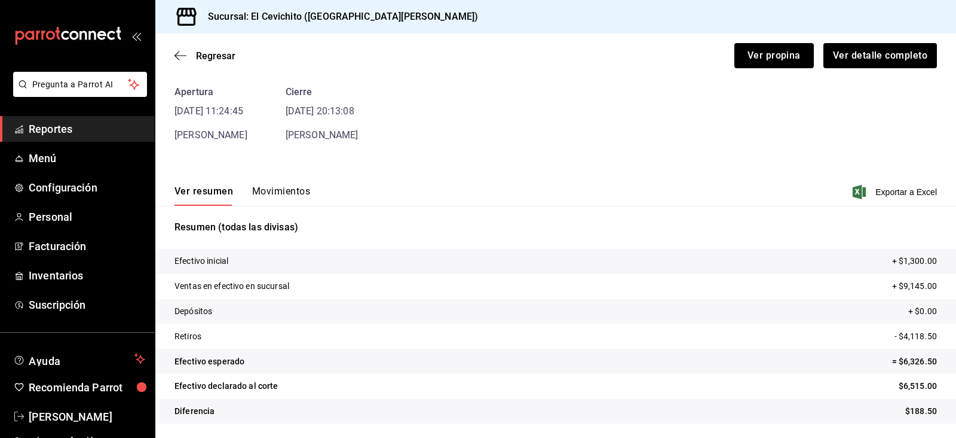
click at [271, 184] on div "Ver resumen Movimientos Exportar a Excel" at bounding box center [555, 188] width 801 height 35
click at [271, 186] on button "Movimientos" at bounding box center [281, 195] width 58 height 20
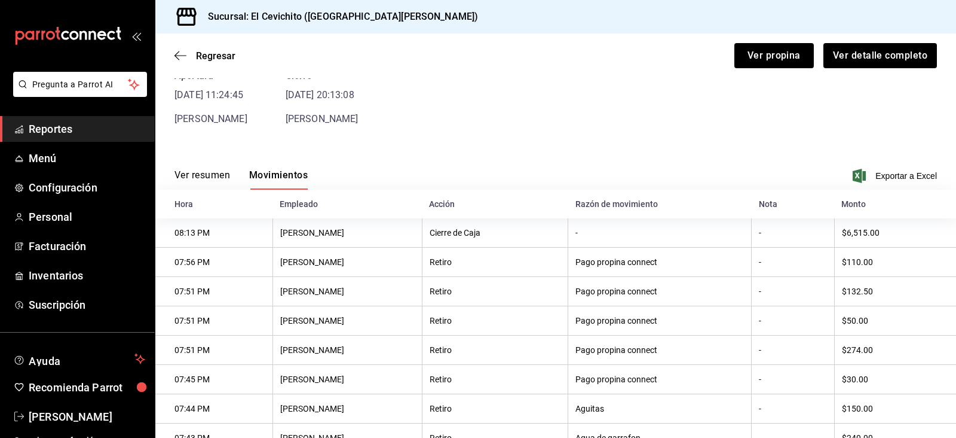
scroll to position [65, 0]
click at [197, 57] on span "Regresar" at bounding box center [215, 55] width 39 height 11
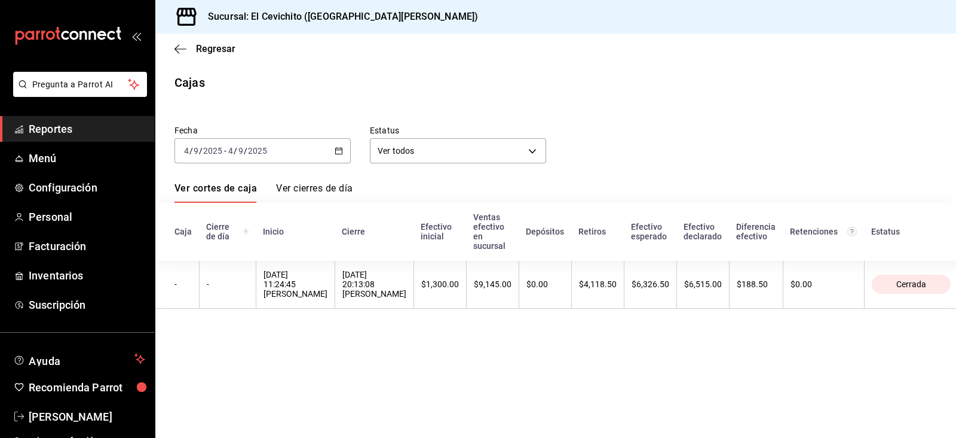
click at [343, 155] on div "[DATE] [DATE] - [DATE] [DATE]" at bounding box center [263, 150] width 176 height 25
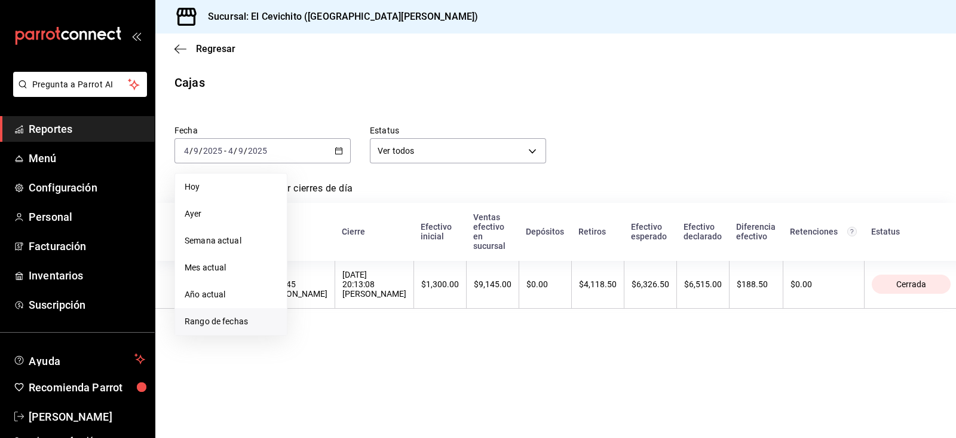
click at [272, 315] on span "Rango de fechas" at bounding box center [231, 321] width 93 height 13
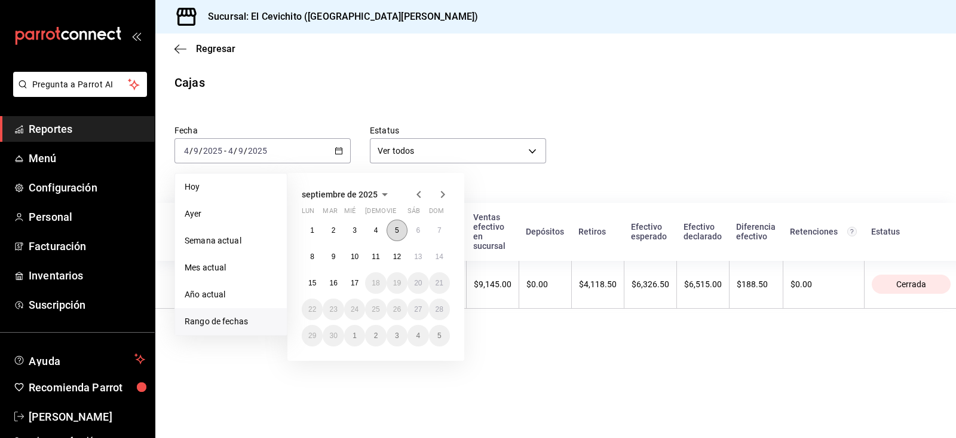
click at [399, 228] on button "5" at bounding box center [397, 230] width 21 height 22
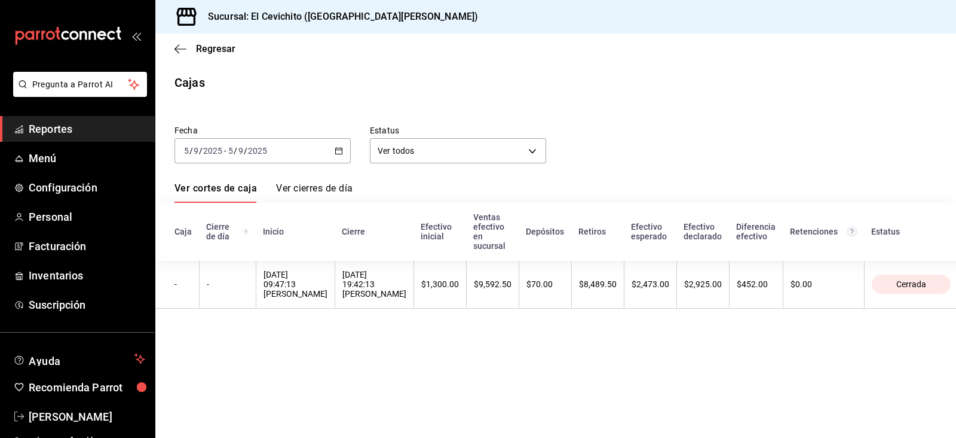
click at [414, 284] on th "$1,300.00" at bounding box center [440, 284] width 53 height 48
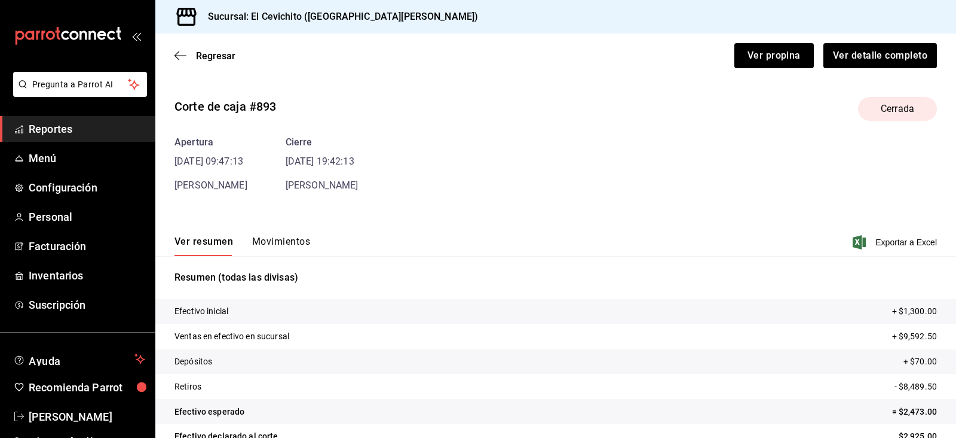
click at [290, 252] on button "Movimientos" at bounding box center [281, 246] width 58 height 20
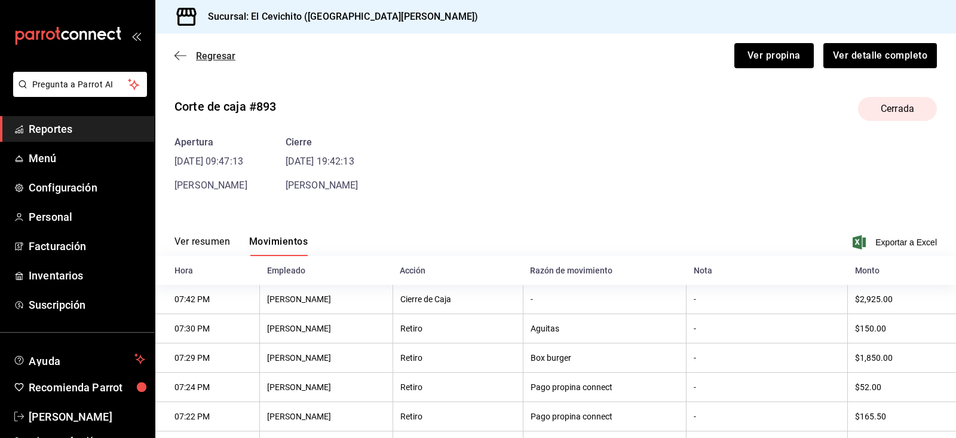
click at [212, 53] on span "Regresar" at bounding box center [215, 55] width 39 height 11
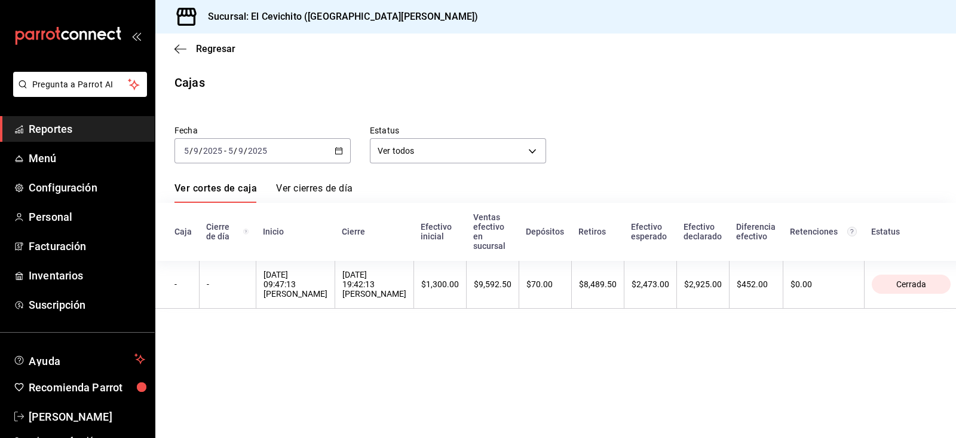
click at [334, 146] on div "[DATE] [DATE] - [DATE] [DATE]" at bounding box center [263, 150] width 176 height 25
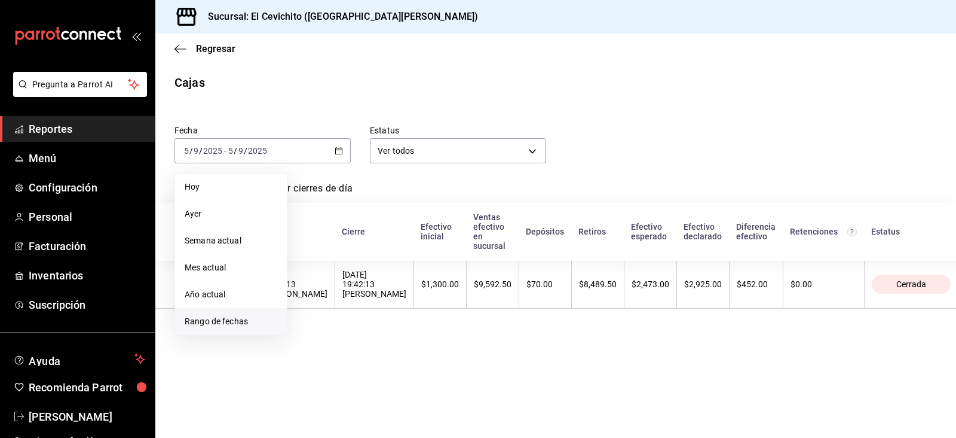
click at [249, 330] on li "Rango de fechas" at bounding box center [231, 321] width 112 height 27
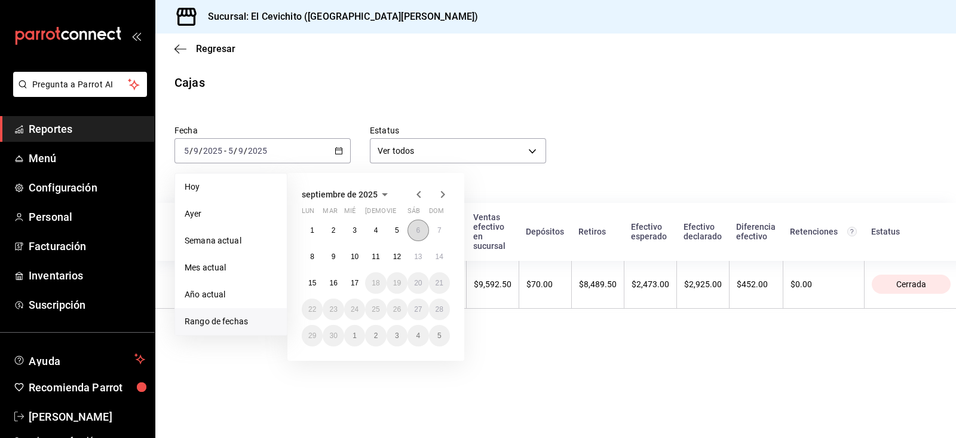
click at [421, 231] on button "6" at bounding box center [418, 230] width 21 height 22
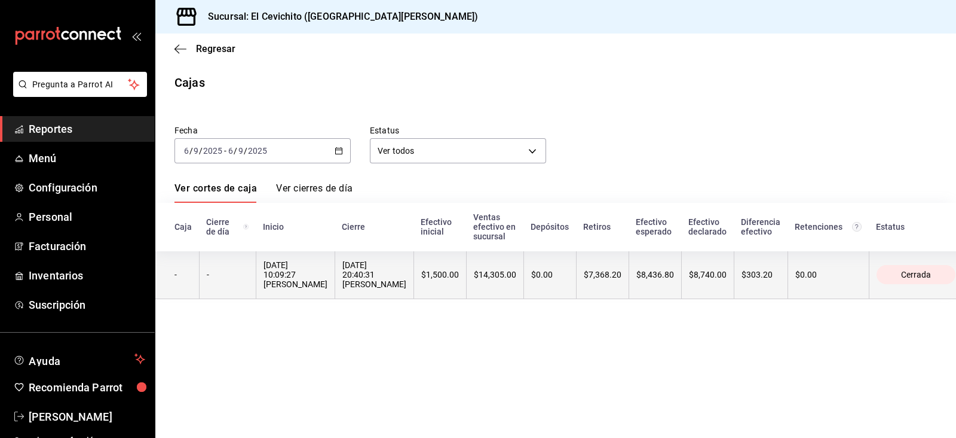
click at [425, 261] on th "$1,500.00" at bounding box center [440, 274] width 53 height 48
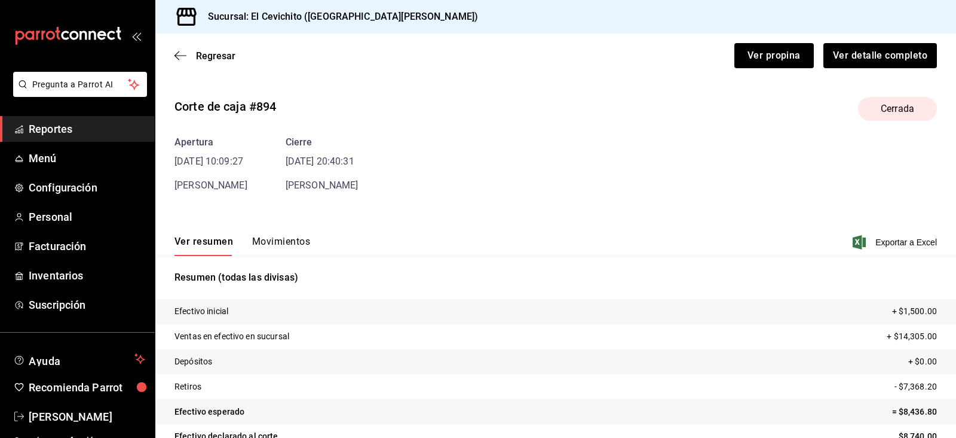
click at [277, 228] on div "Ver resumen Movimientos Exportar a Excel" at bounding box center [555, 238] width 801 height 35
click at [275, 233] on div "Ver resumen Movimientos Exportar a Excel" at bounding box center [555, 238] width 801 height 35
click at [273, 239] on button "Movimientos" at bounding box center [281, 246] width 58 height 20
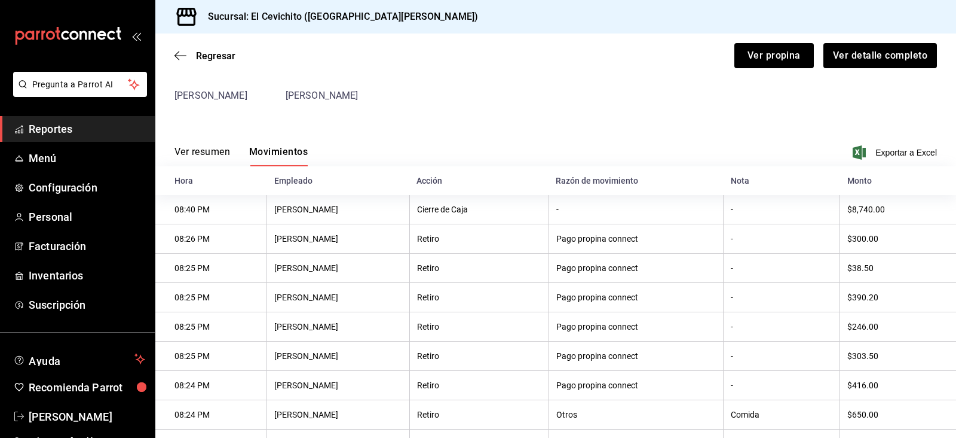
scroll to position [54, 0]
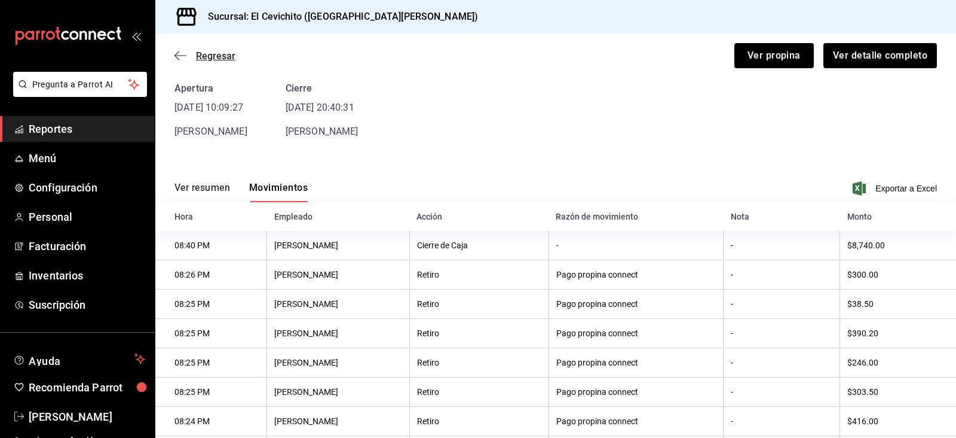
click at [200, 58] on span "Regresar" at bounding box center [215, 55] width 39 height 11
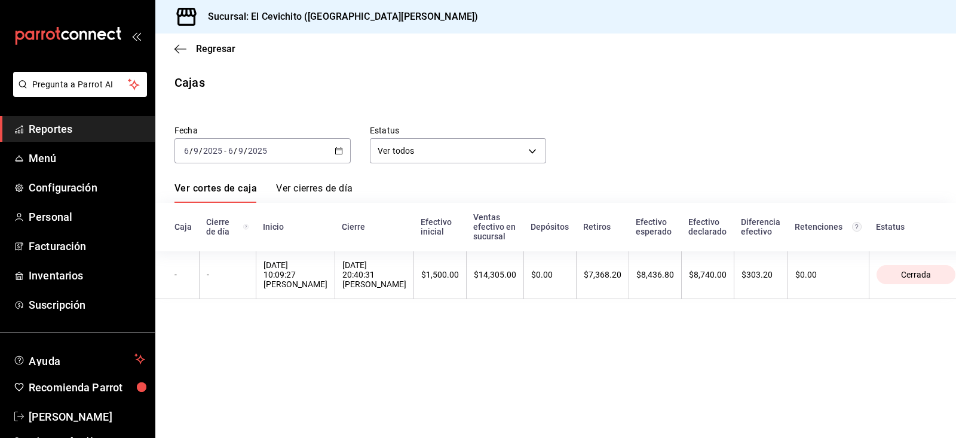
click at [347, 149] on div "[DATE] [DATE] - [DATE] [DATE]" at bounding box center [263, 150] width 176 height 25
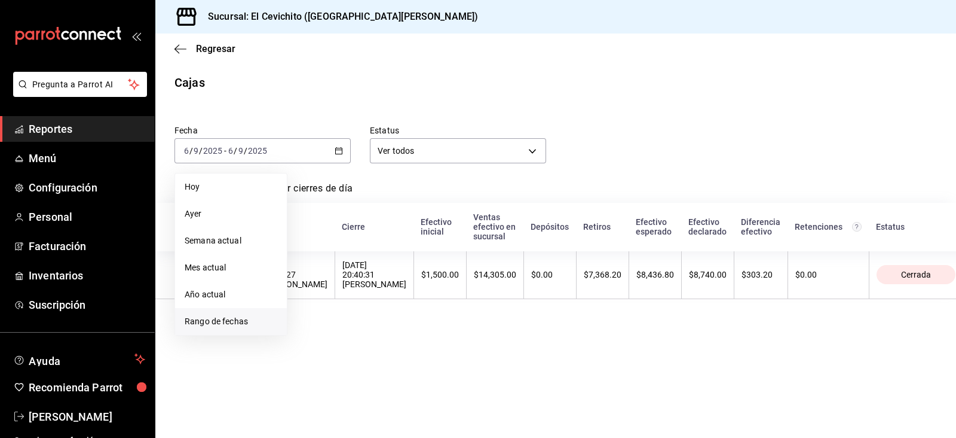
click at [245, 313] on li "Rango de fechas" at bounding box center [231, 321] width 112 height 27
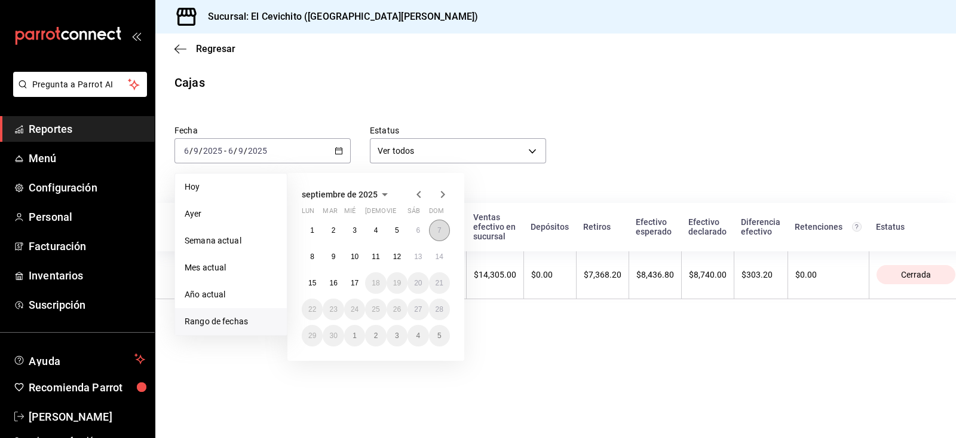
click at [435, 233] on button "7" at bounding box center [439, 230] width 21 height 22
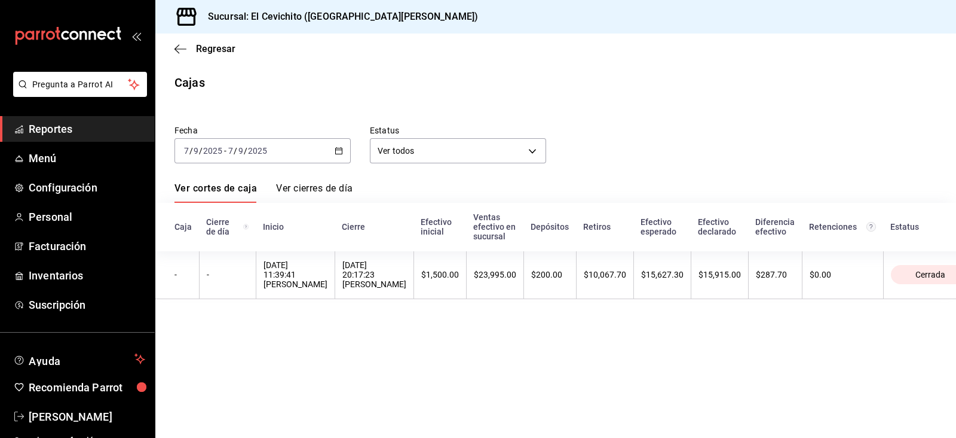
click at [415, 261] on th "$1,500.00" at bounding box center [440, 274] width 53 height 48
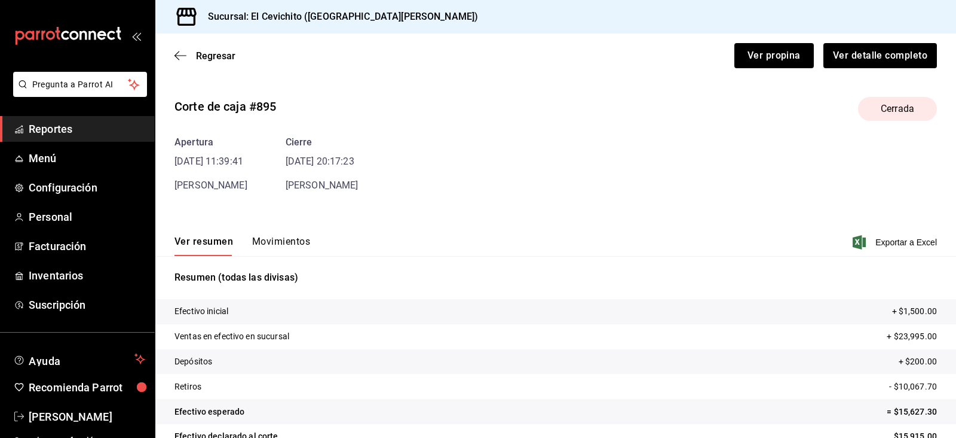
click at [283, 195] on div "Corte de caja #895 Cerrada Apertura [DATE] 11:39:41 [PERSON_NAME] Cierre [DATE]…" at bounding box center [555, 287] width 801 height 400
click at [292, 247] on button "Movimientos" at bounding box center [281, 246] width 58 height 20
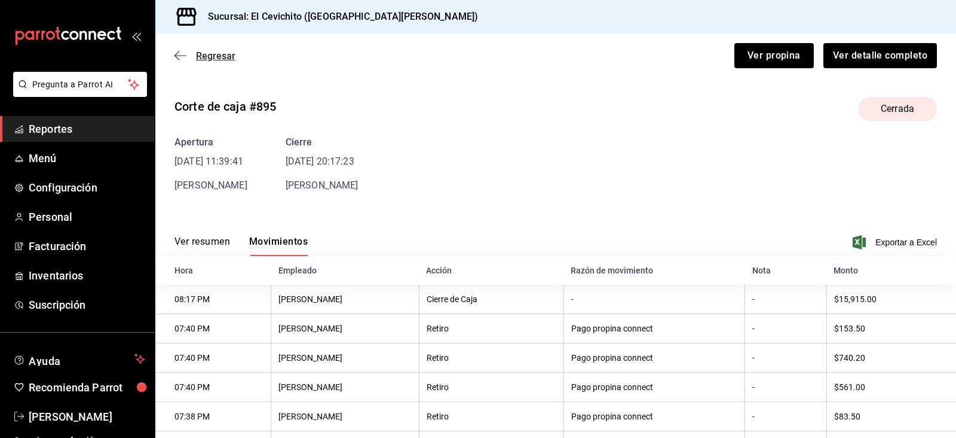
click at [218, 53] on span "Regresar" at bounding box center [215, 55] width 39 height 11
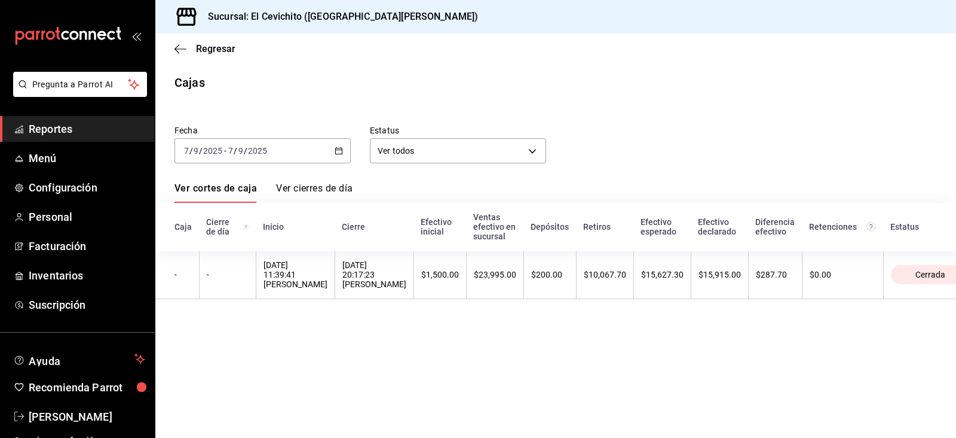
click at [348, 151] on div "[DATE] [DATE] - [DATE] [DATE]" at bounding box center [263, 150] width 176 height 25
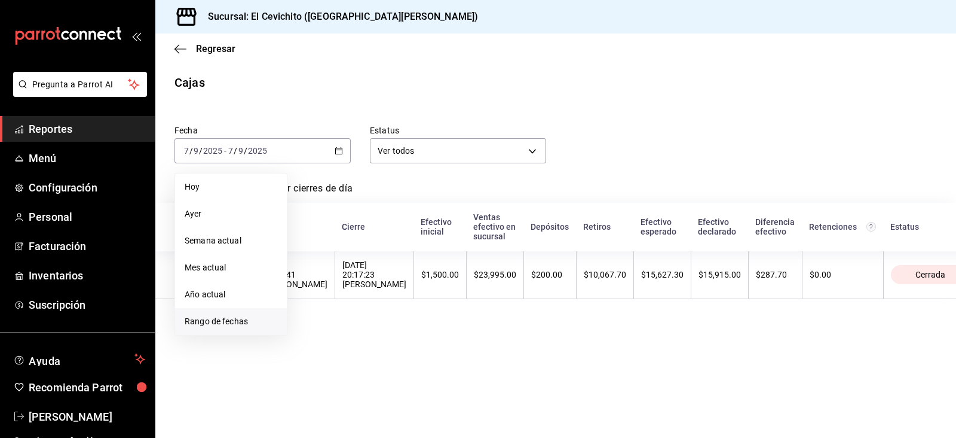
click at [238, 317] on span "Rango de fechas" at bounding box center [231, 321] width 93 height 13
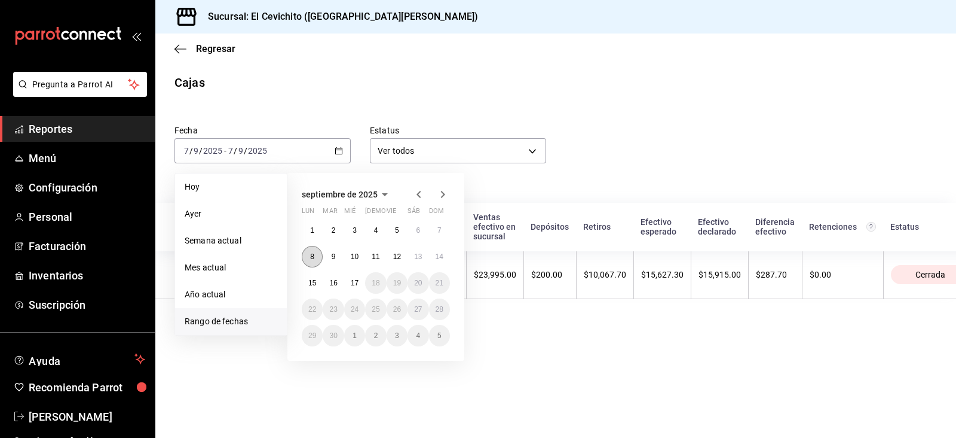
click at [308, 253] on button "8" at bounding box center [312, 257] width 21 height 22
